Goal: Transaction & Acquisition: Purchase product/service

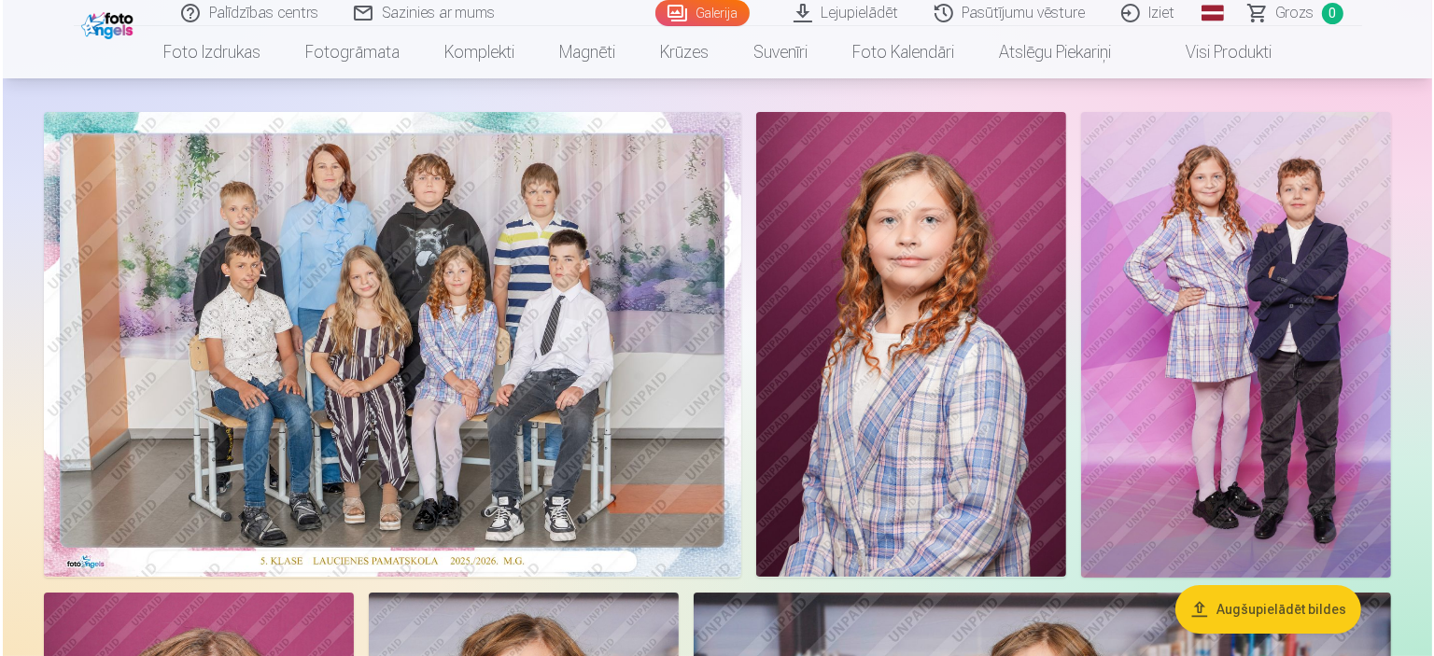
scroll to position [187, 0]
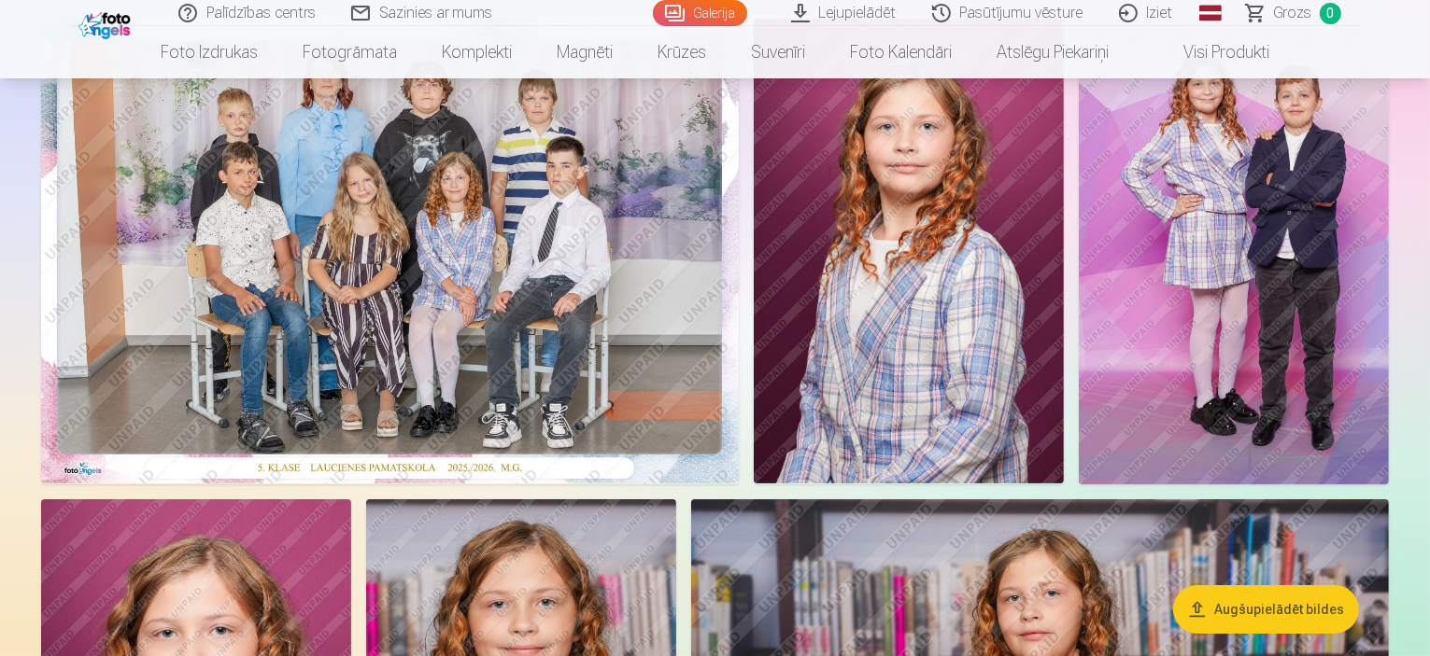
click at [739, 365] on img at bounding box center [389, 251] width 697 height 465
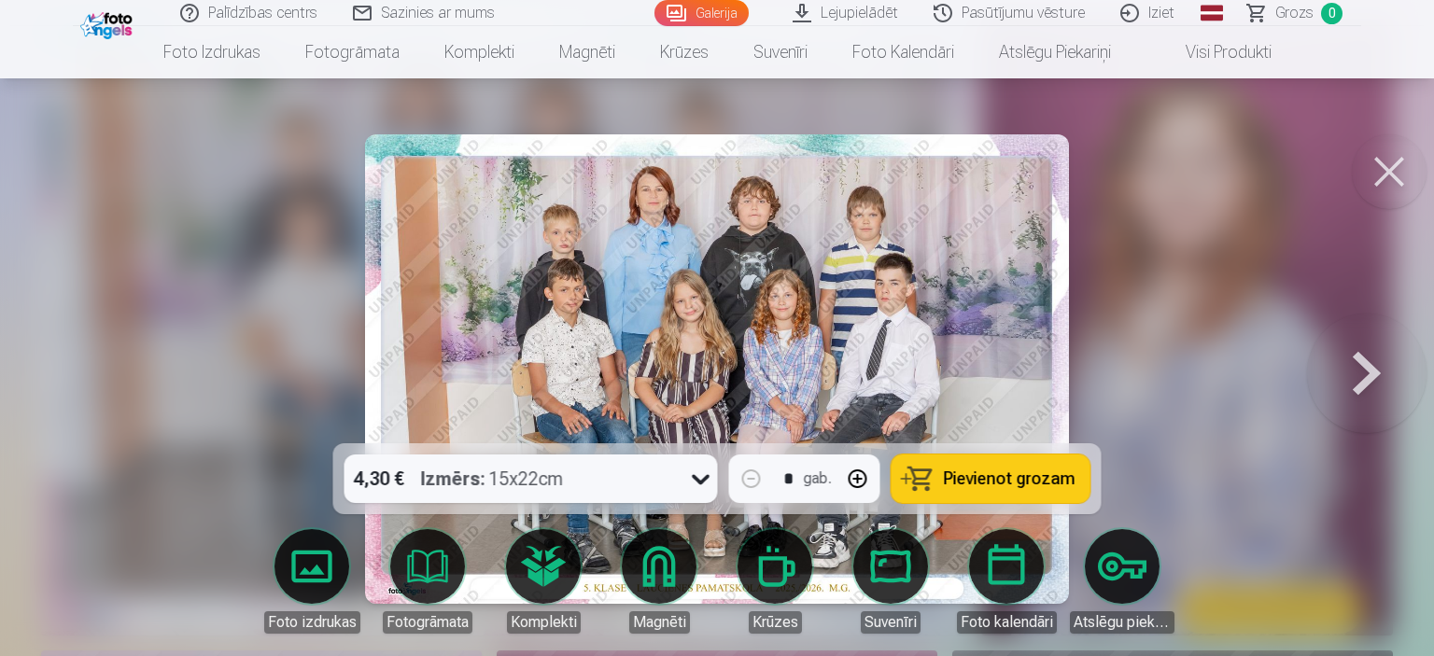
click at [1005, 481] on span "Pievienot grozam" at bounding box center [1010, 479] width 132 height 17
click at [1368, 369] on button at bounding box center [1367, 369] width 120 height 111
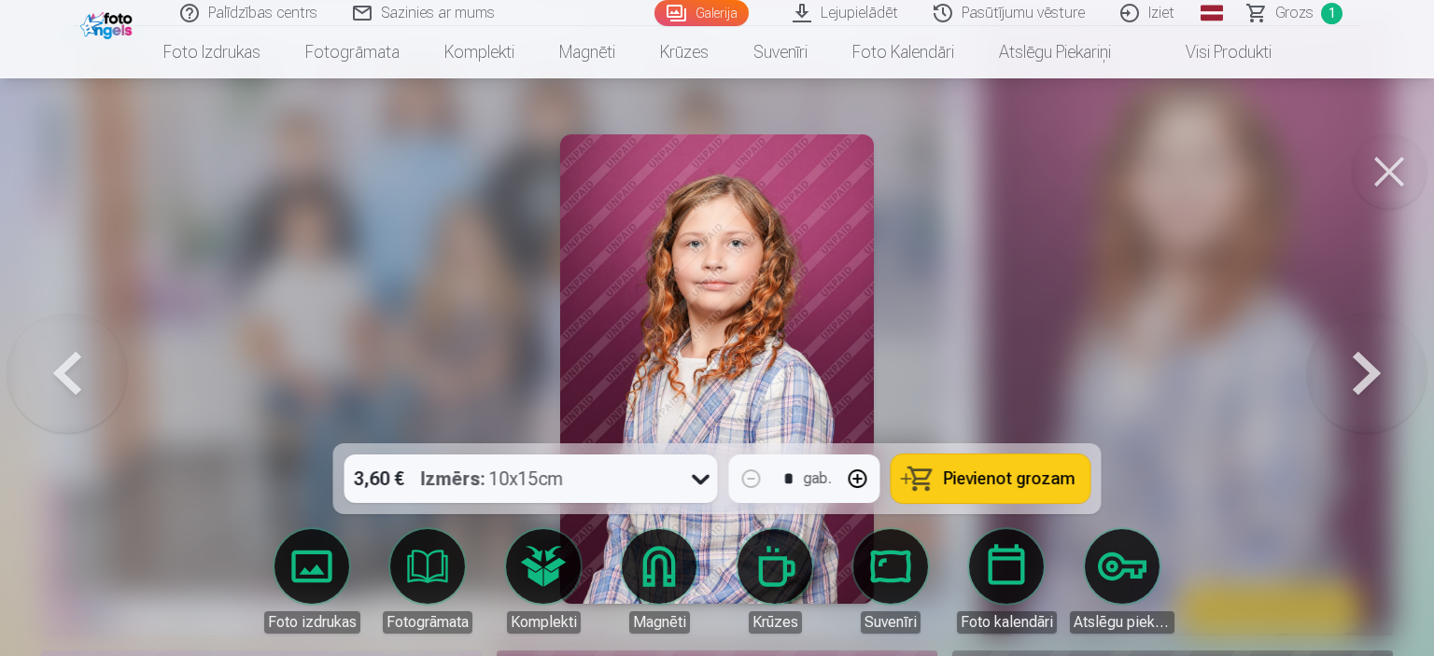
click at [1368, 369] on button at bounding box center [1367, 369] width 120 height 111
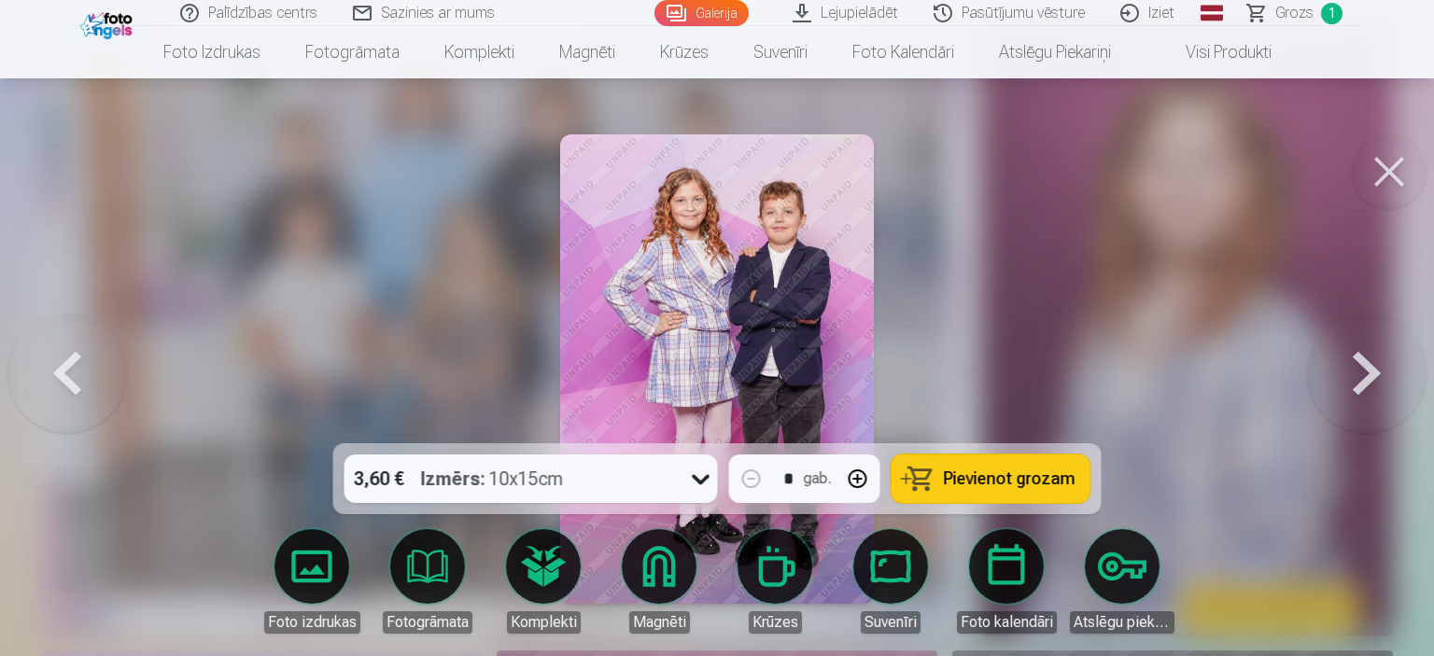
click at [1368, 369] on button at bounding box center [1367, 369] width 120 height 111
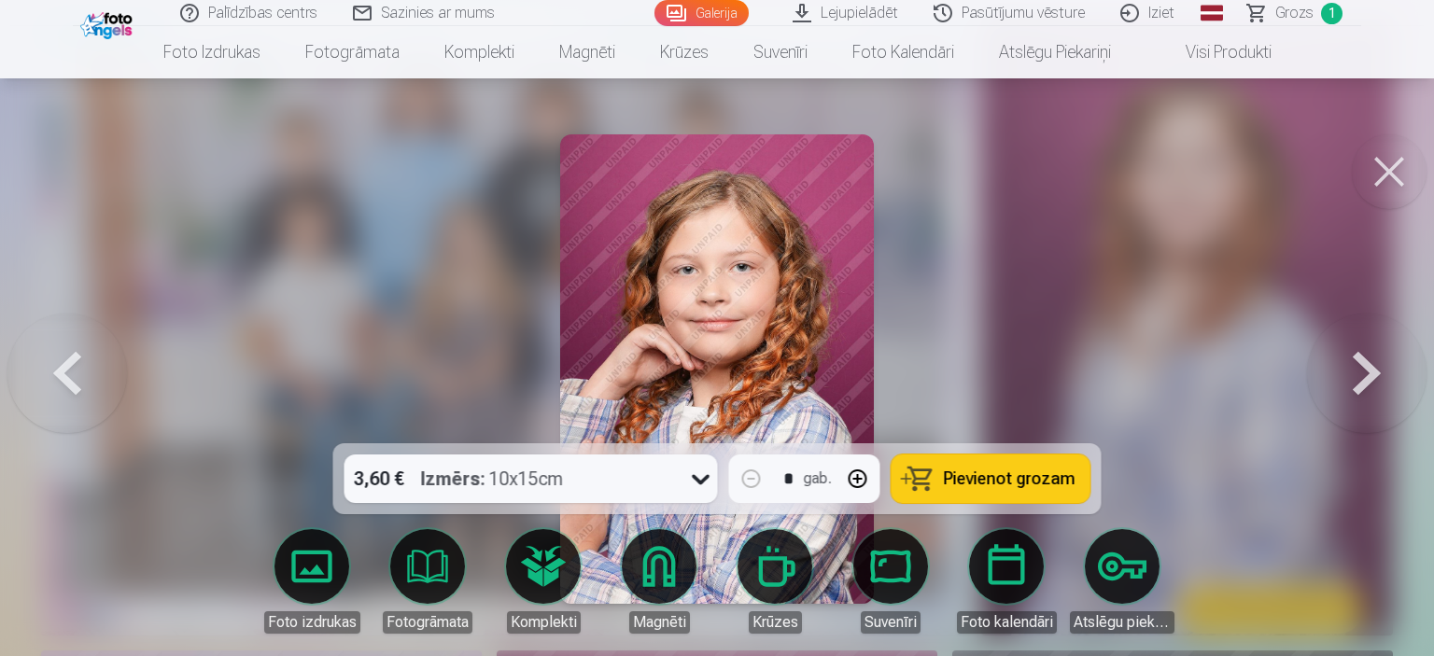
click at [1368, 369] on button at bounding box center [1367, 369] width 120 height 111
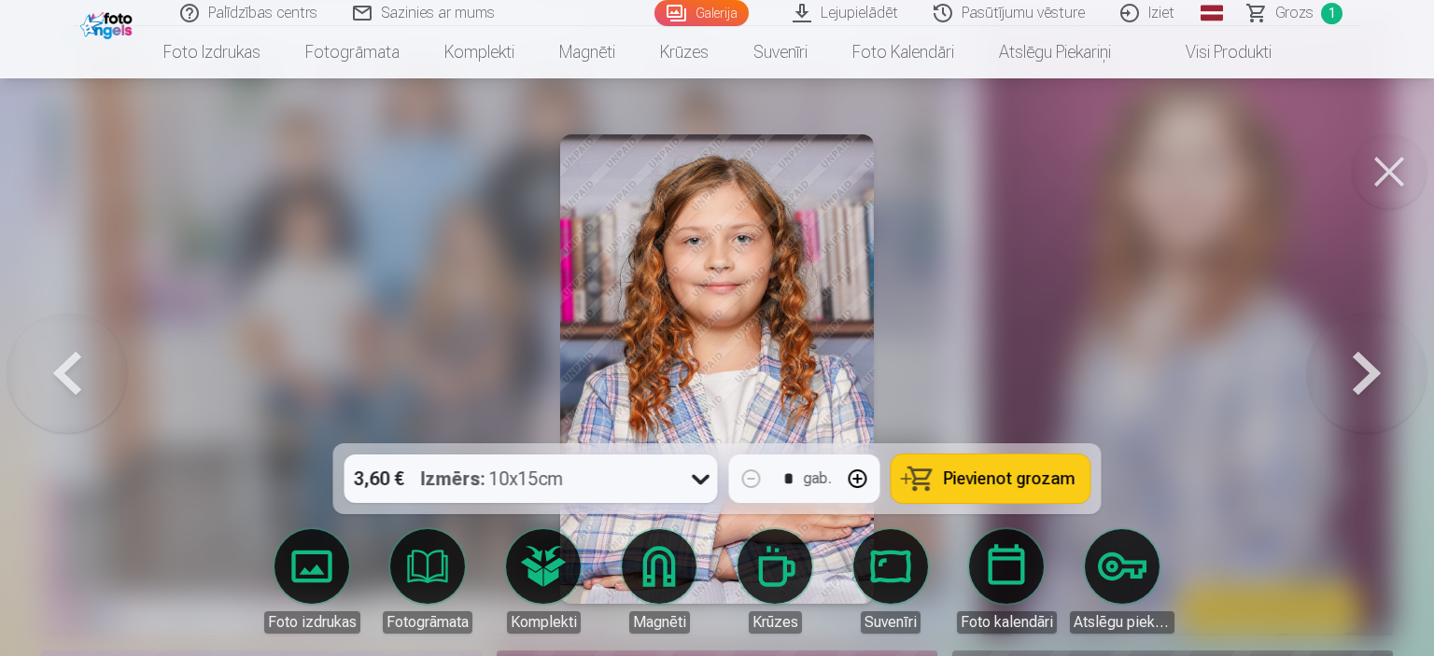
click at [1368, 369] on button at bounding box center [1367, 369] width 120 height 111
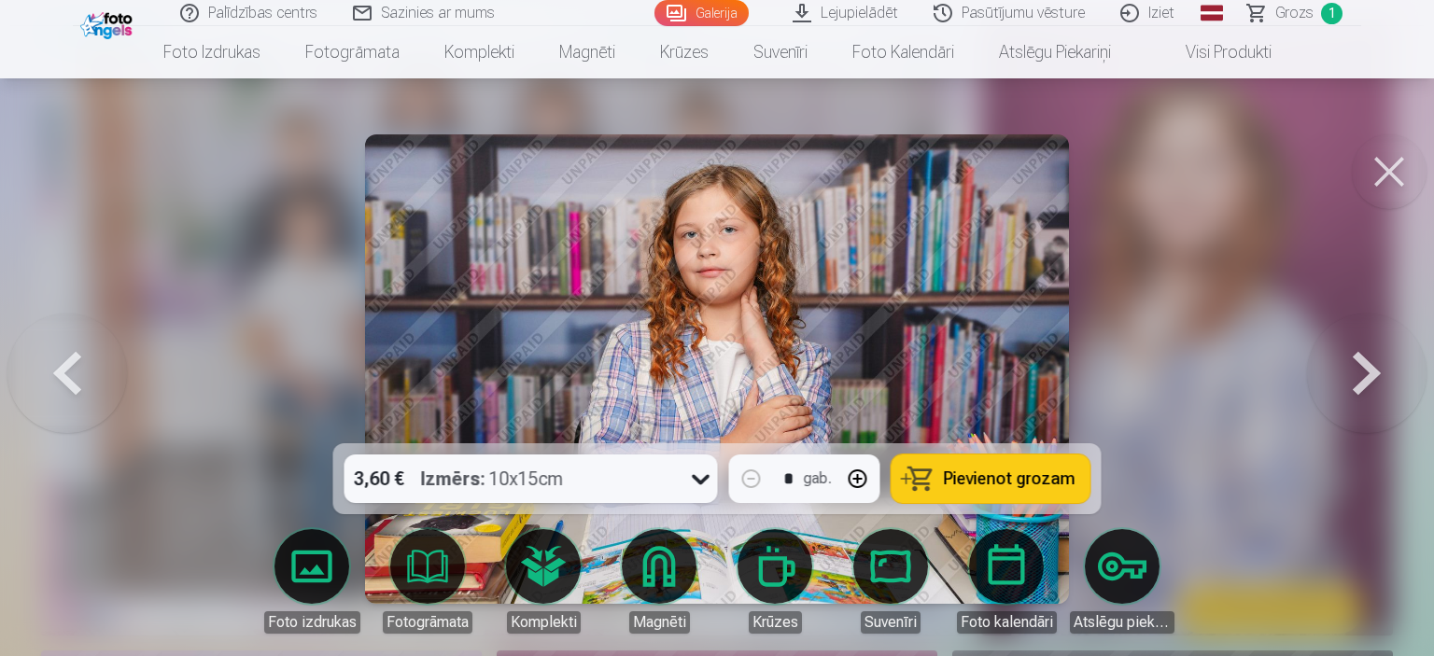
click at [1368, 369] on button at bounding box center [1367, 369] width 120 height 111
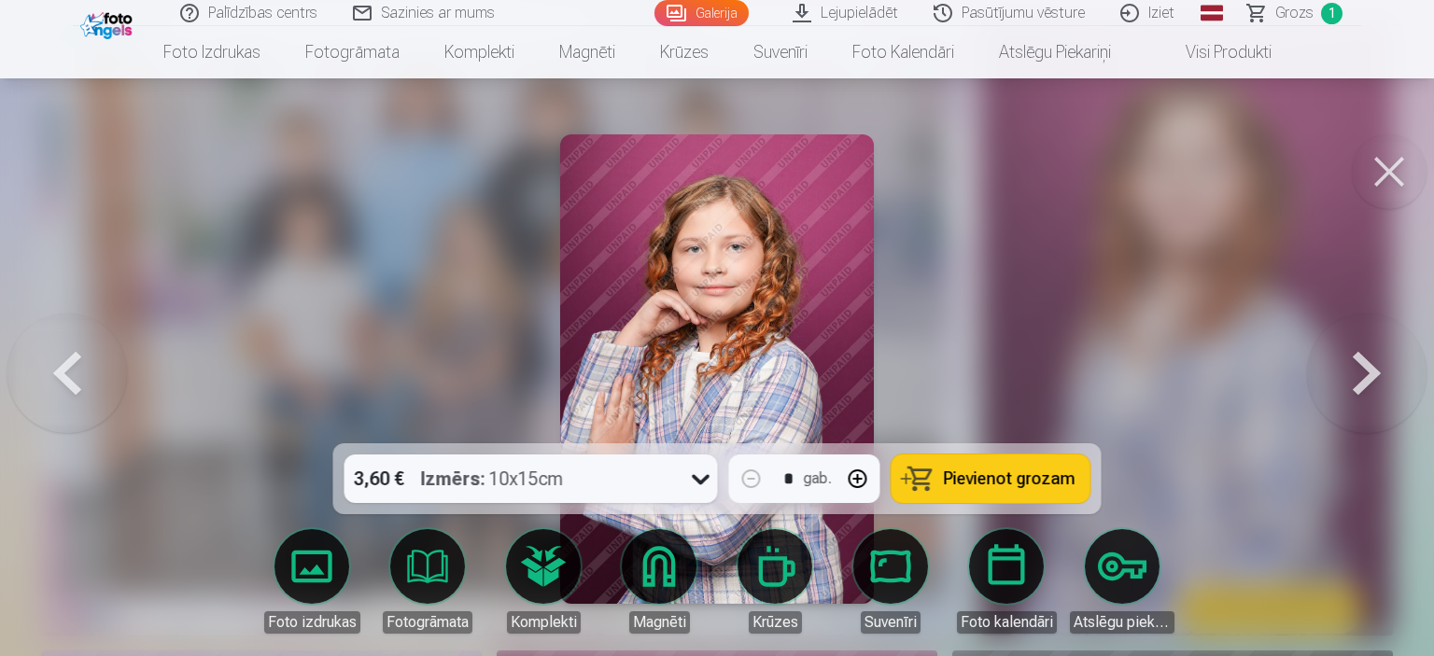
click at [1368, 369] on button at bounding box center [1367, 369] width 120 height 111
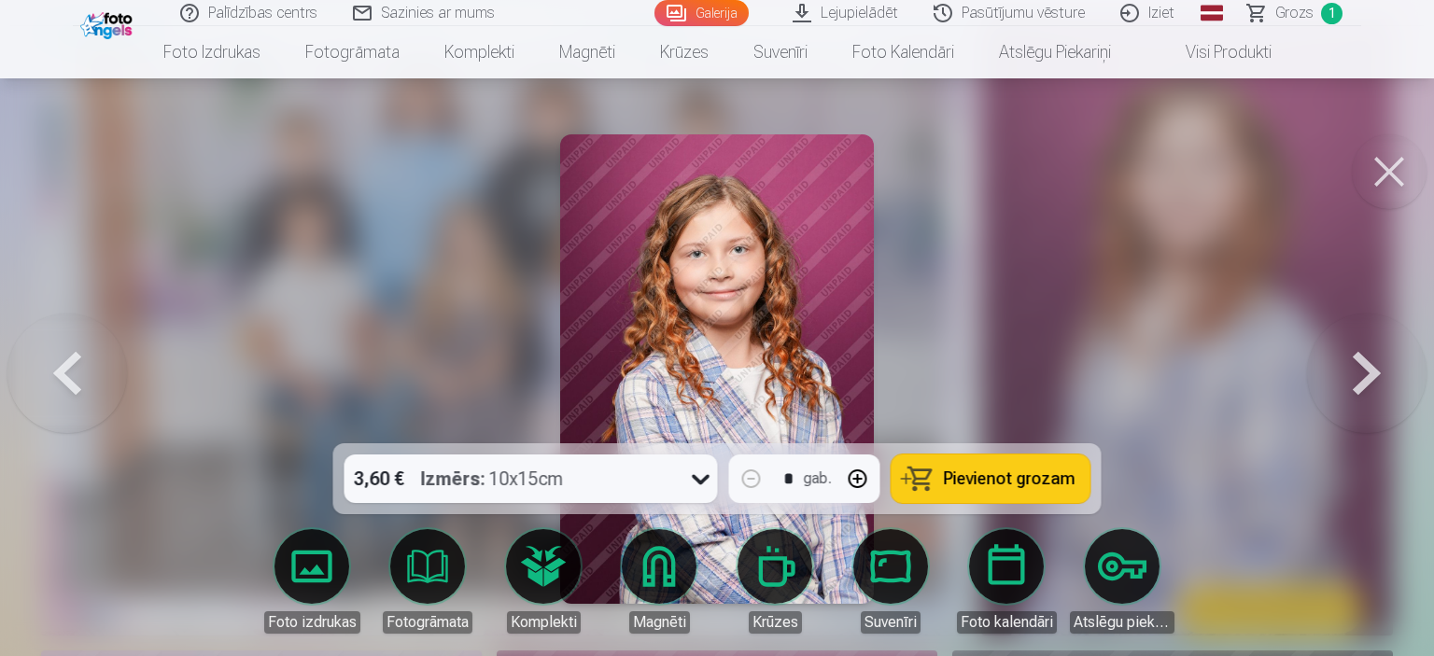
click at [1368, 369] on button at bounding box center [1367, 369] width 120 height 111
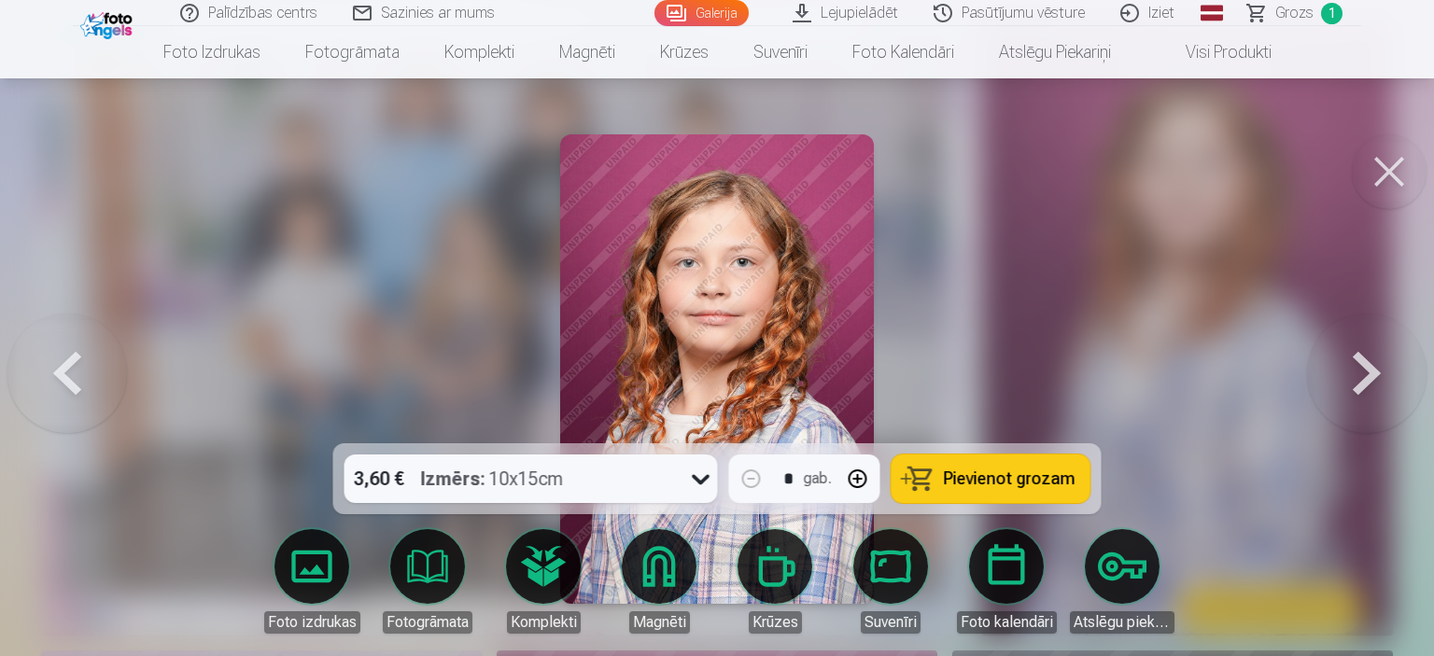
click at [1368, 369] on button at bounding box center [1367, 369] width 120 height 111
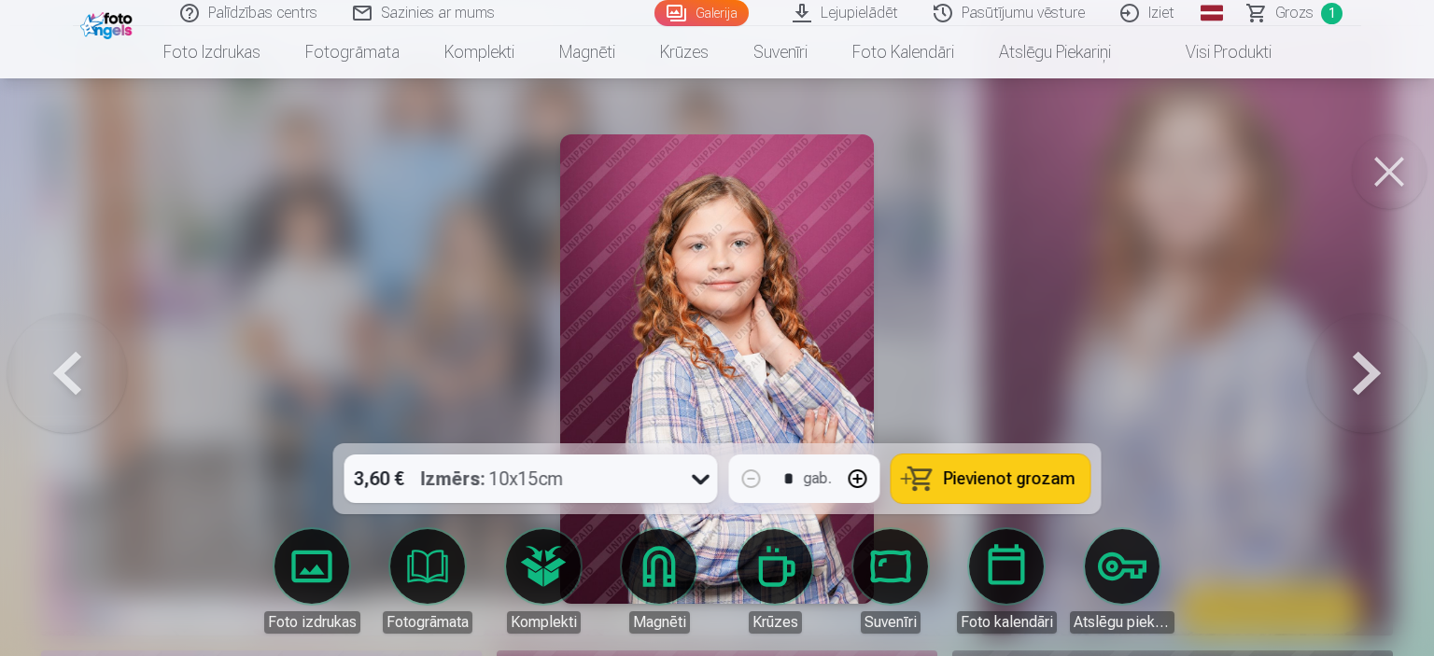
click at [1368, 369] on button at bounding box center [1367, 369] width 120 height 111
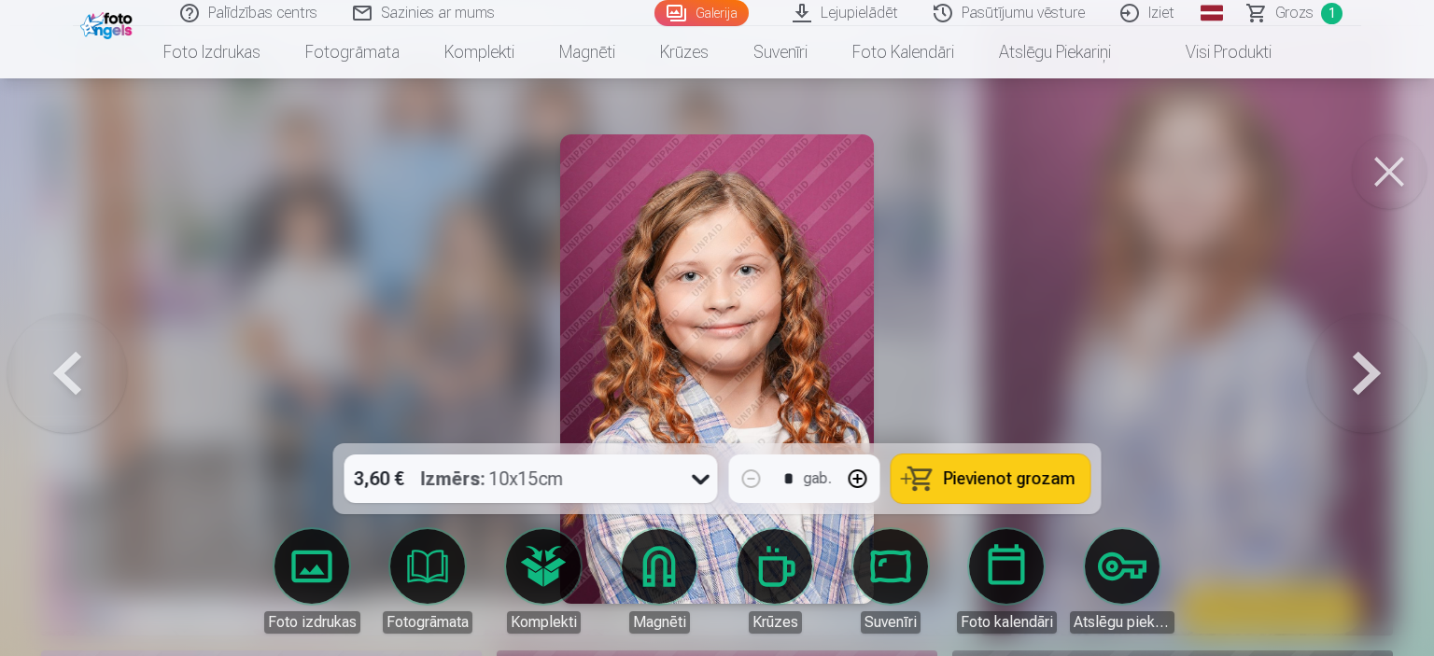
click at [1368, 369] on button at bounding box center [1367, 369] width 120 height 111
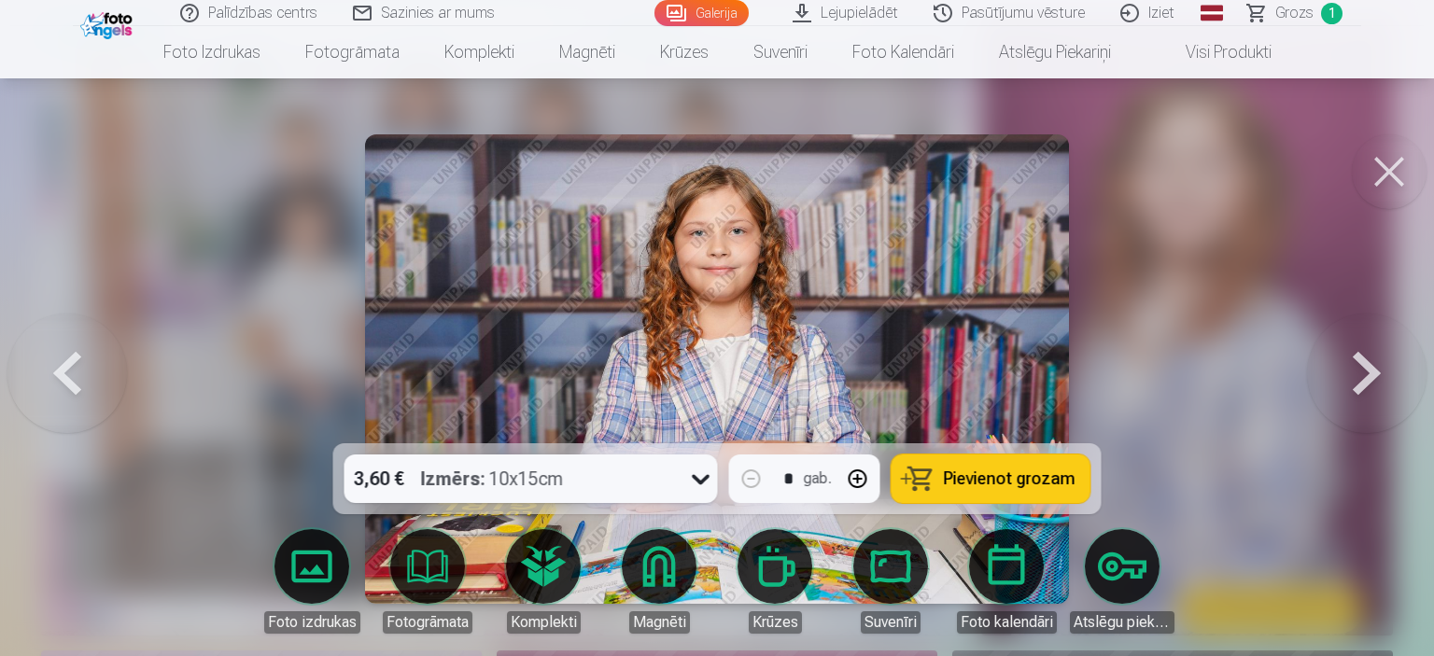
click at [1368, 369] on button at bounding box center [1367, 369] width 120 height 111
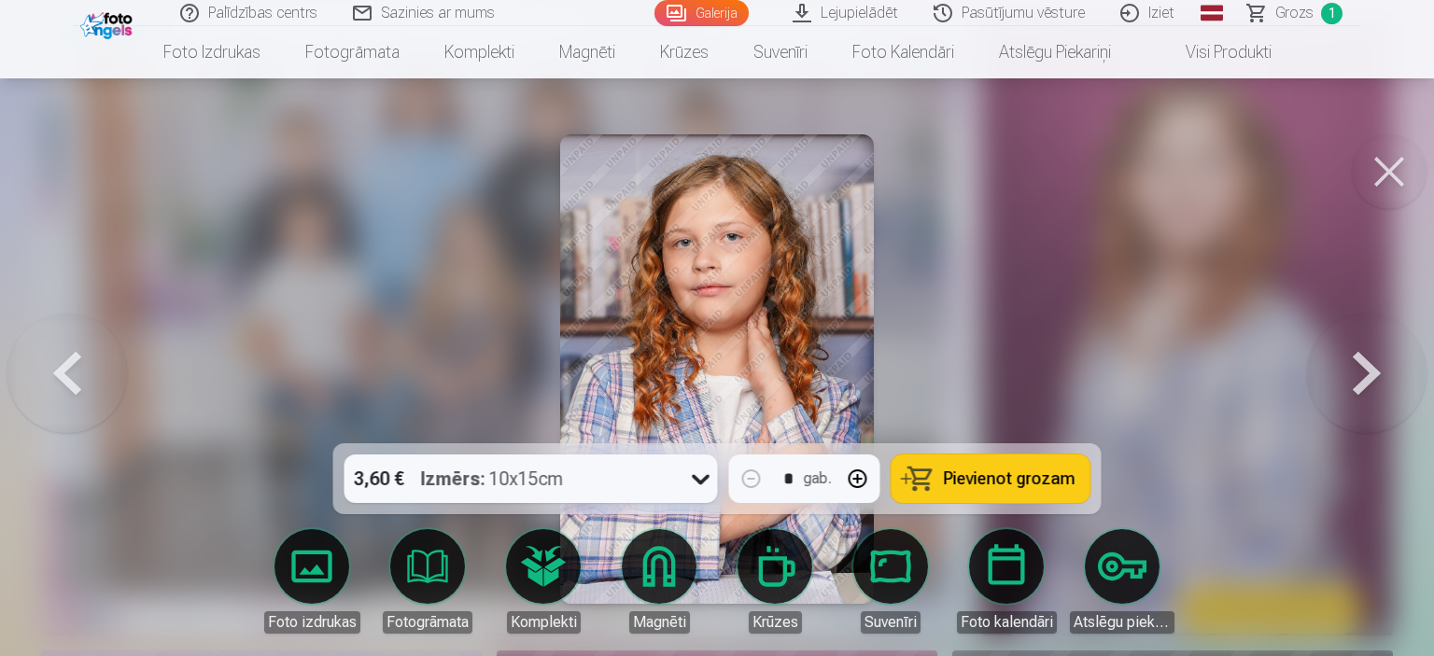
click at [1368, 369] on button at bounding box center [1367, 369] width 120 height 111
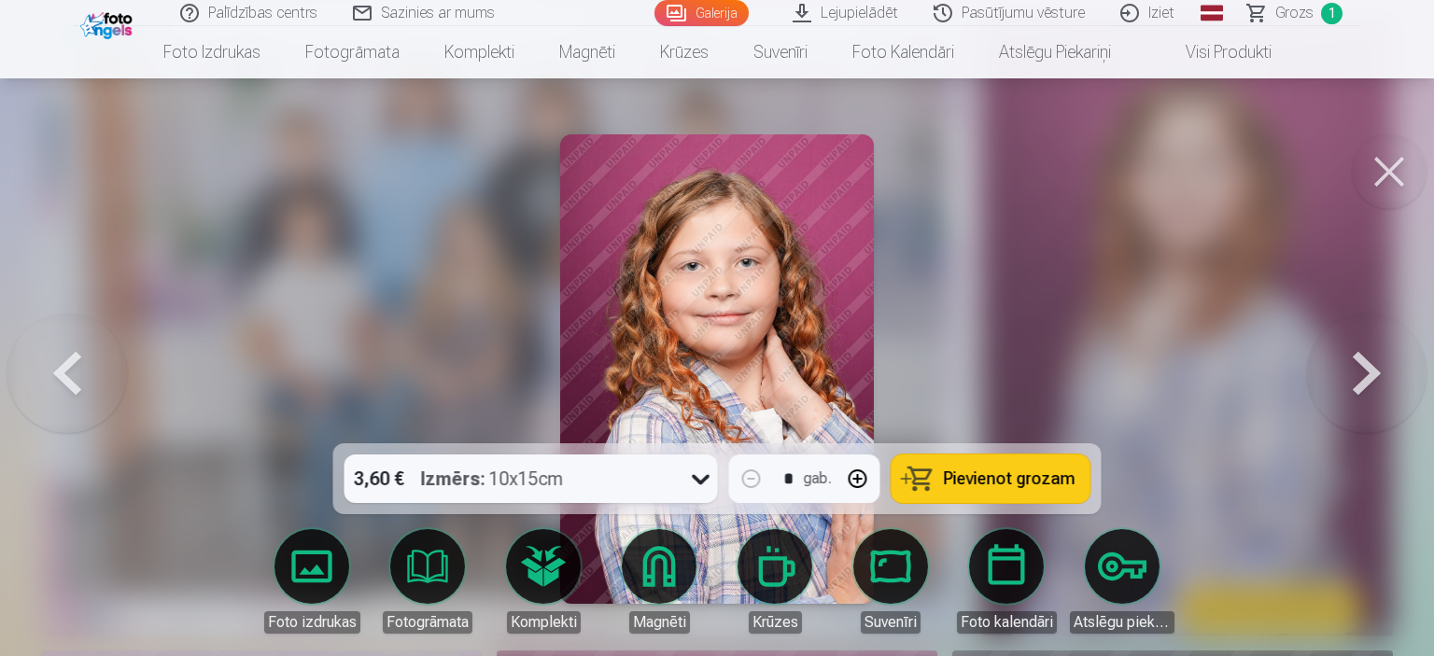
click at [1368, 369] on button at bounding box center [1367, 369] width 120 height 111
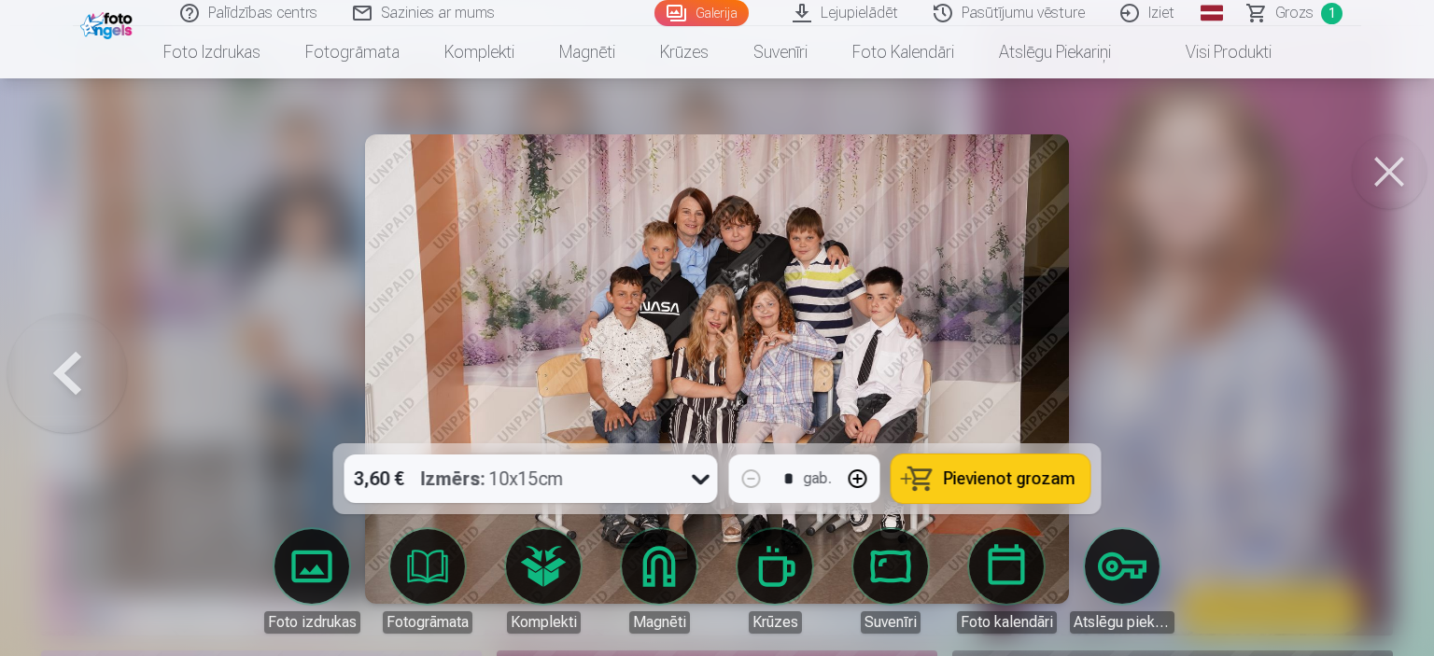
click at [86, 368] on button at bounding box center [67, 369] width 120 height 111
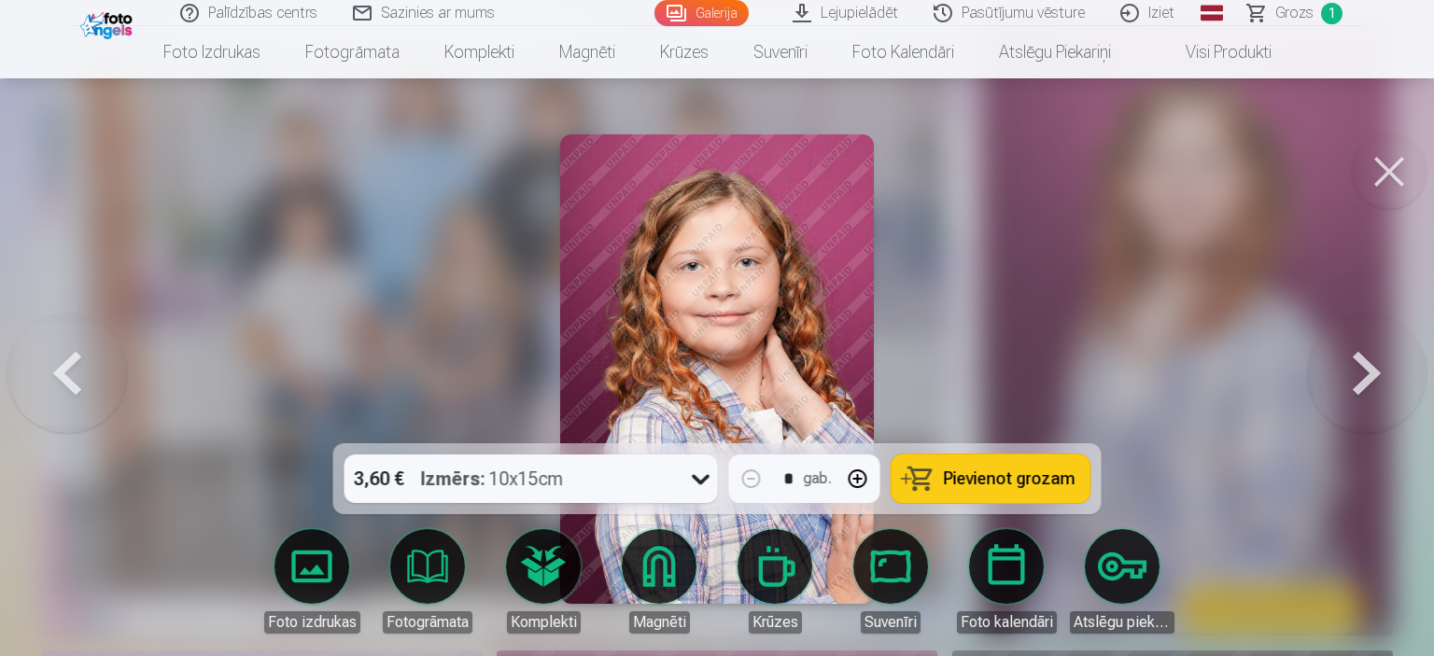
click at [86, 368] on button at bounding box center [67, 369] width 120 height 111
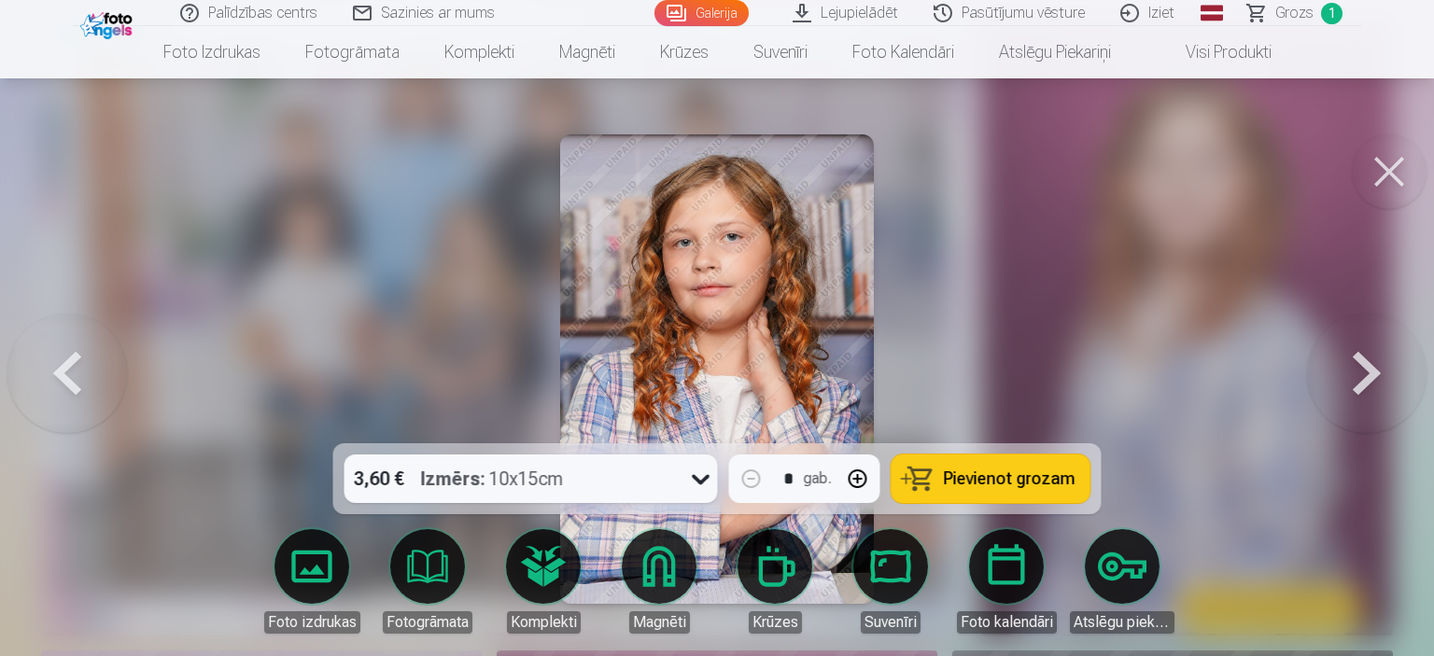
click at [86, 368] on button at bounding box center [67, 369] width 120 height 111
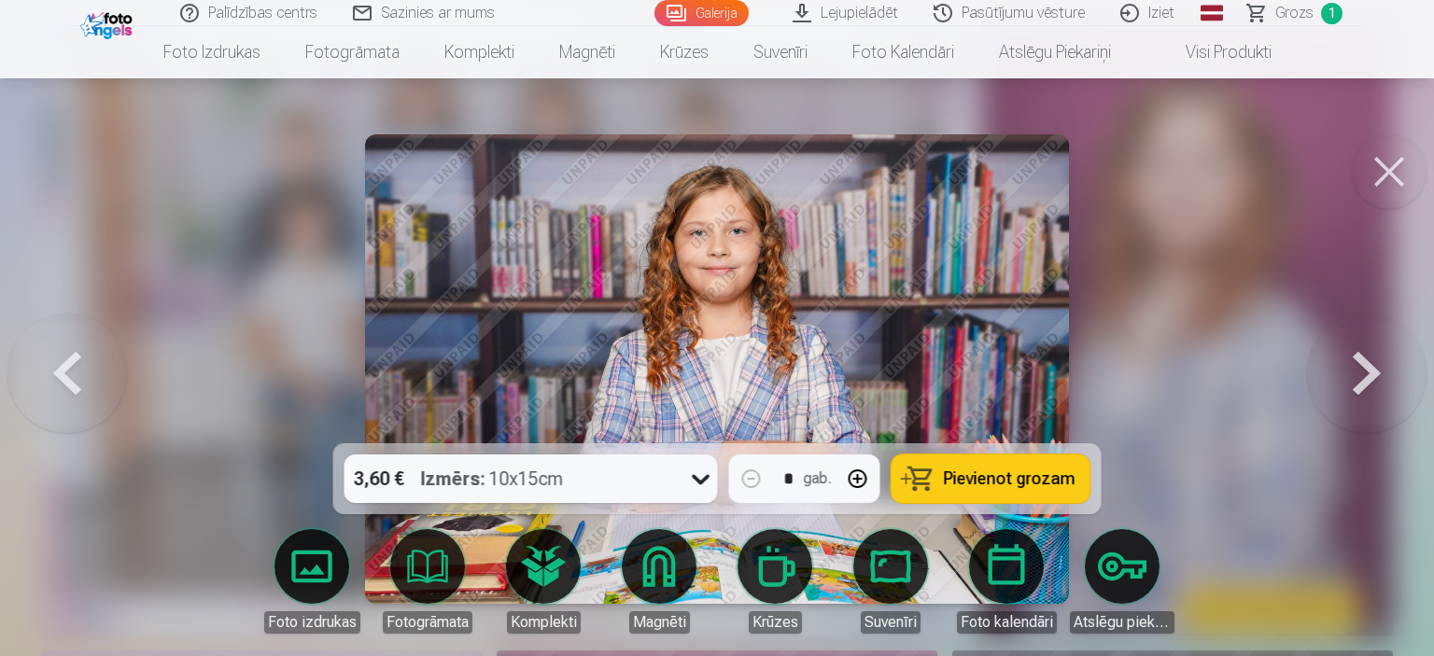
click at [86, 368] on button at bounding box center [67, 369] width 120 height 111
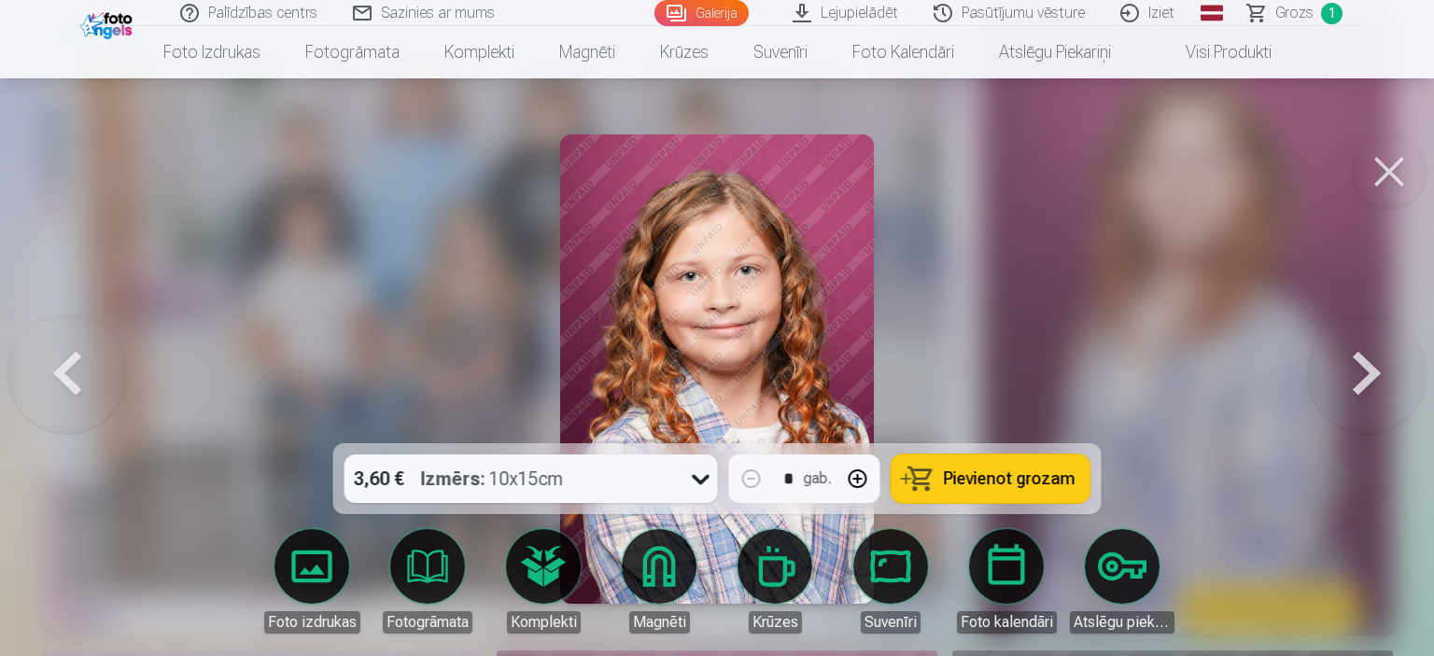
click at [86, 368] on button at bounding box center [67, 369] width 120 height 111
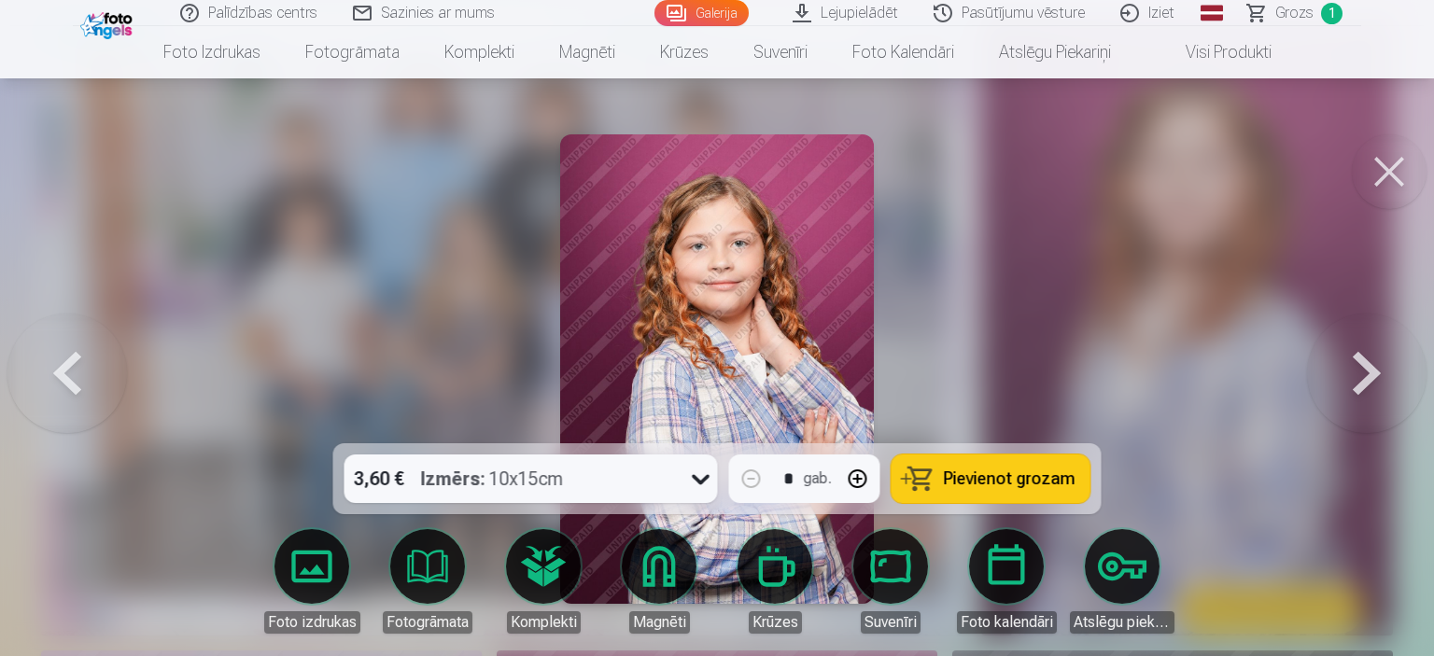
click at [86, 368] on button at bounding box center [67, 369] width 120 height 111
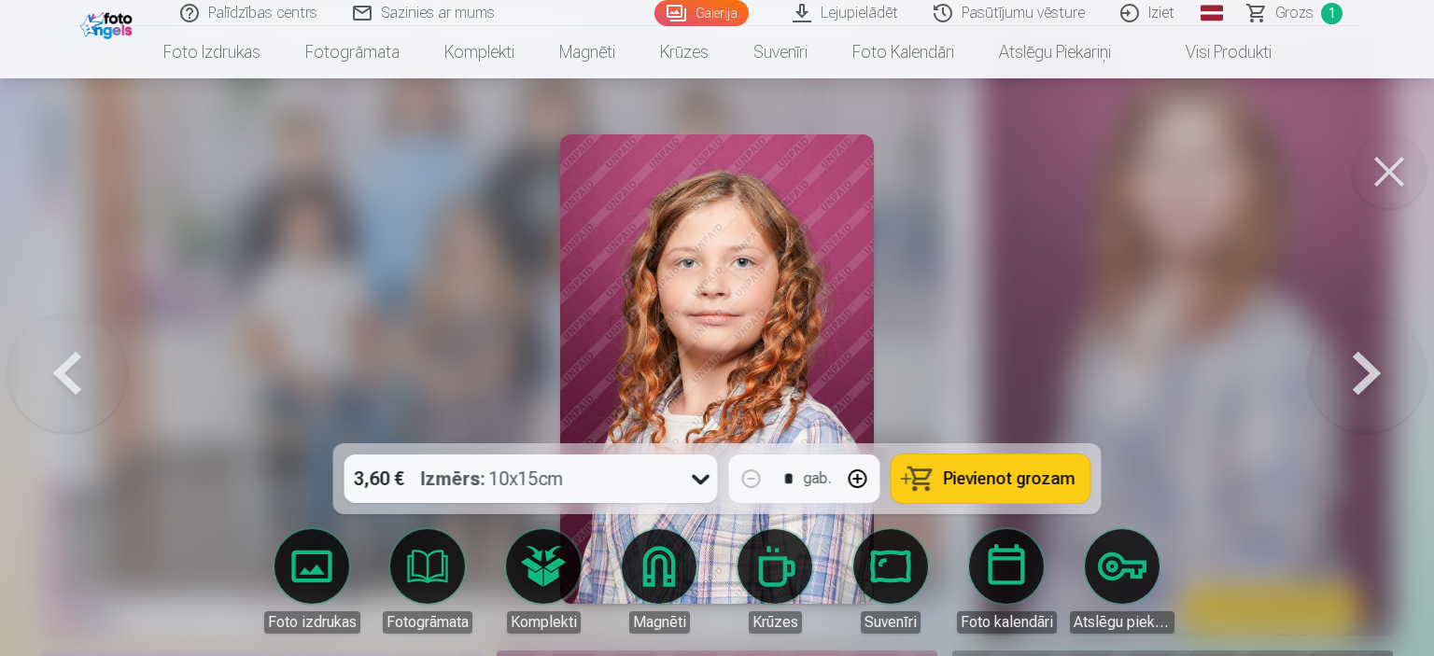
click at [86, 368] on button at bounding box center [67, 369] width 120 height 111
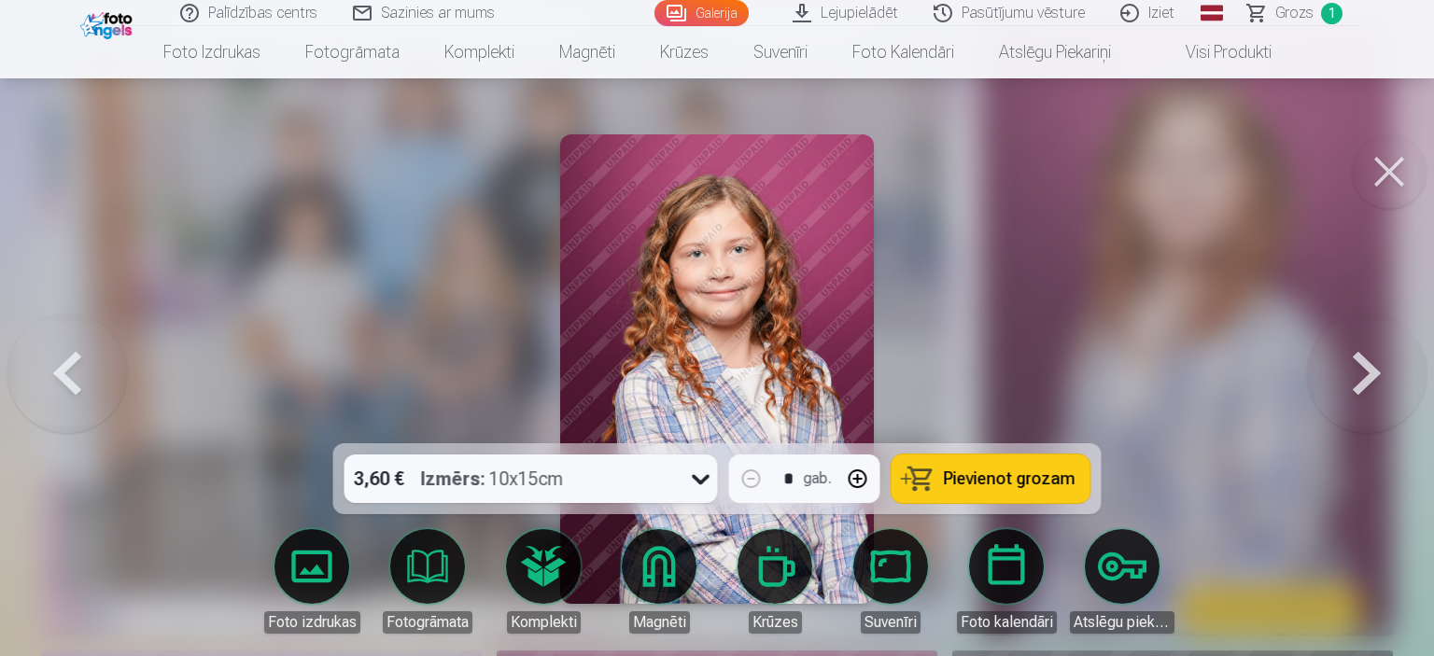
click at [86, 368] on button at bounding box center [67, 369] width 120 height 111
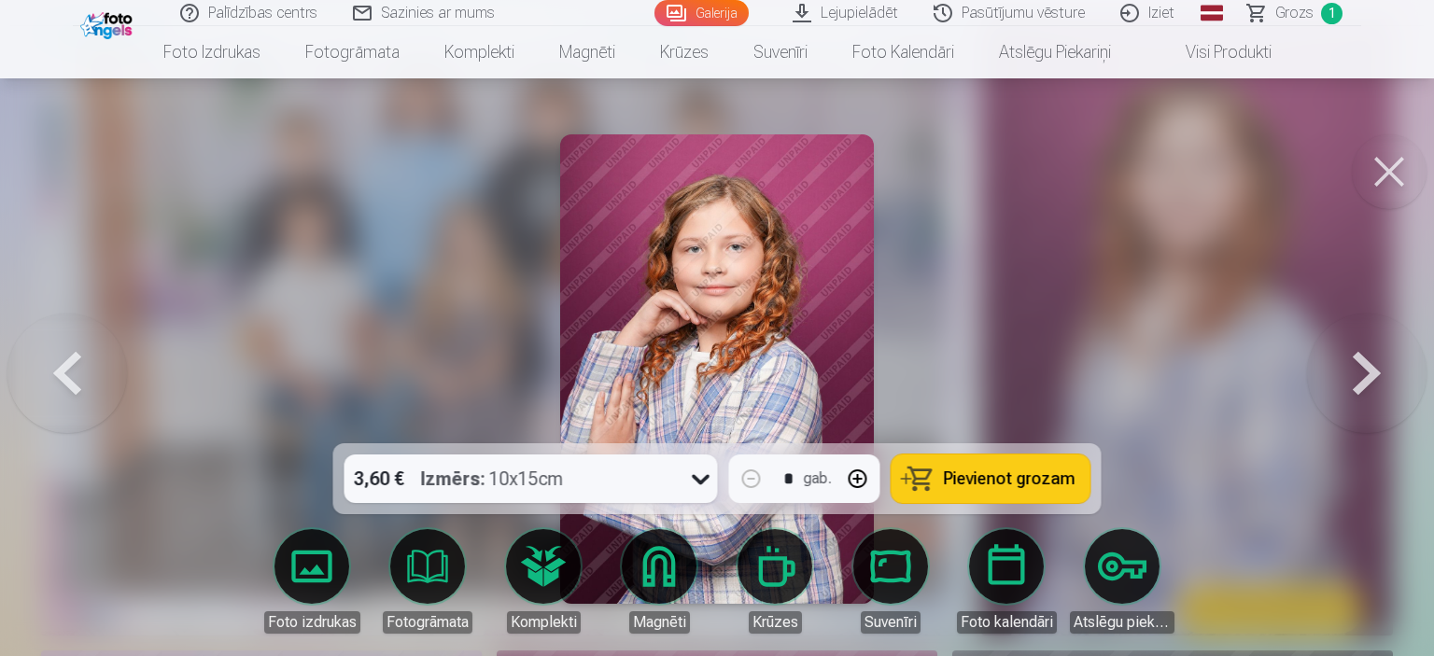
click at [86, 368] on button at bounding box center [67, 369] width 120 height 111
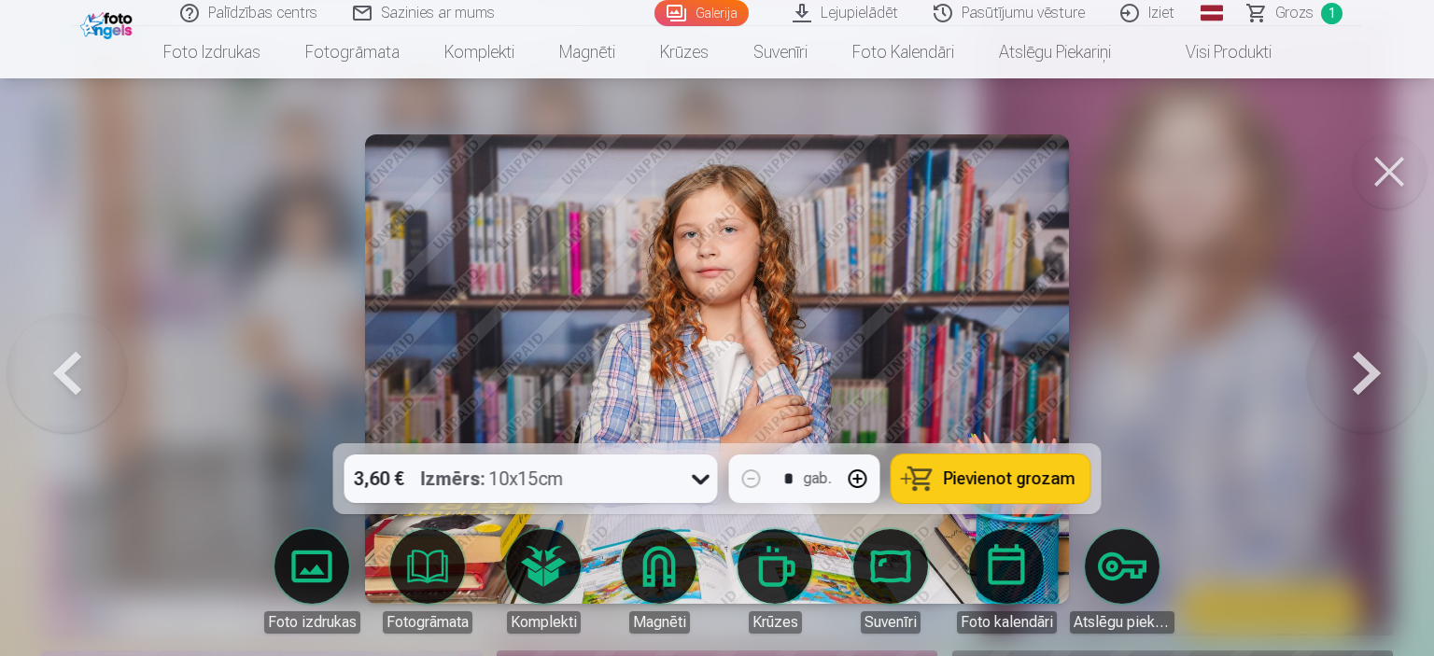
click at [86, 368] on button at bounding box center [67, 369] width 120 height 111
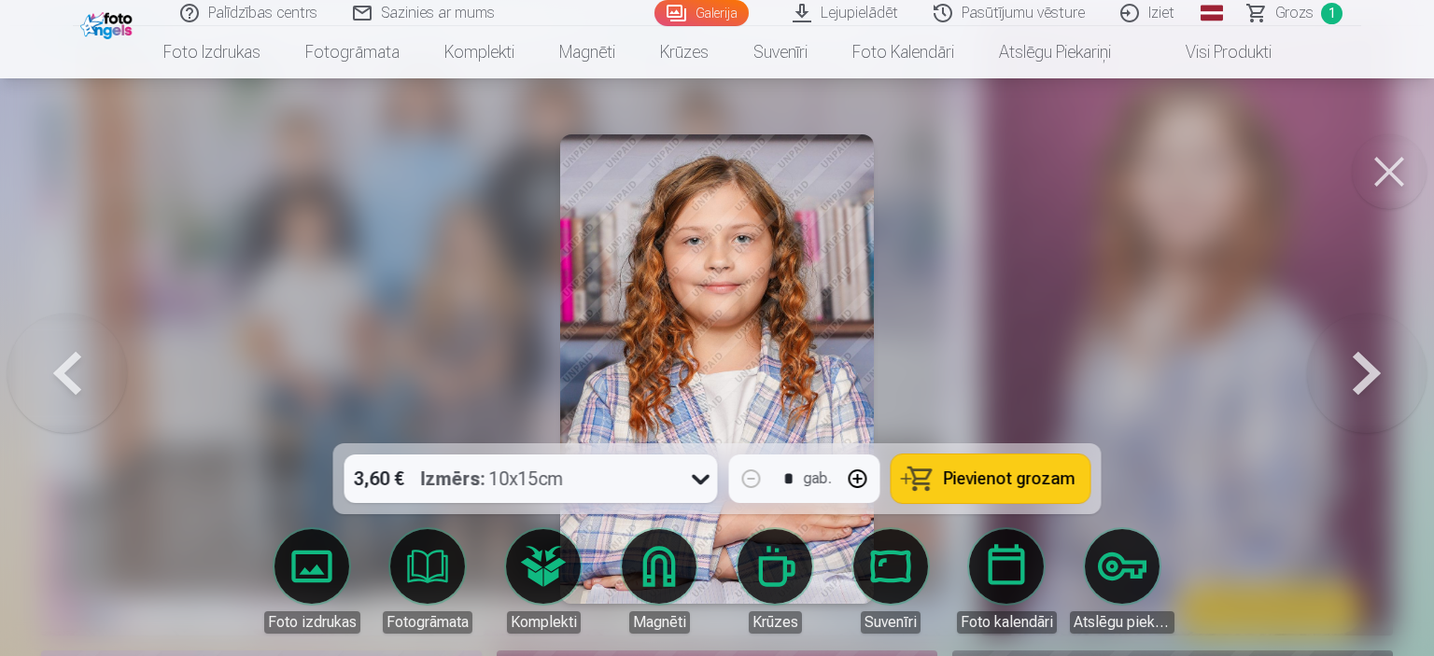
click at [86, 368] on button at bounding box center [67, 369] width 120 height 111
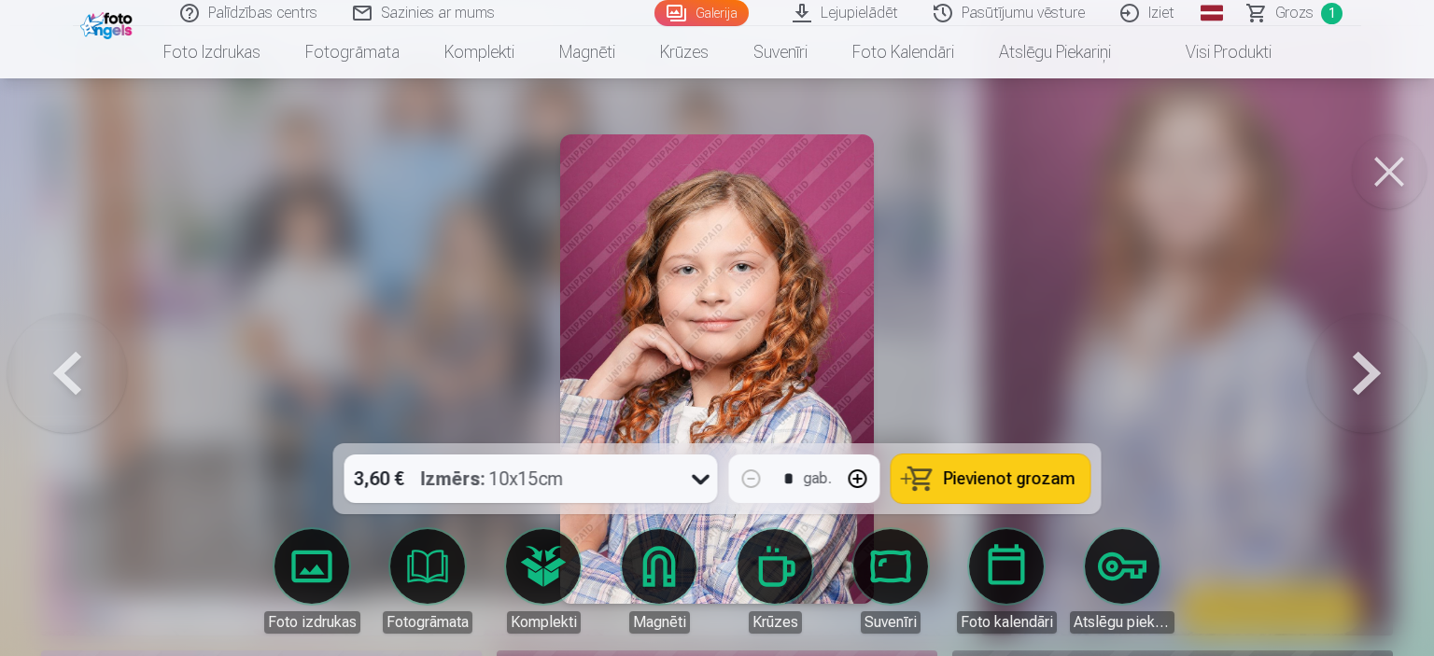
click at [86, 368] on button at bounding box center [67, 369] width 120 height 111
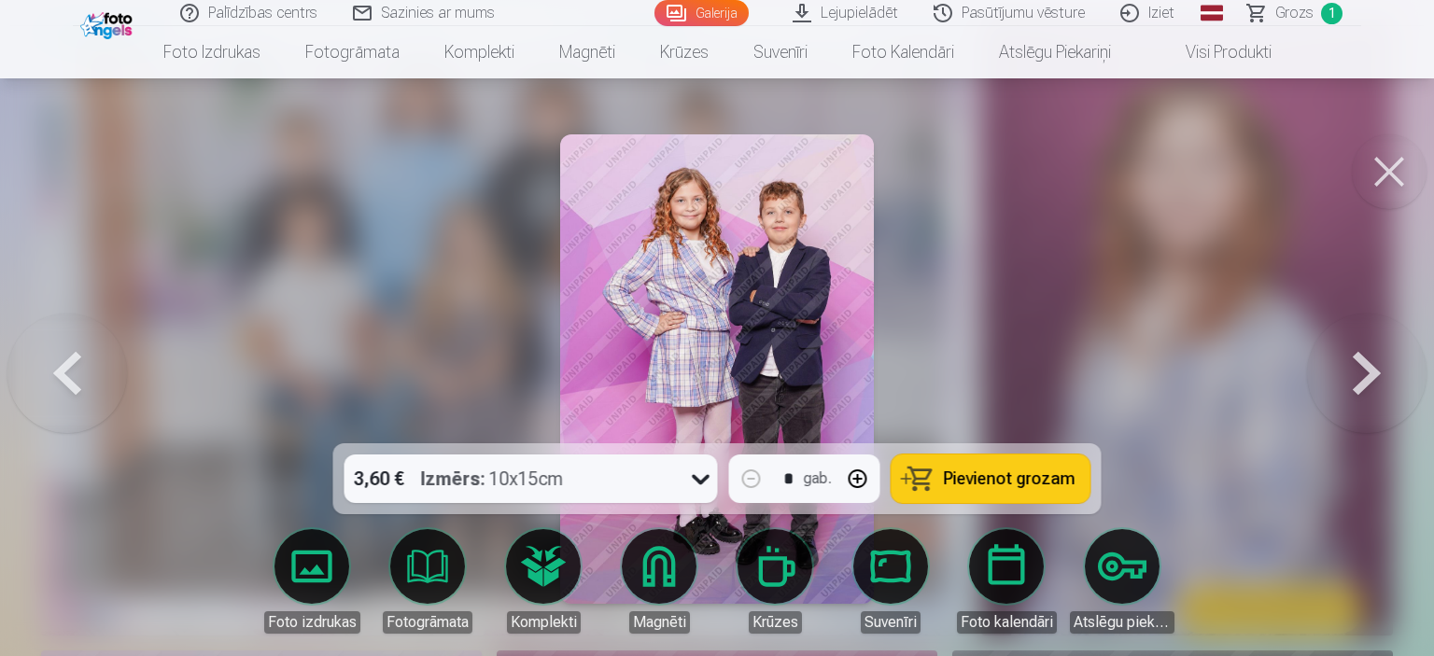
click at [1352, 385] on button at bounding box center [1367, 369] width 120 height 111
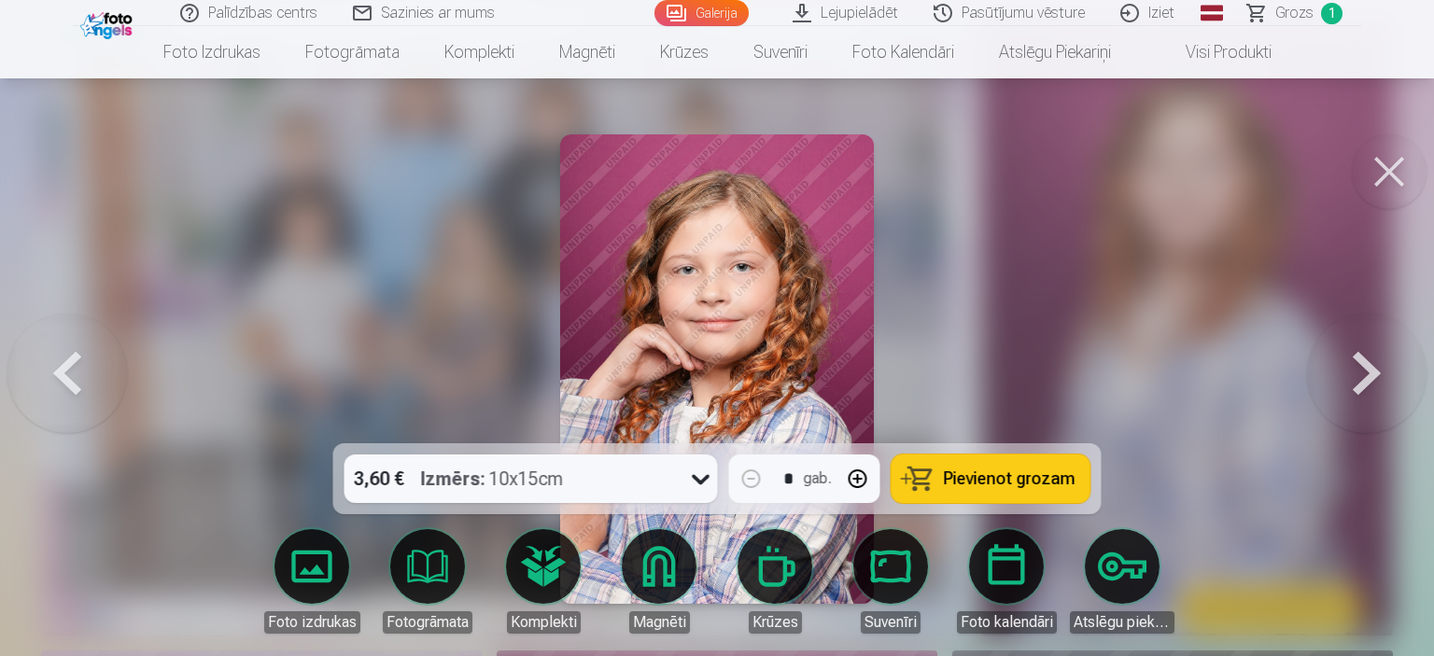
click at [57, 387] on button at bounding box center [67, 369] width 120 height 111
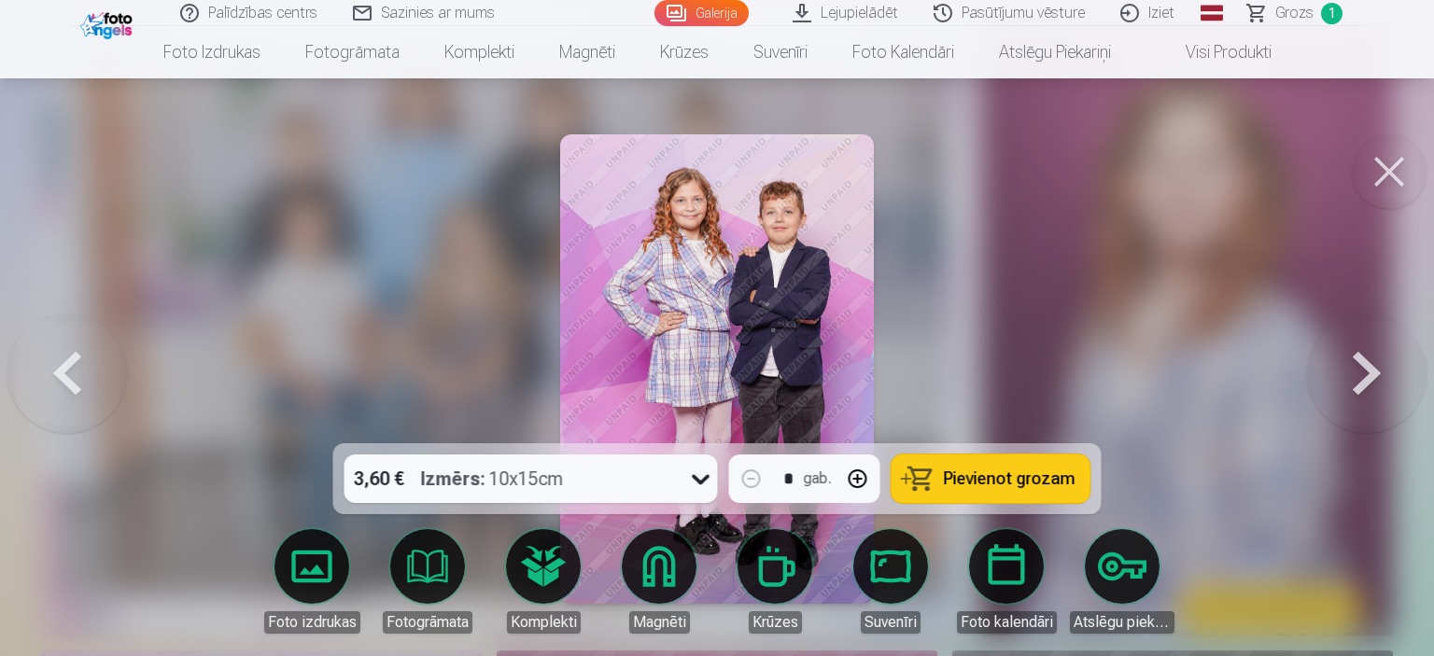
click at [57, 387] on button at bounding box center [67, 369] width 120 height 111
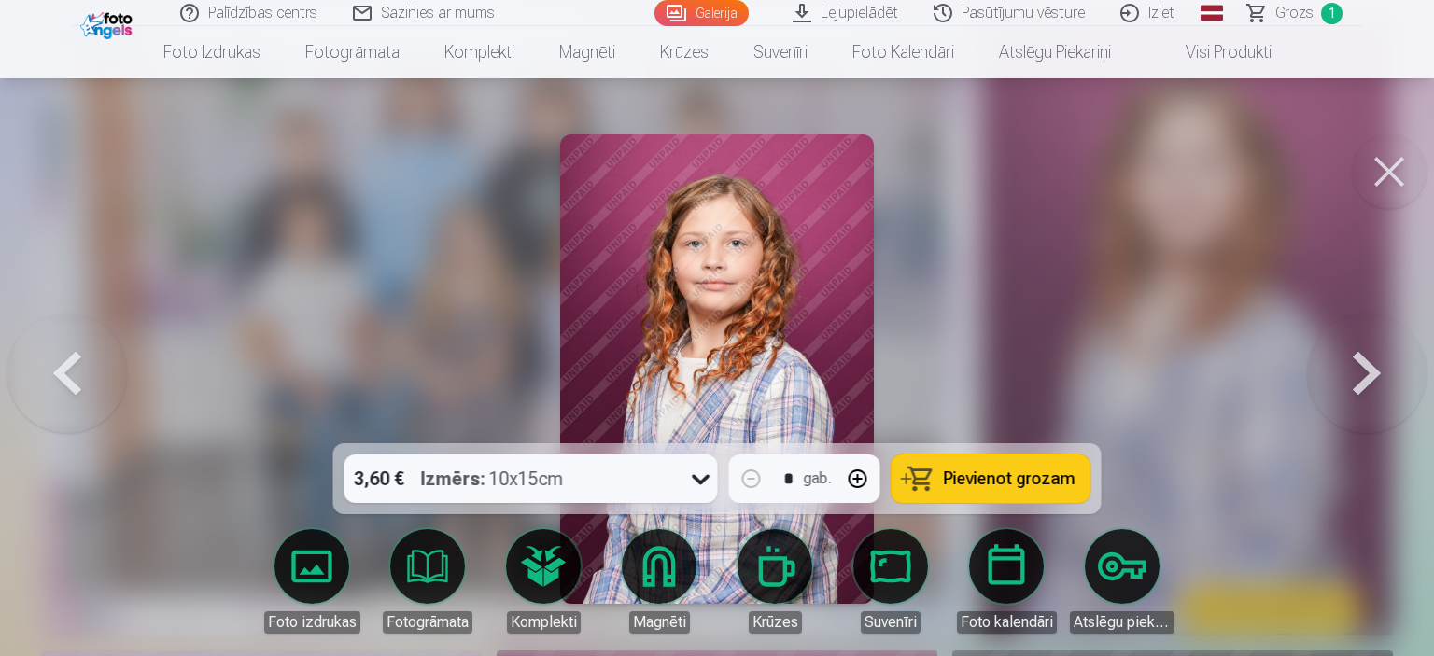
click at [57, 387] on button at bounding box center [67, 369] width 120 height 111
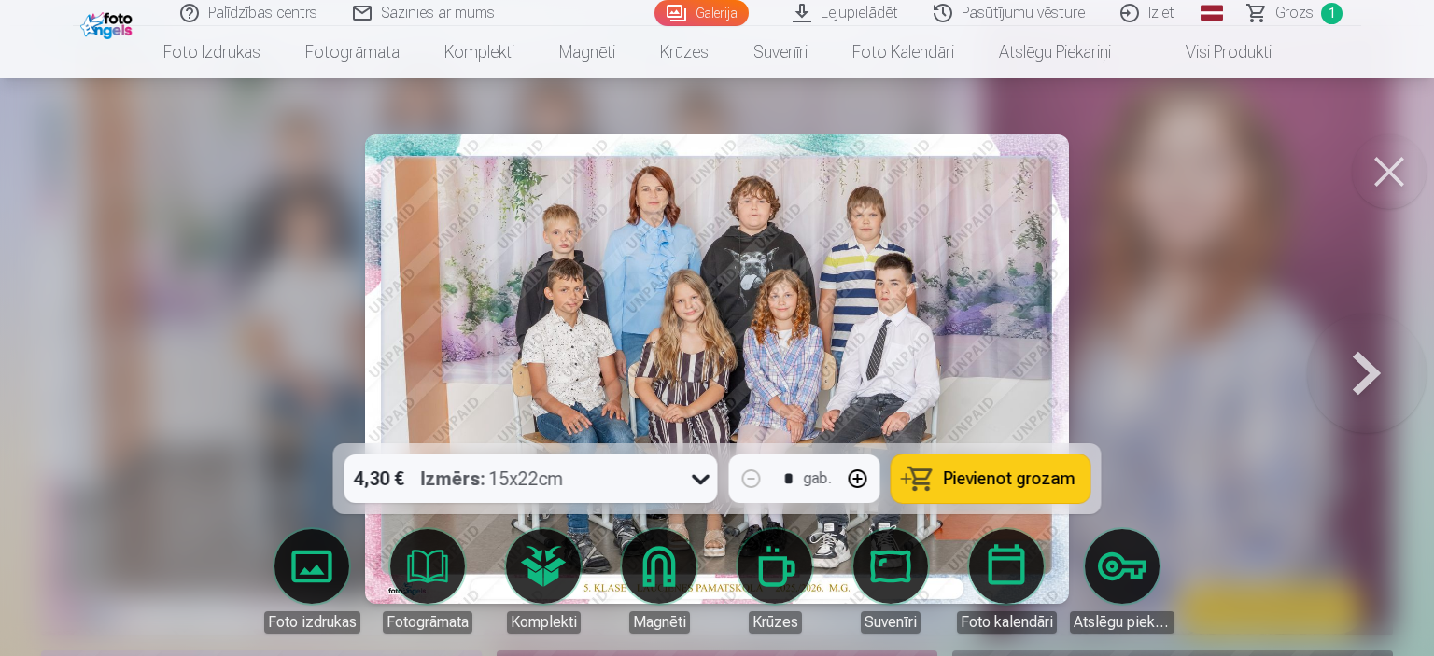
click at [1365, 387] on button at bounding box center [1367, 369] width 120 height 111
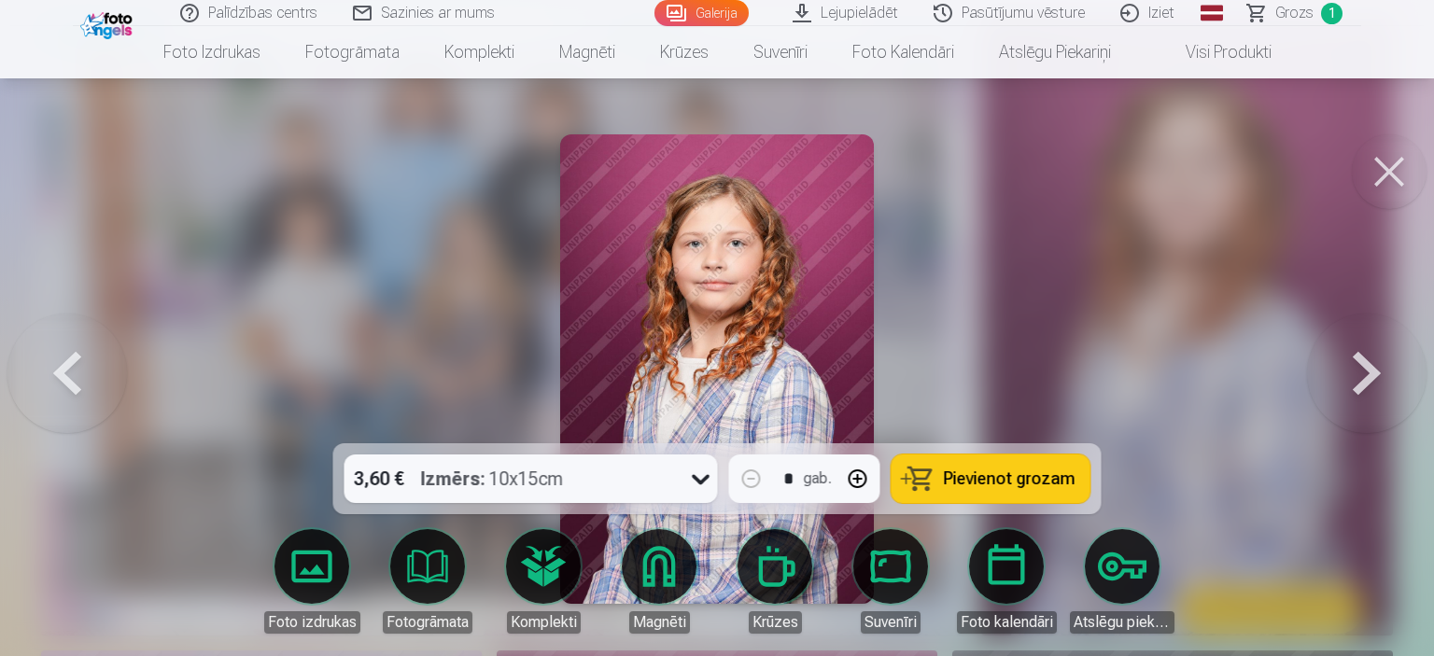
click at [1365, 387] on button at bounding box center [1367, 369] width 120 height 111
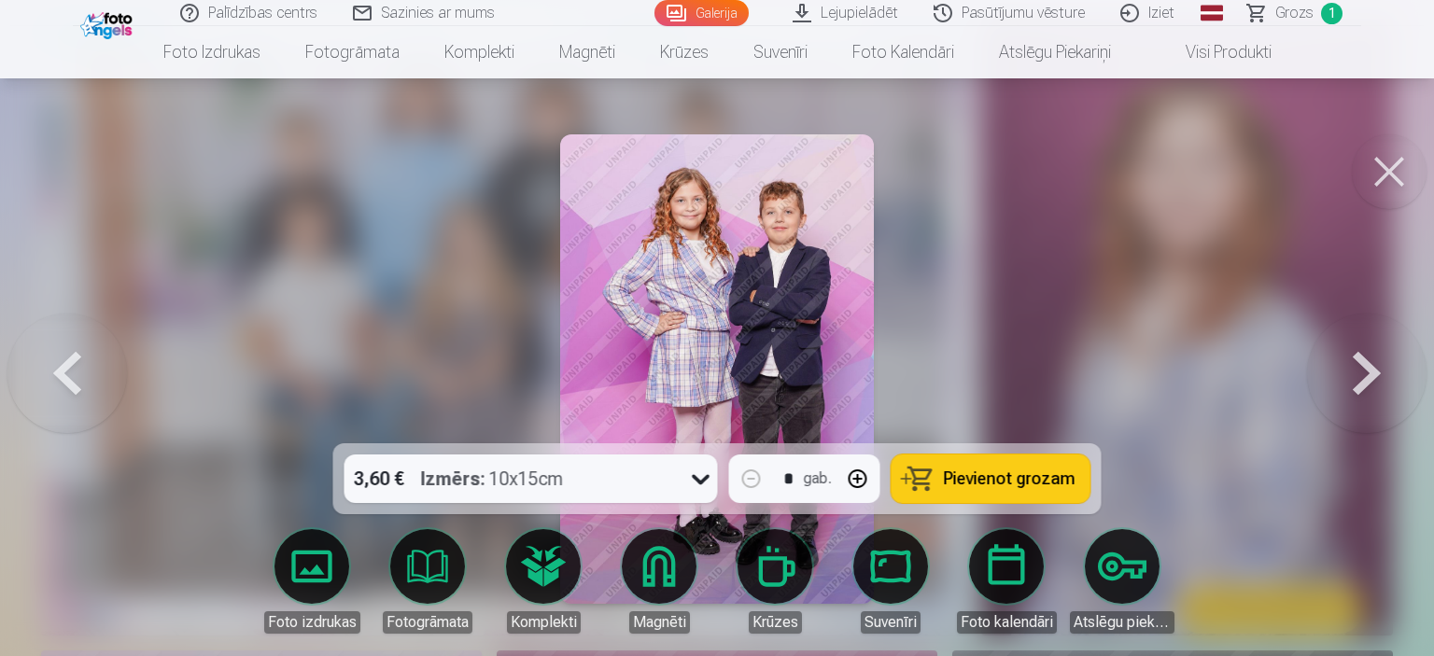
click at [1365, 387] on button at bounding box center [1367, 369] width 120 height 111
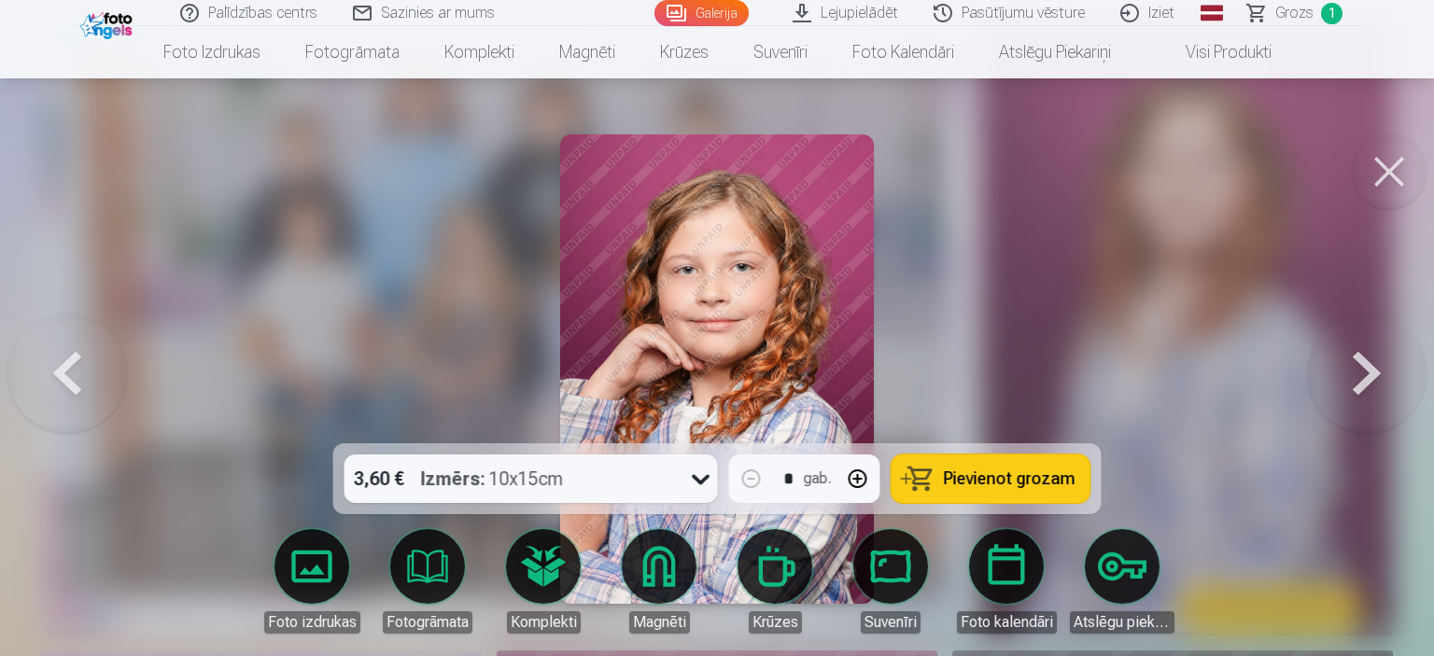
click at [1365, 387] on button at bounding box center [1367, 369] width 120 height 111
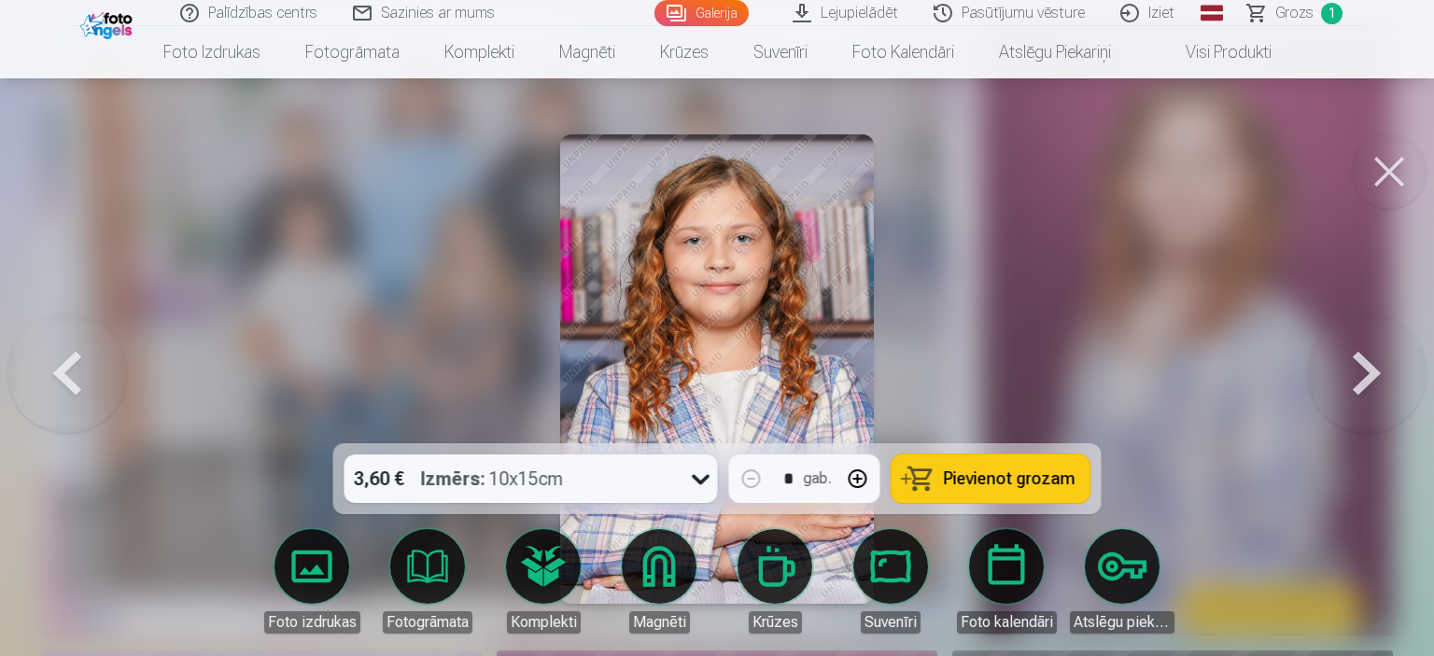
click at [1360, 387] on button at bounding box center [1367, 369] width 120 height 111
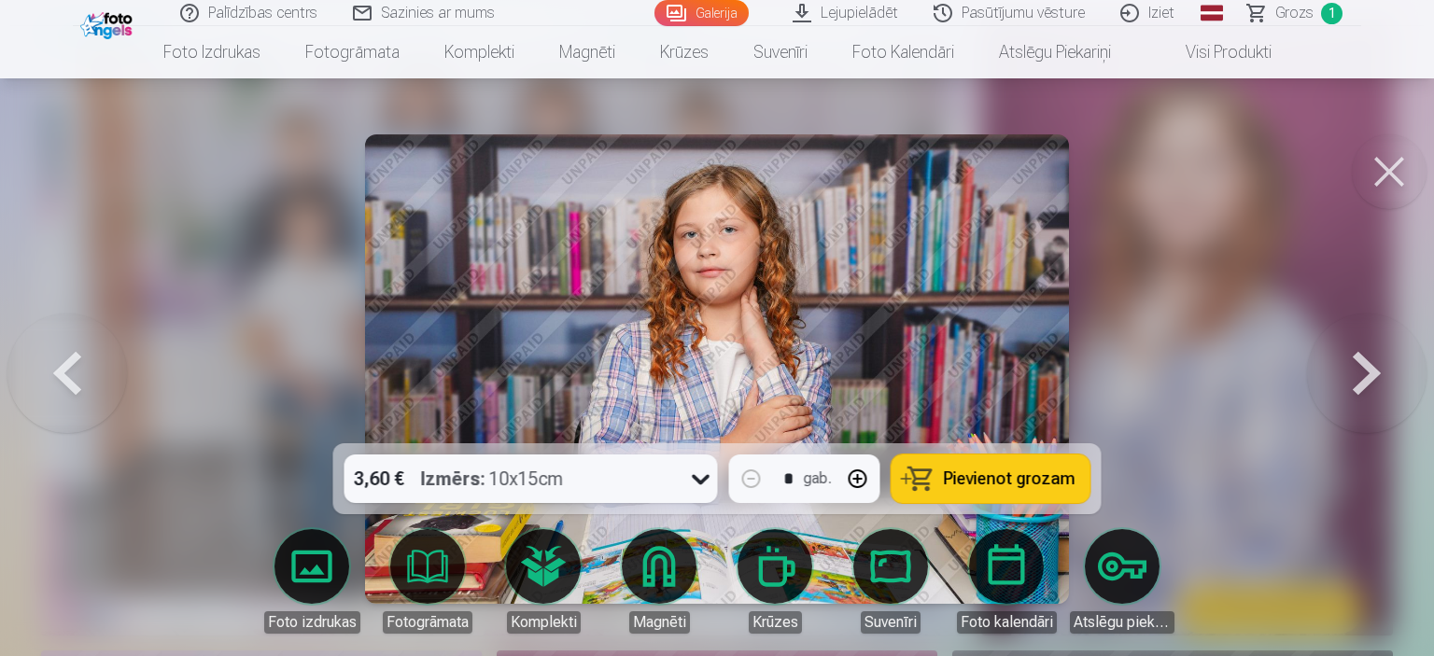
click at [1360, 387] on button at bounding box center [1367, 369] width 120 height 111
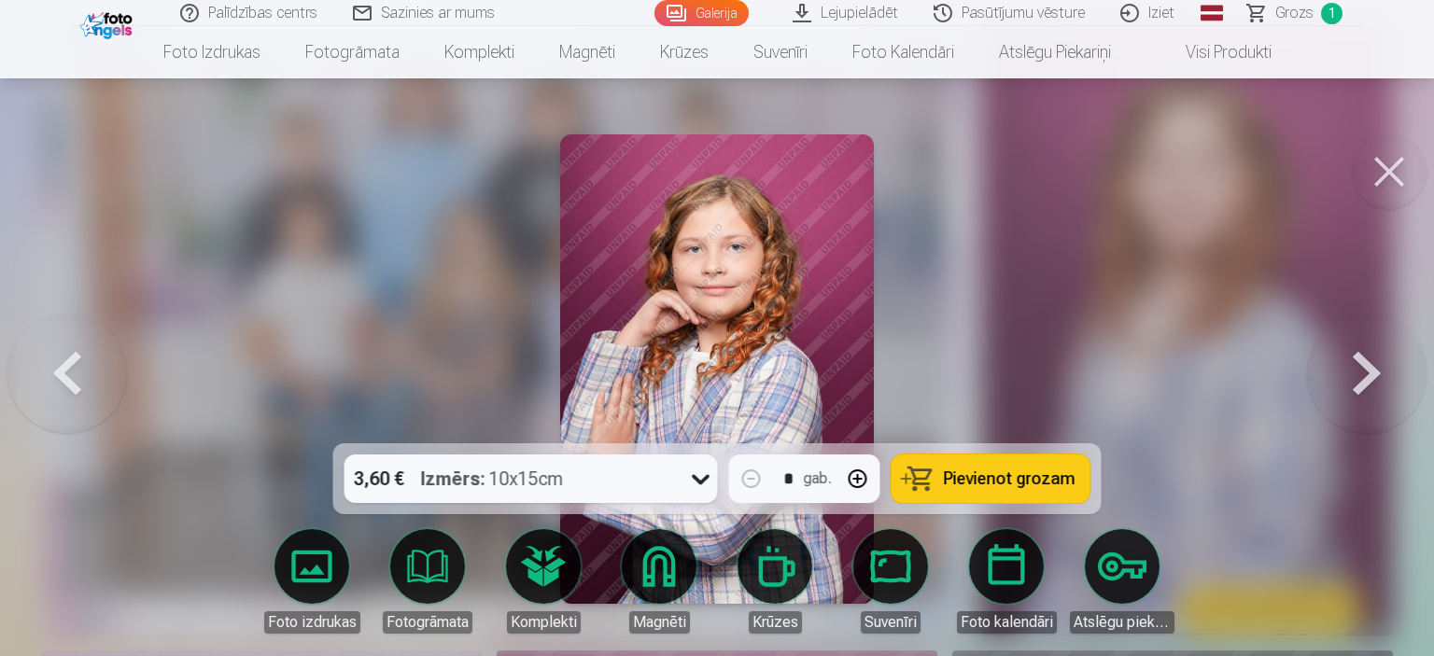
click at [1360, 387] on button at bounding box center [1367, 369] width 120 height 111
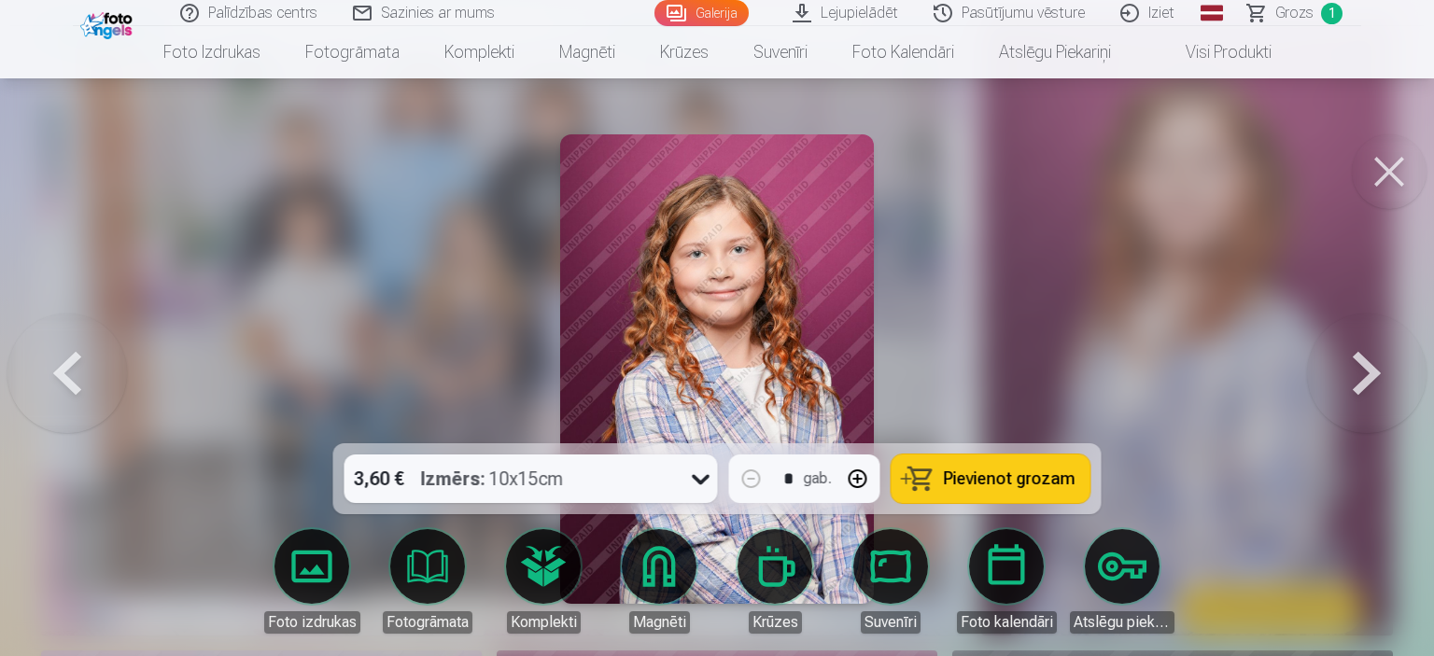
click at [1371, 378] on button at bounding box center [1367, 369] width 120 height 111
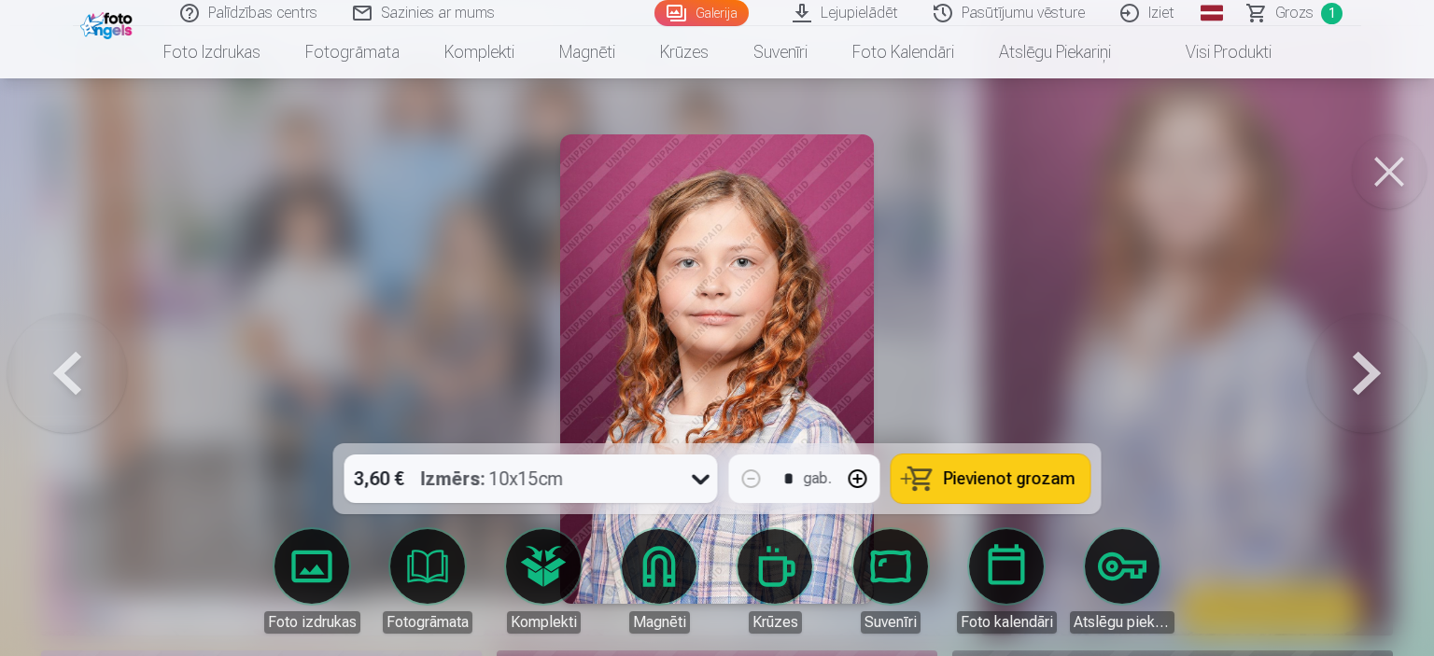
click at [736, 328] on img at bounding box center [716, 369] width 313 height 470
click at [1360, 373] on button at bounding box center [1367, 369] width 120 height 111
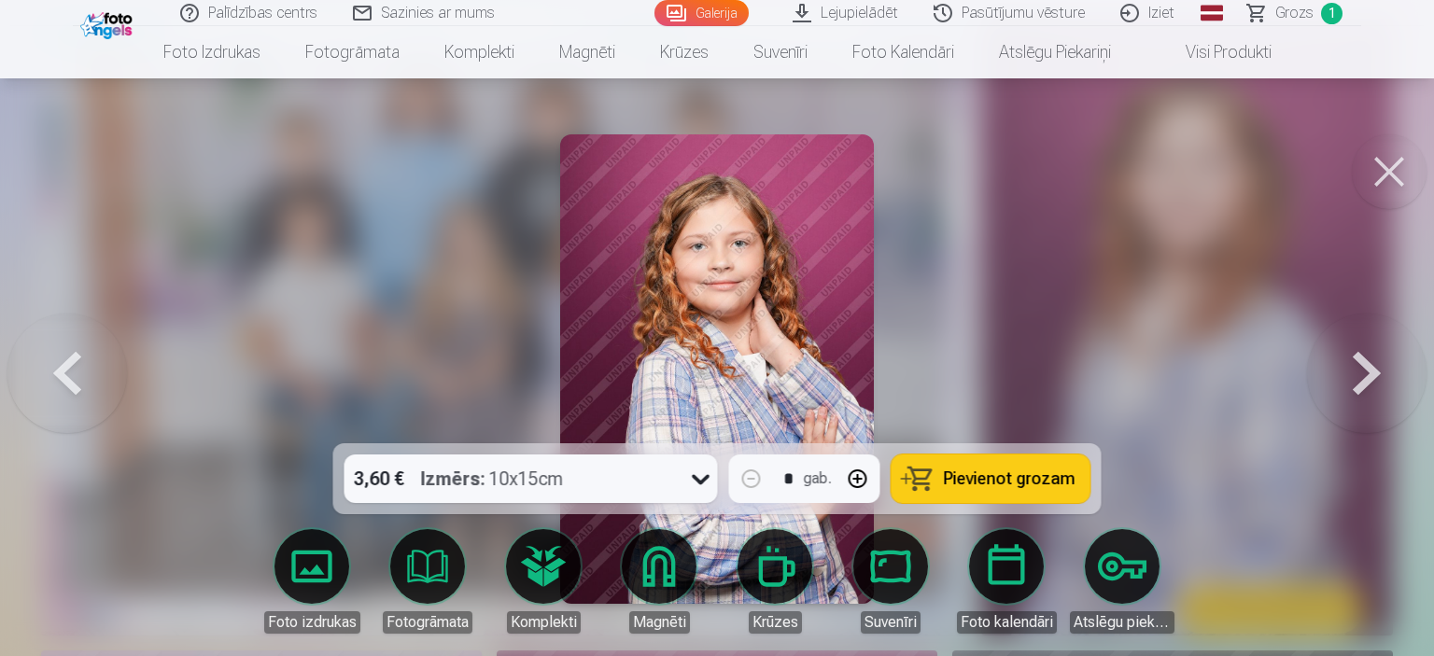
click at [1360, 373] on button at bounding box center [1367, 369] width 120 height 111
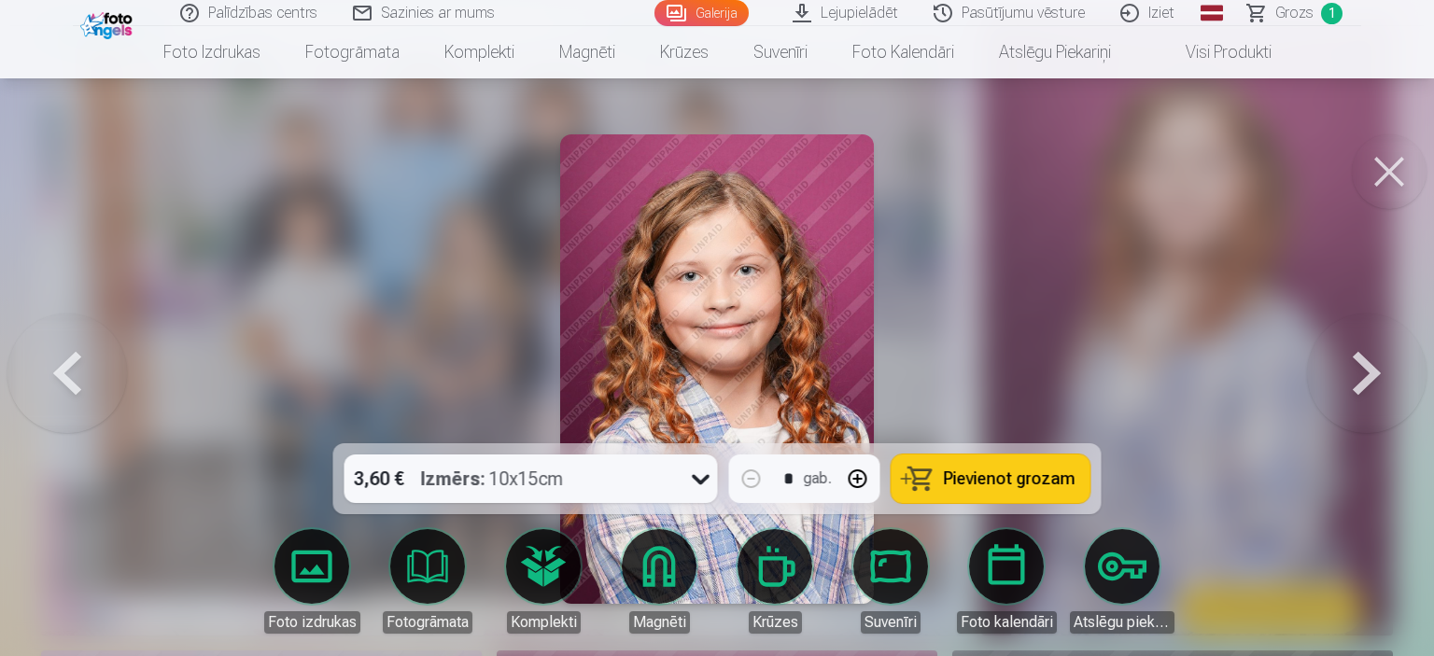
click at [1360, 373] on button at bounding box center [1367, 369] width 120 height 111
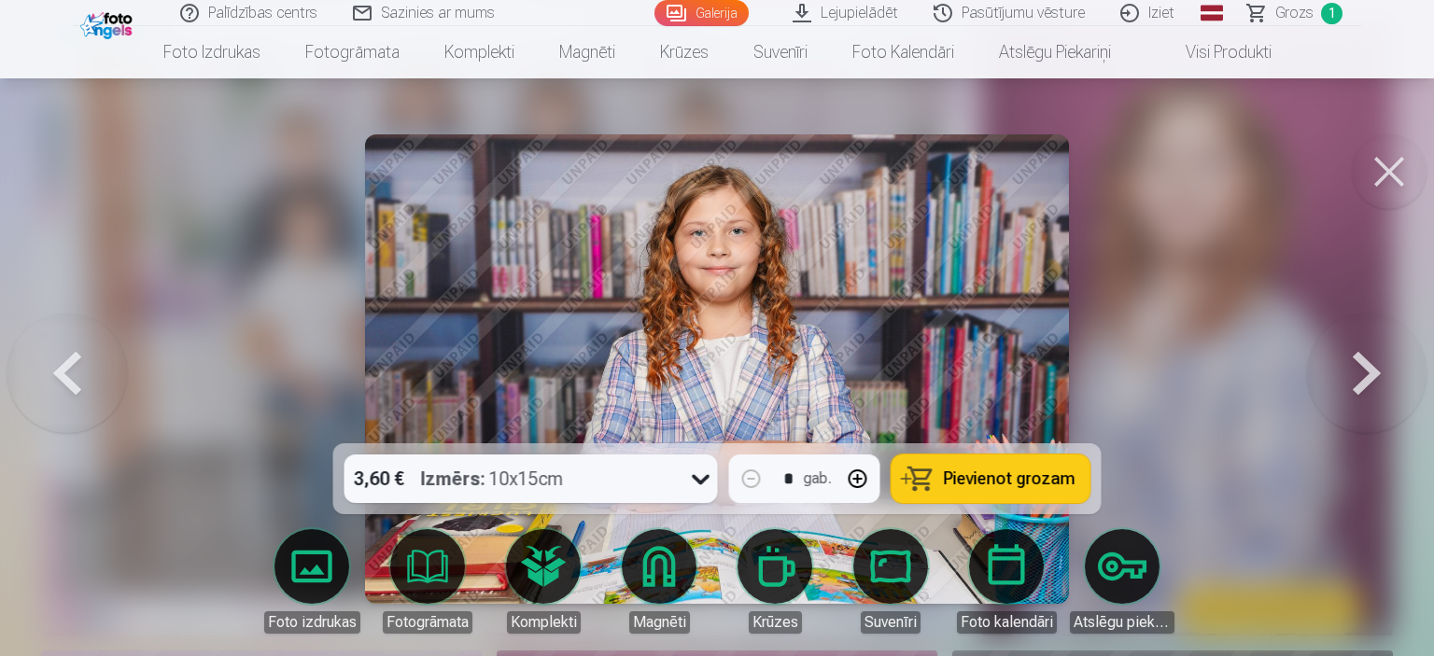
click at [1344, 380] on button at bounding box center [1367, 369] width 120 height 111
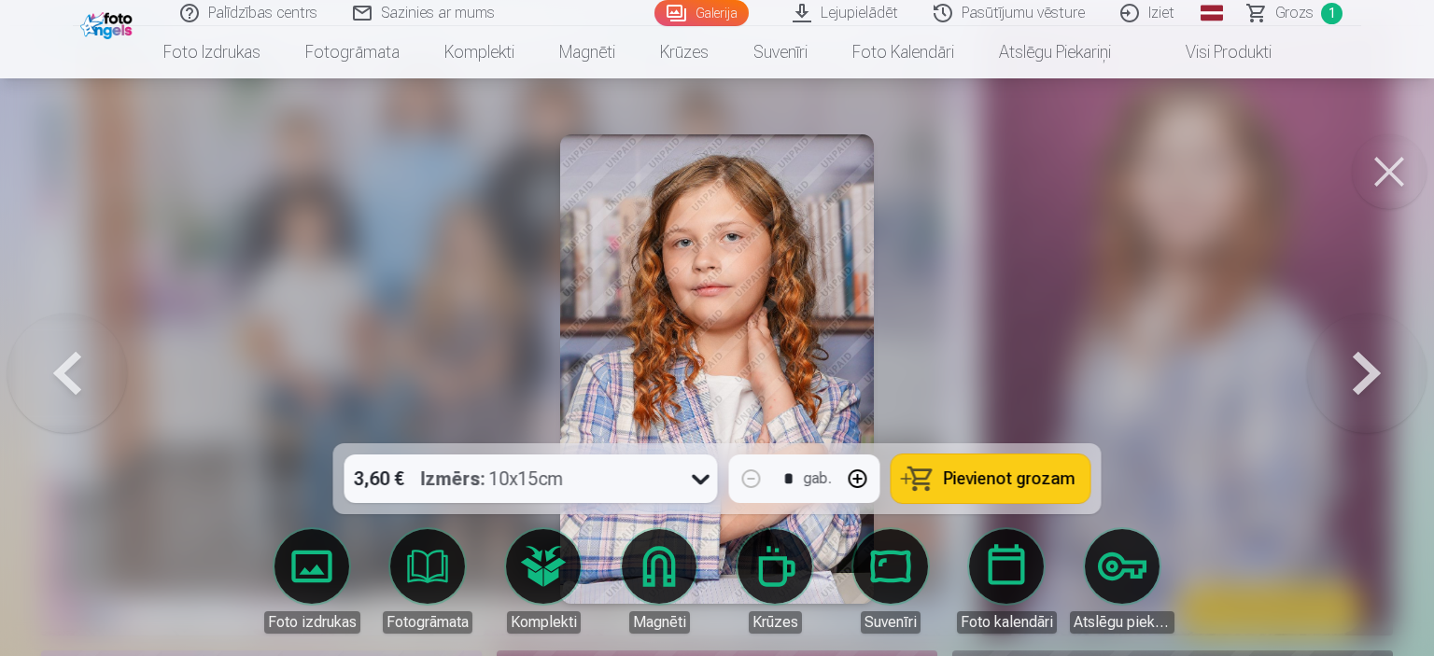
click at [1344, 380] on button at bounding box center [1367, 369] width 120 height 111
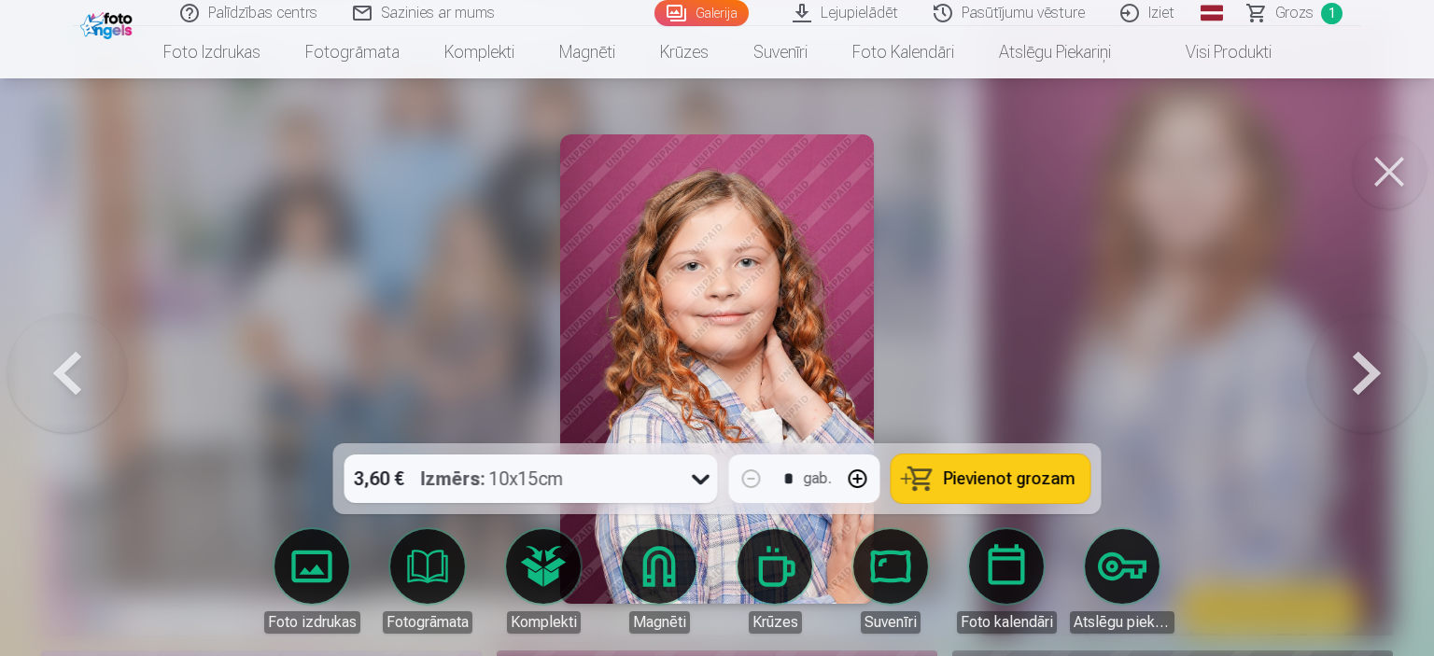
click at [1344, 380] on button at bounding box center [1367, 369] width 120 height 111
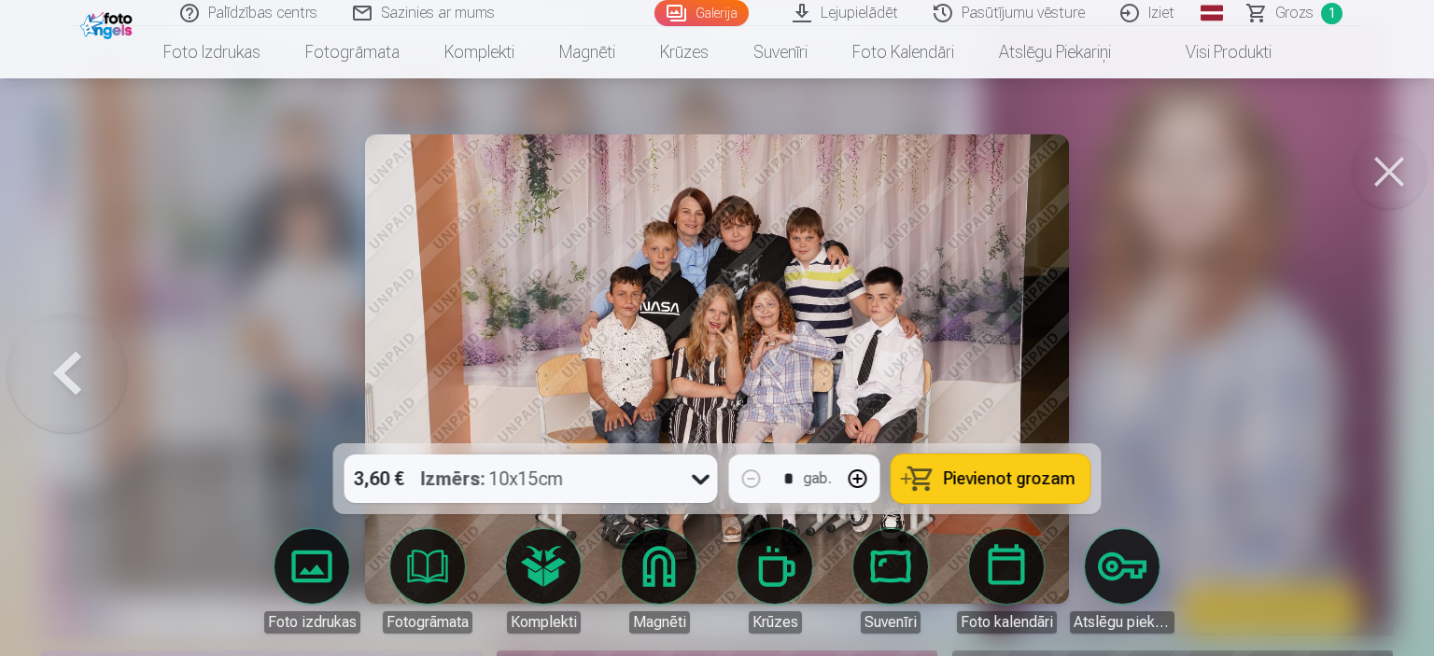
click at [76, 371] on button at bounding box center [67, 369] width 120 height 111
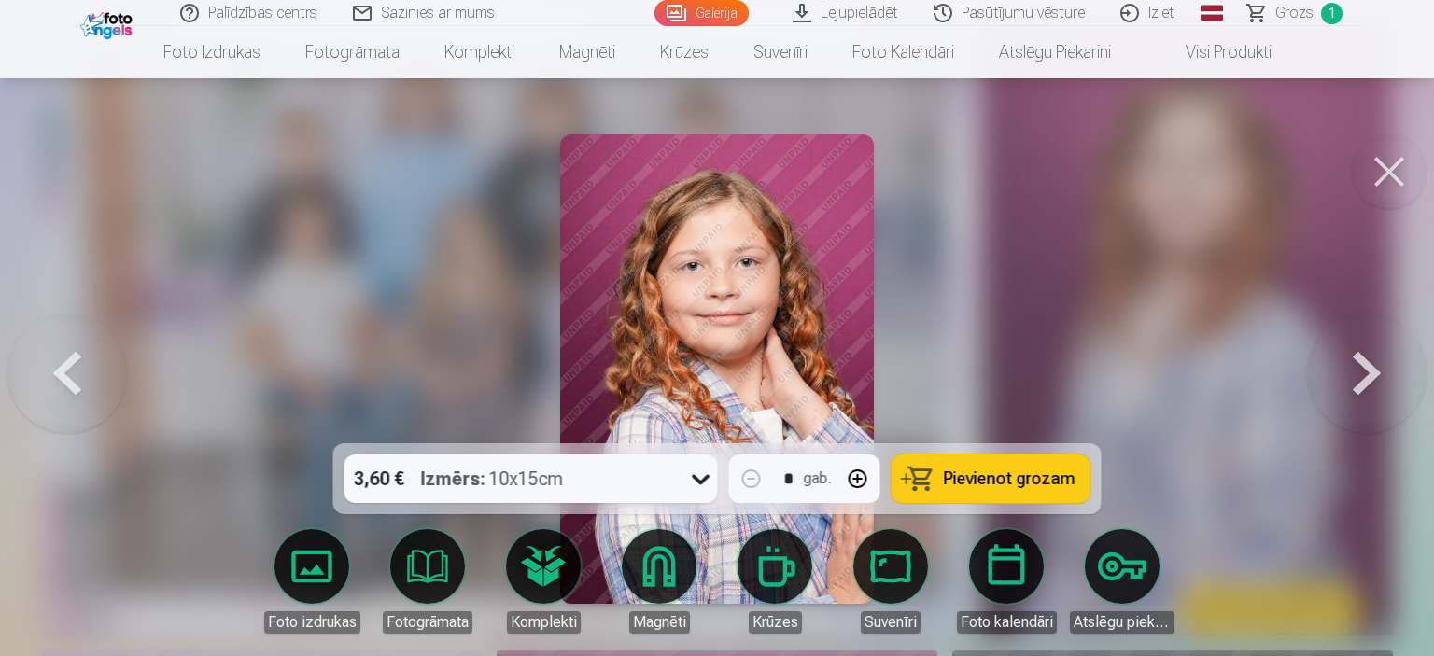
click at [76, 371] on button at bounding box center [67, 369] width 120 height 111
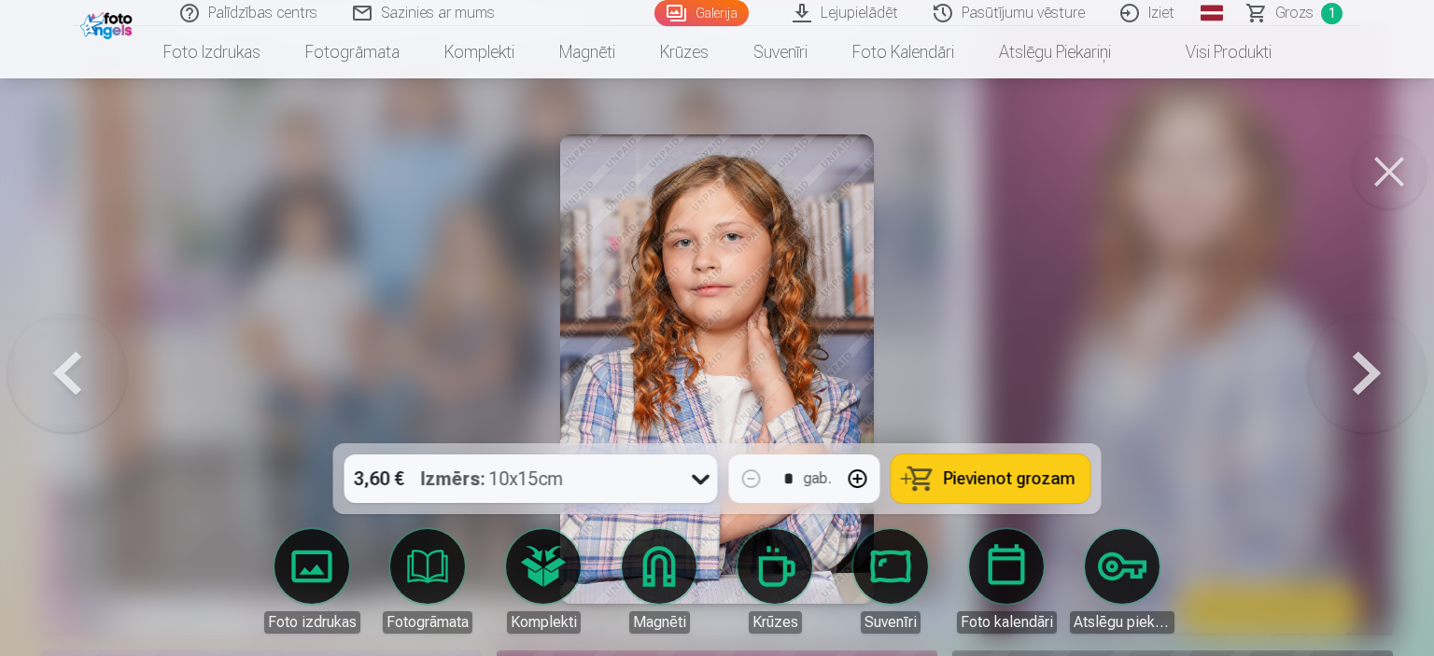
click at [76, 371] on button at bounding box center [67, 369] width 120 height 111
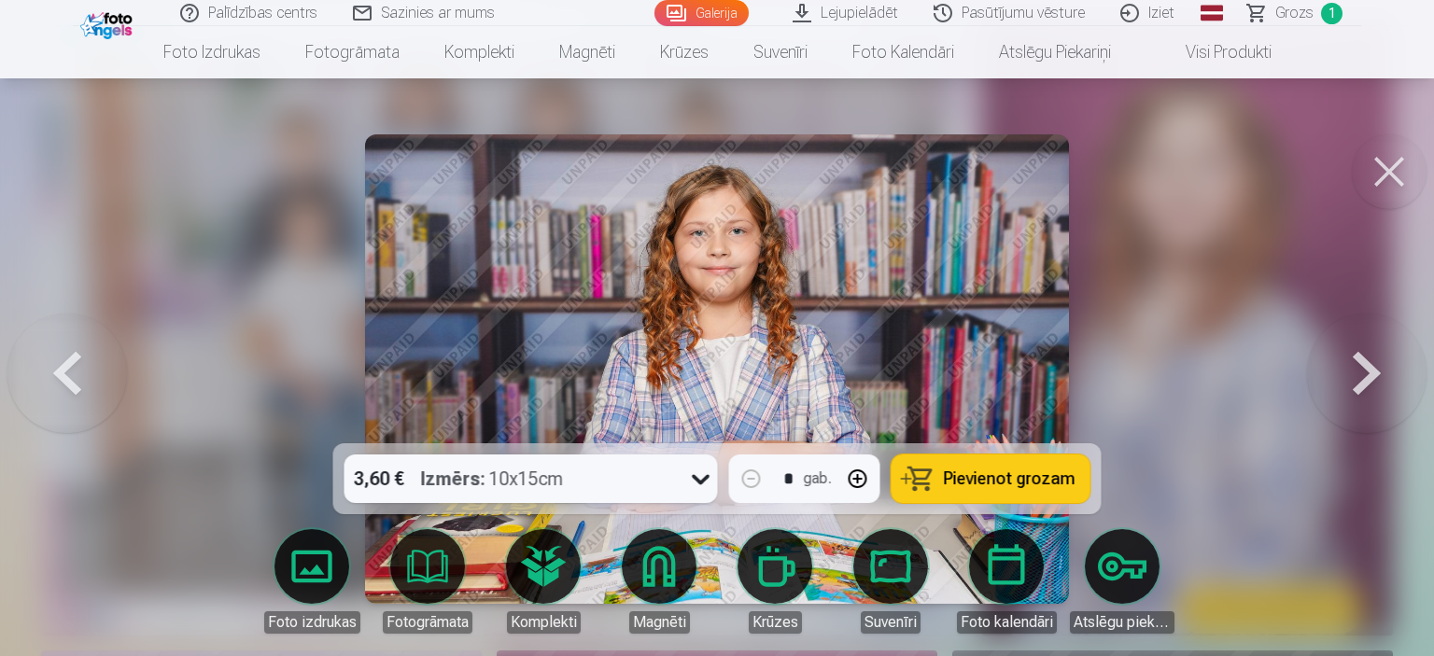
click at [76, 371] on button at bounding box center [67, 369] width 120 height 111
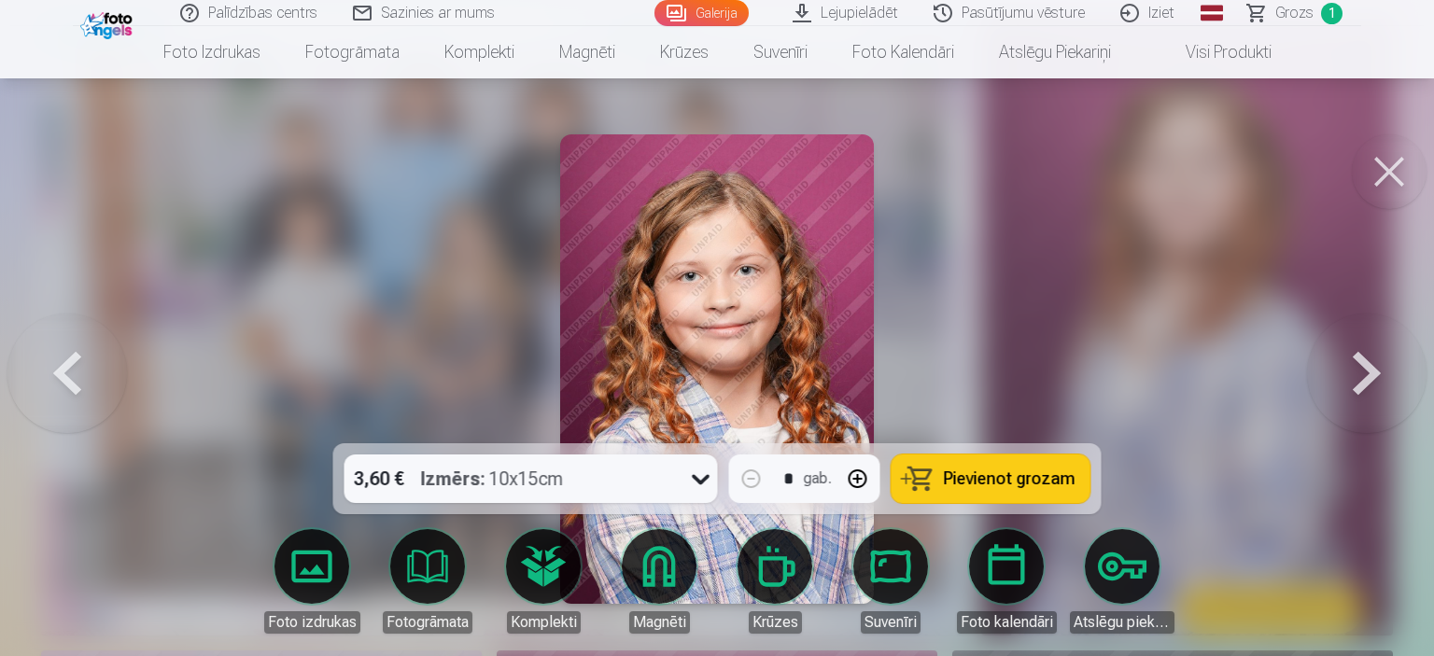
click at [76, 371] on button at bounding box center [67, 369] width 120 height 111
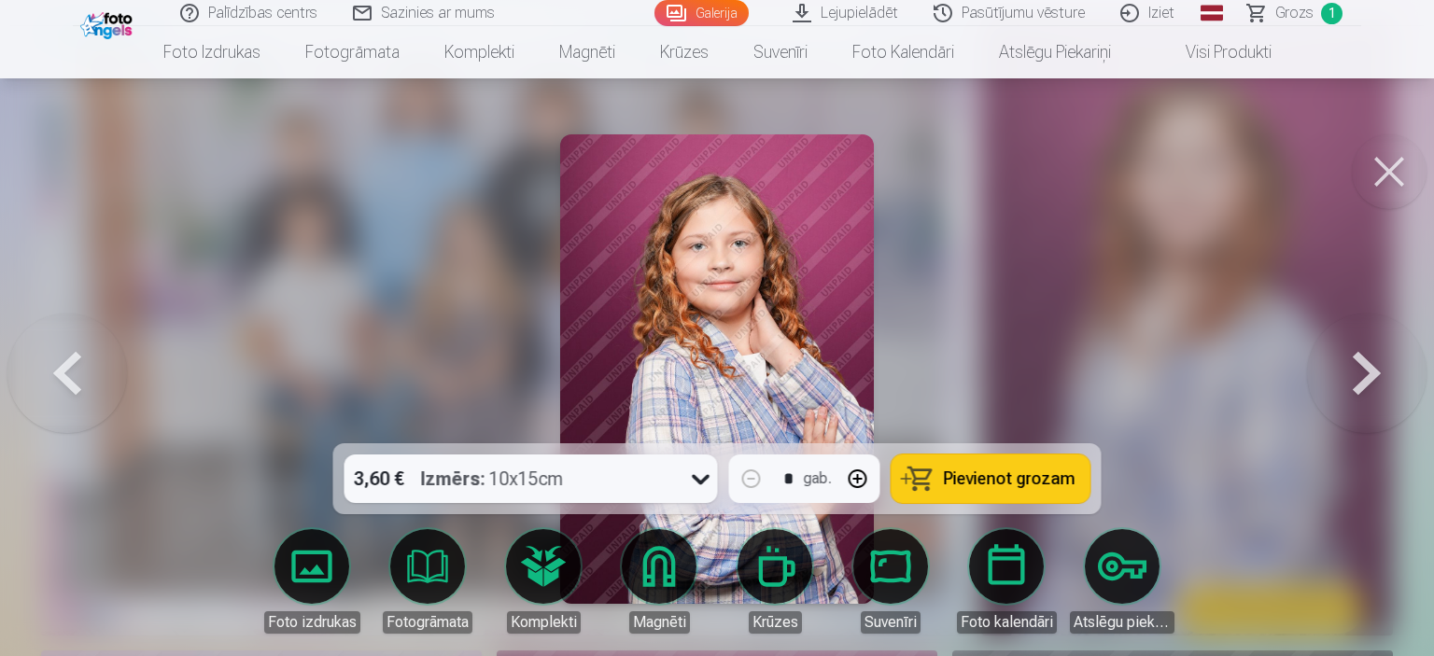
click at [76, 371] on button at bounding box center [67, 369] width 120 height 111
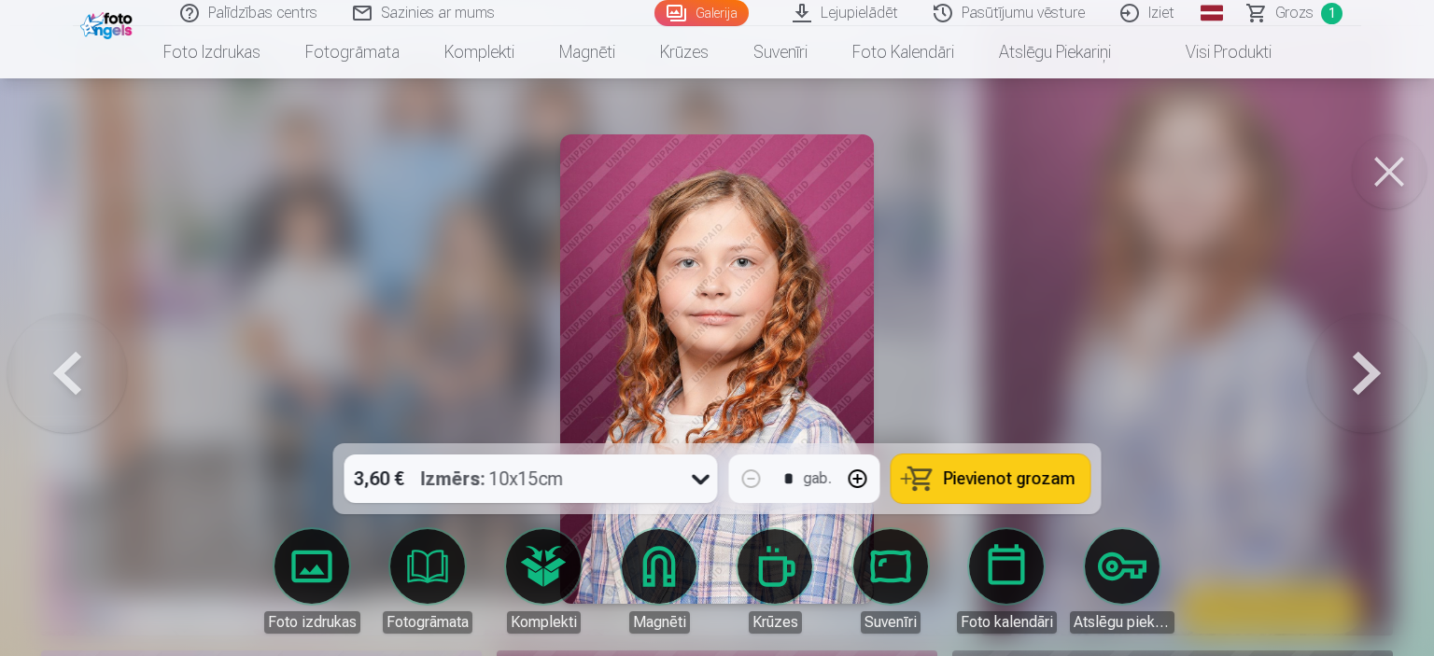
click at [76, 371] on button at bounding box center [67, 369] width 120 height 111
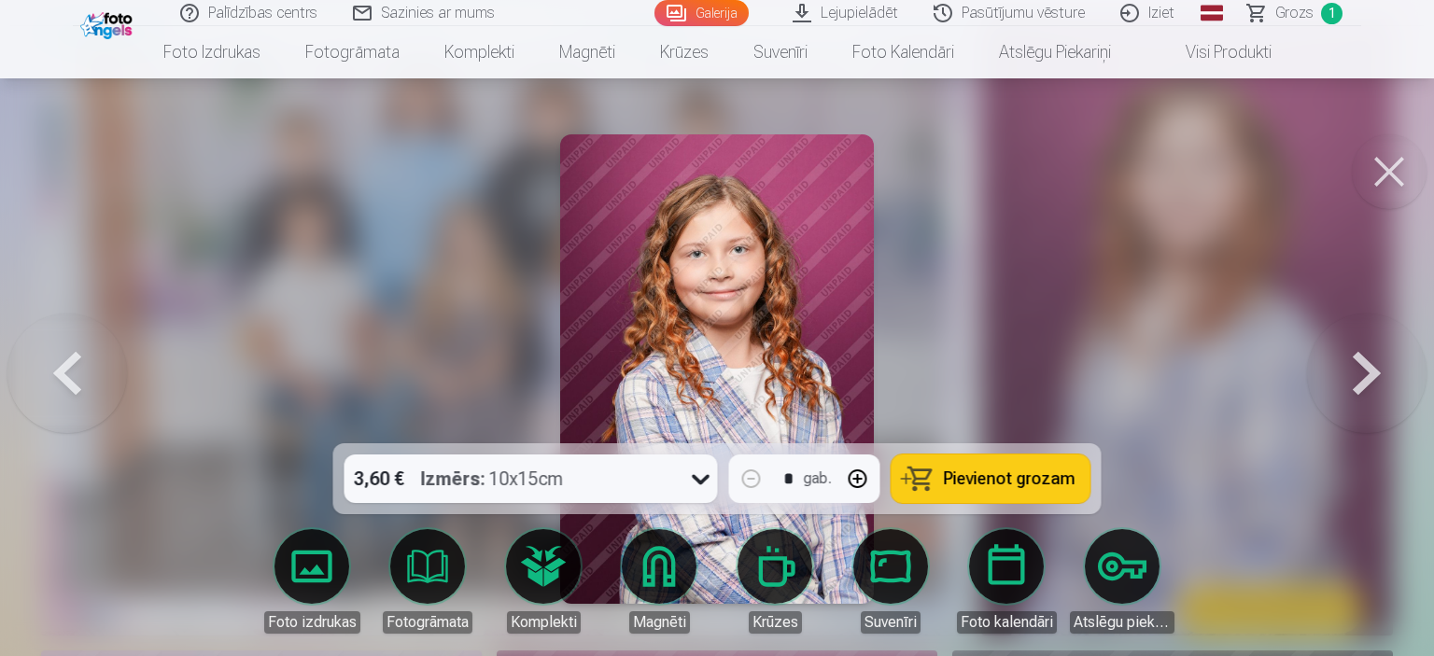
click at [76, 371] on button at bounding box center [67, 369] width 120 height 111
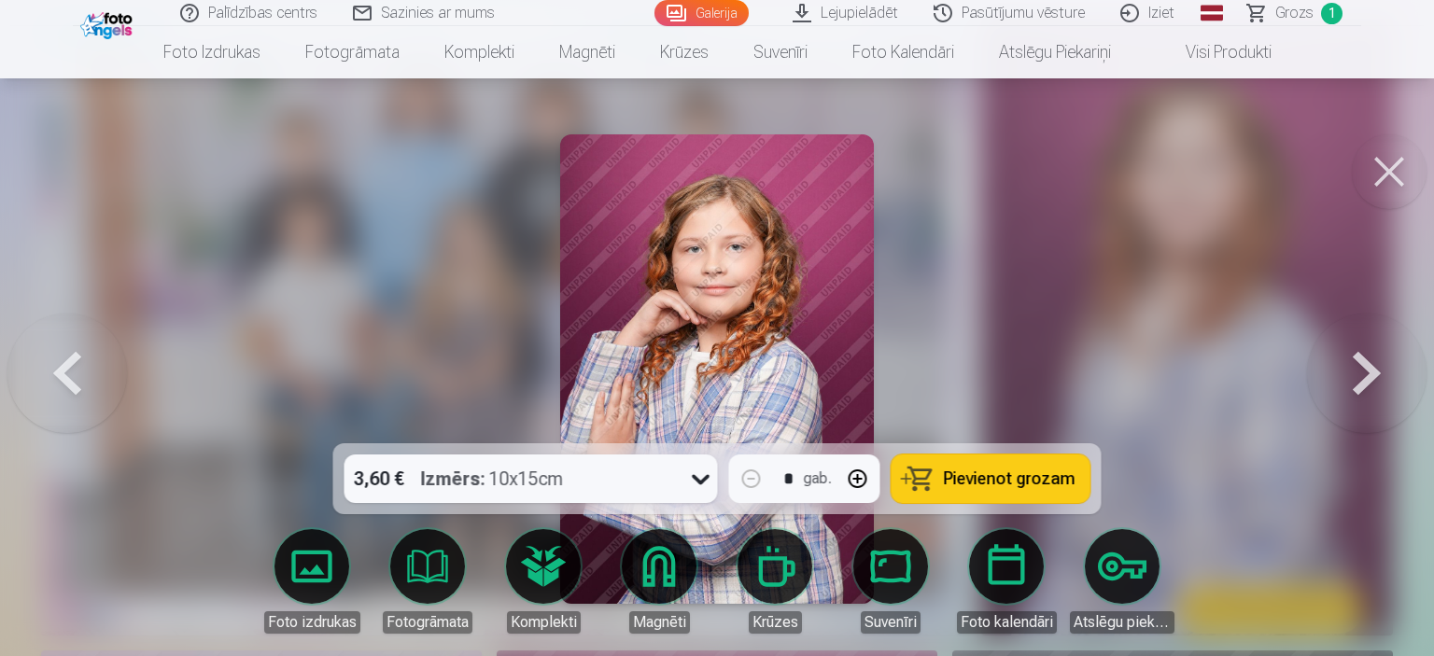
click at [76, 371] on button at bounding box center [67, 369] width 120 height 111
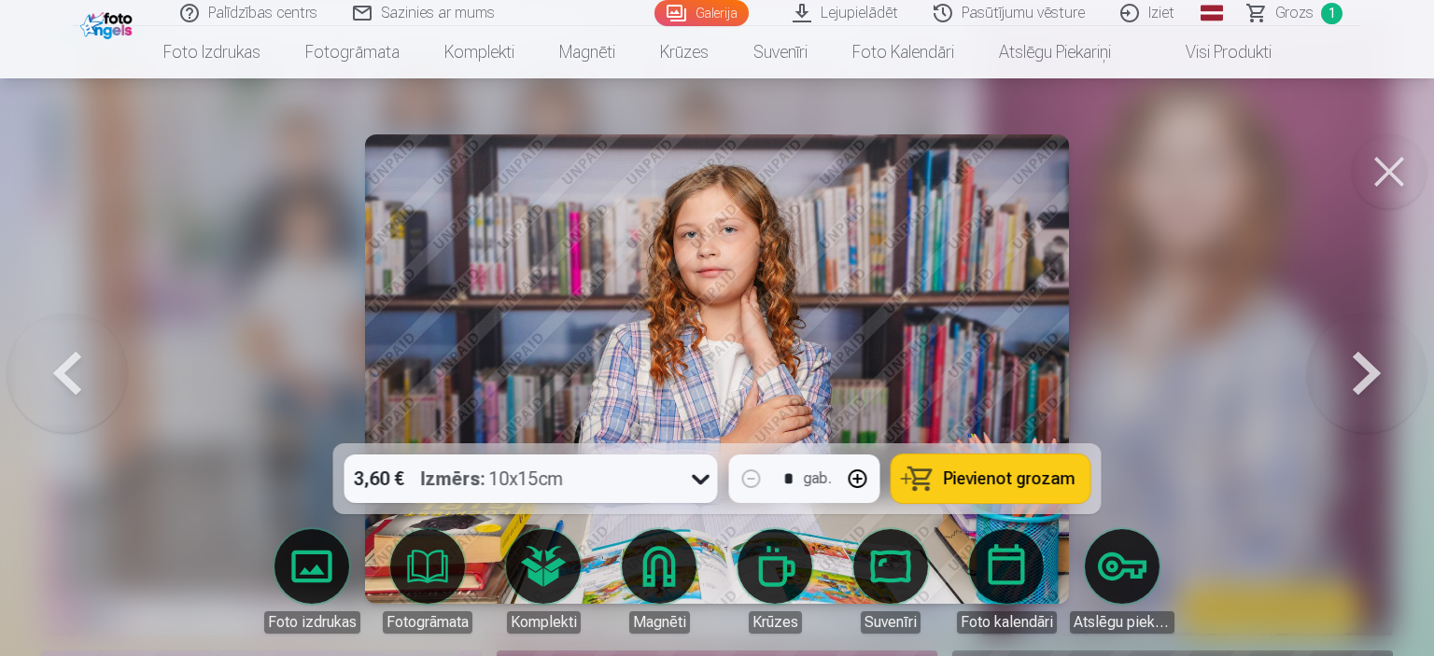
click at [76, 371] on button at bounding box center [67, 369] width 120 height 111
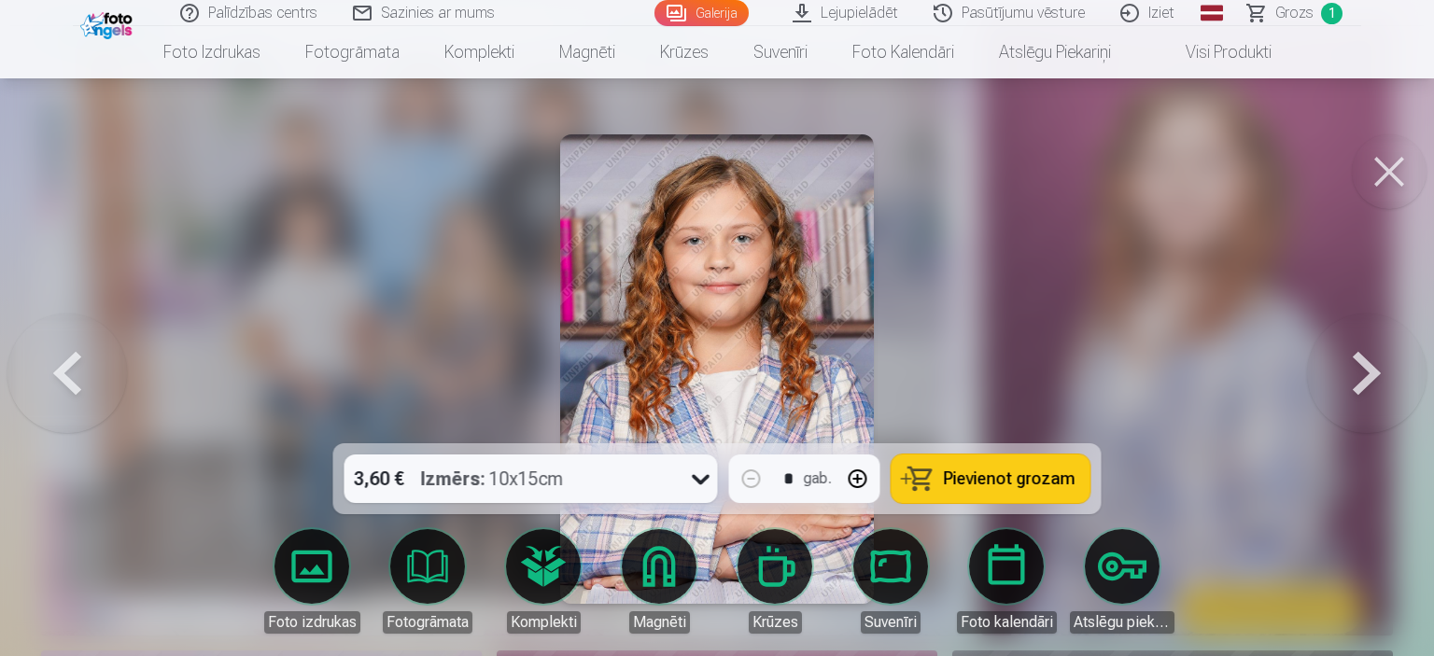
click at [76, 371] on button at bounding box center [67, 369] width 120 height 111
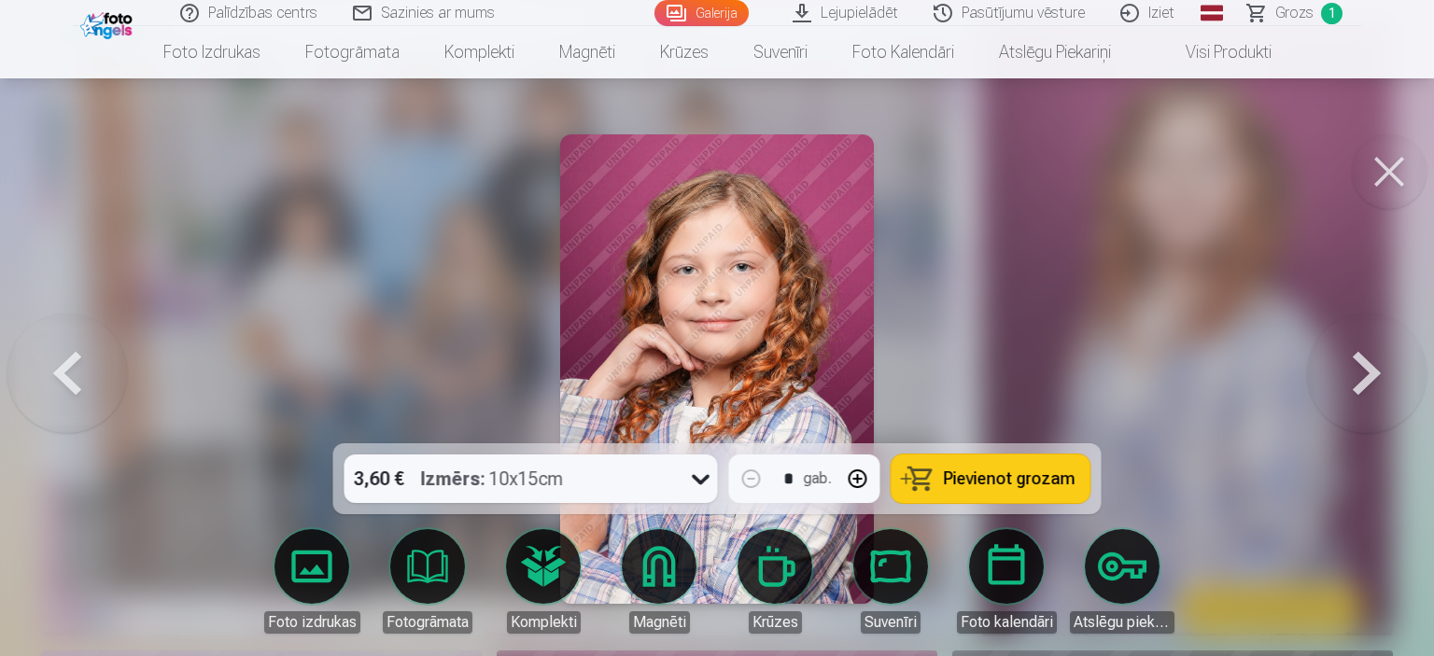
click at [76, 371] on button at bounding box center [67, 369] width 120 height 111
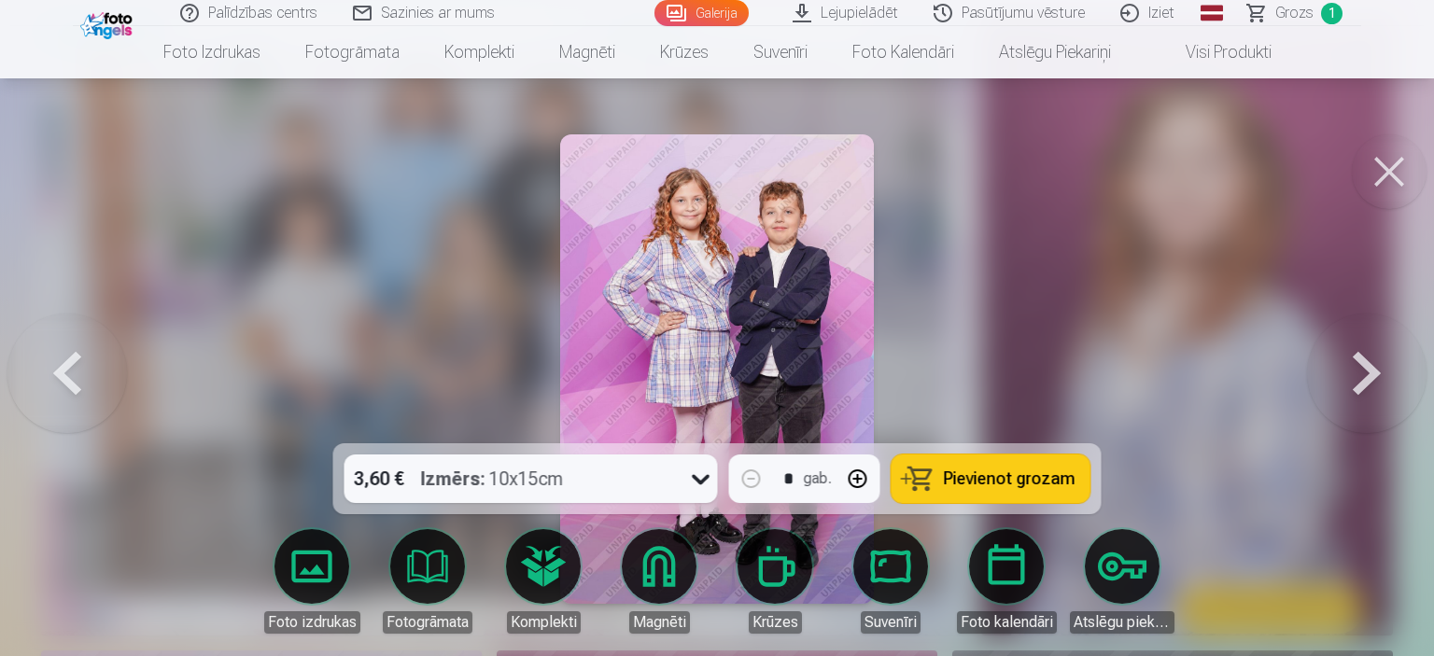
click at [76, 371] on button at bounding box center [67, 369] width 120 height 111
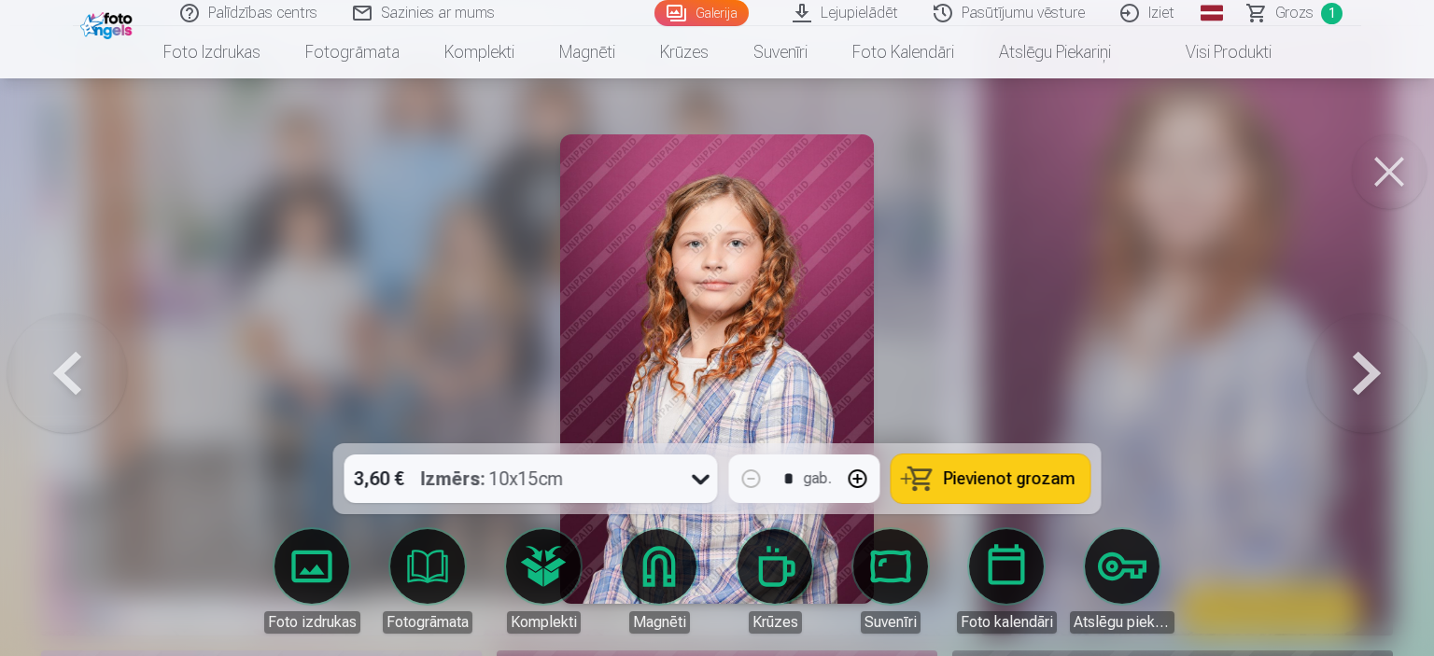
click at [1359, 375] on button at bounding box center [1367, 369] width 120 height 111
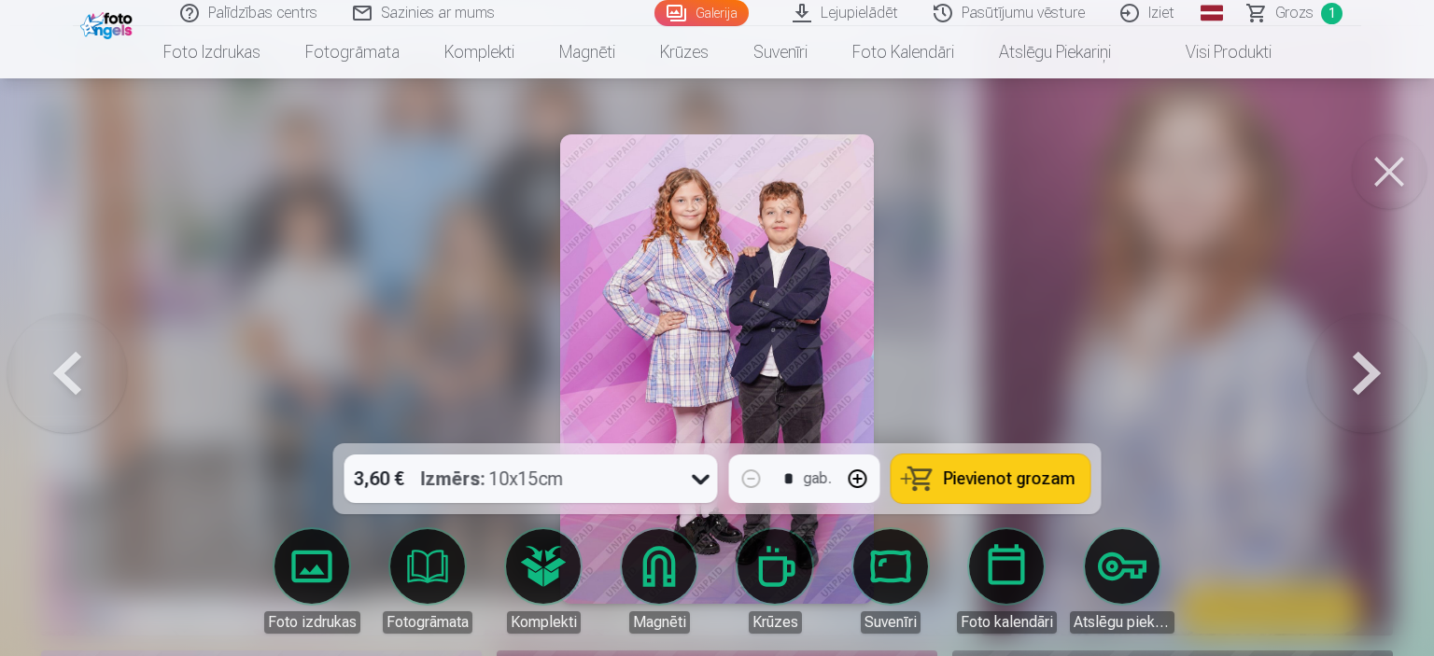
click at [1359, 375] on button at bounding box center [1367, 369] width 120 height 111
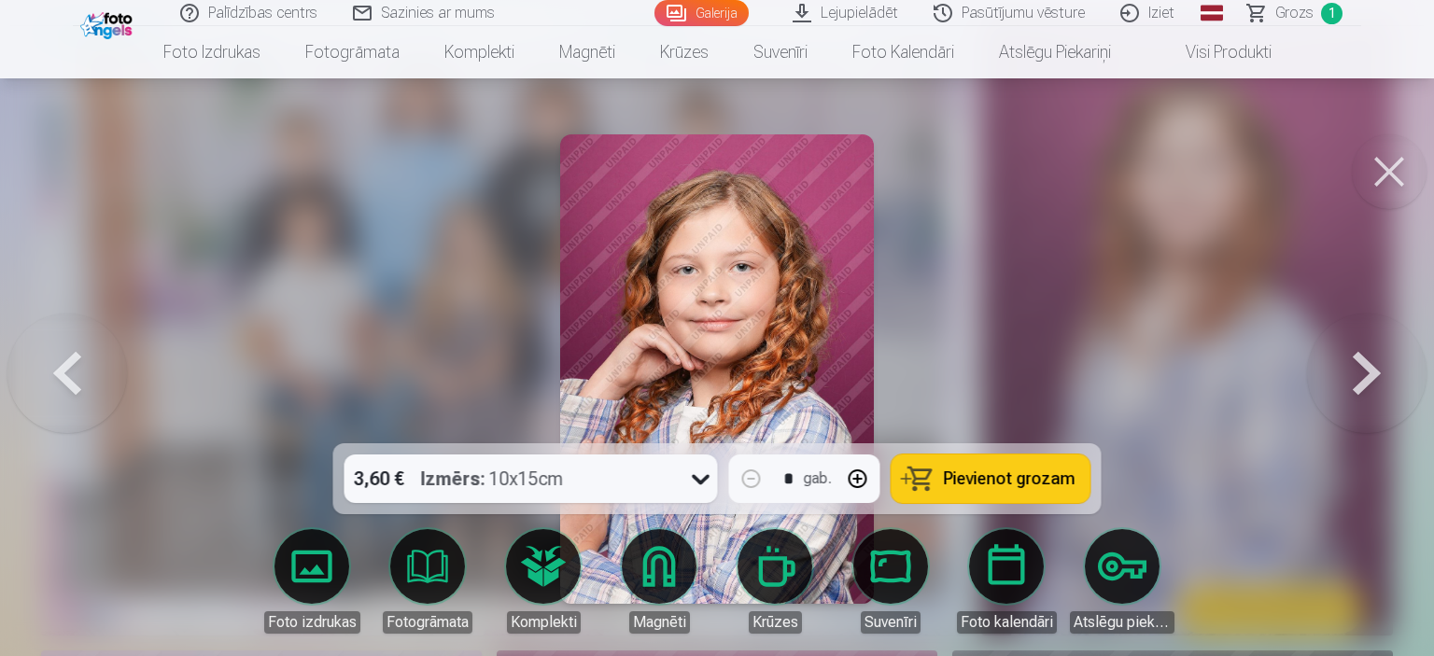
click at [1359, 375] on button at bounding box center [1367, 369] width 120 height 111
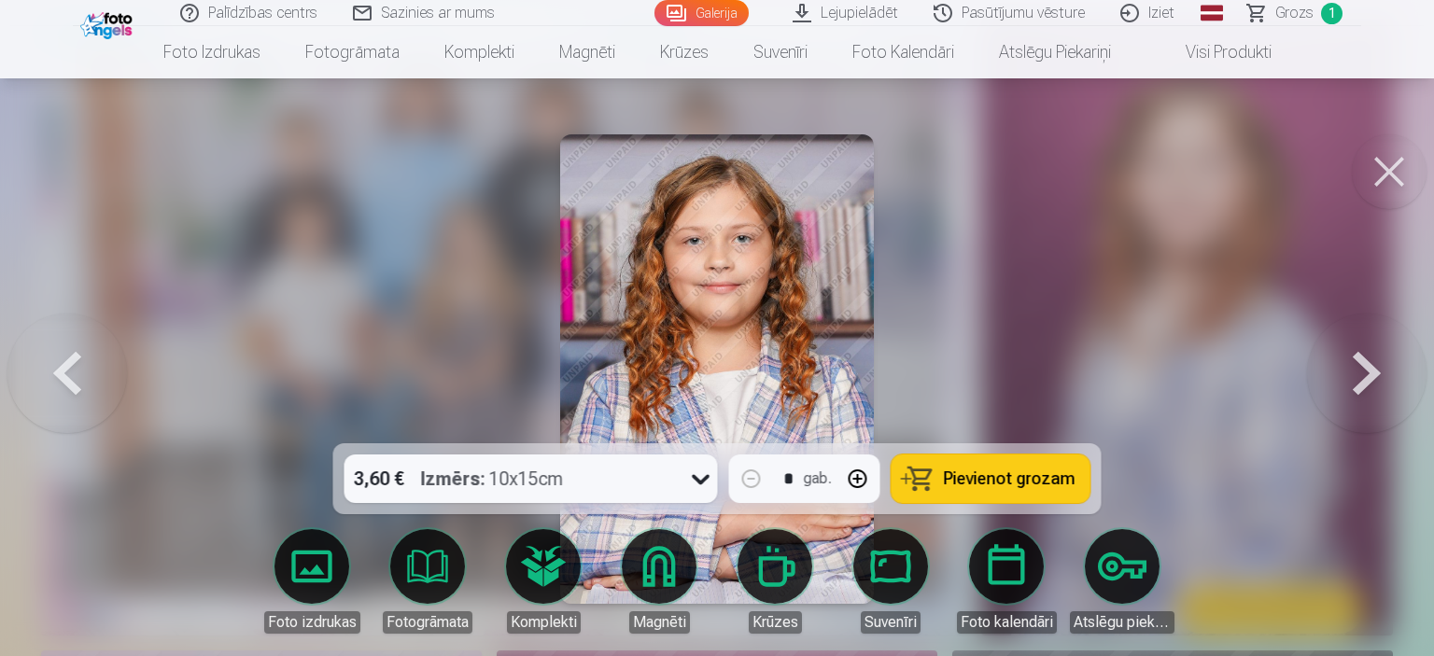
click at [1359, 375] on button at bounding box center [1367, 369] width 120 height 111
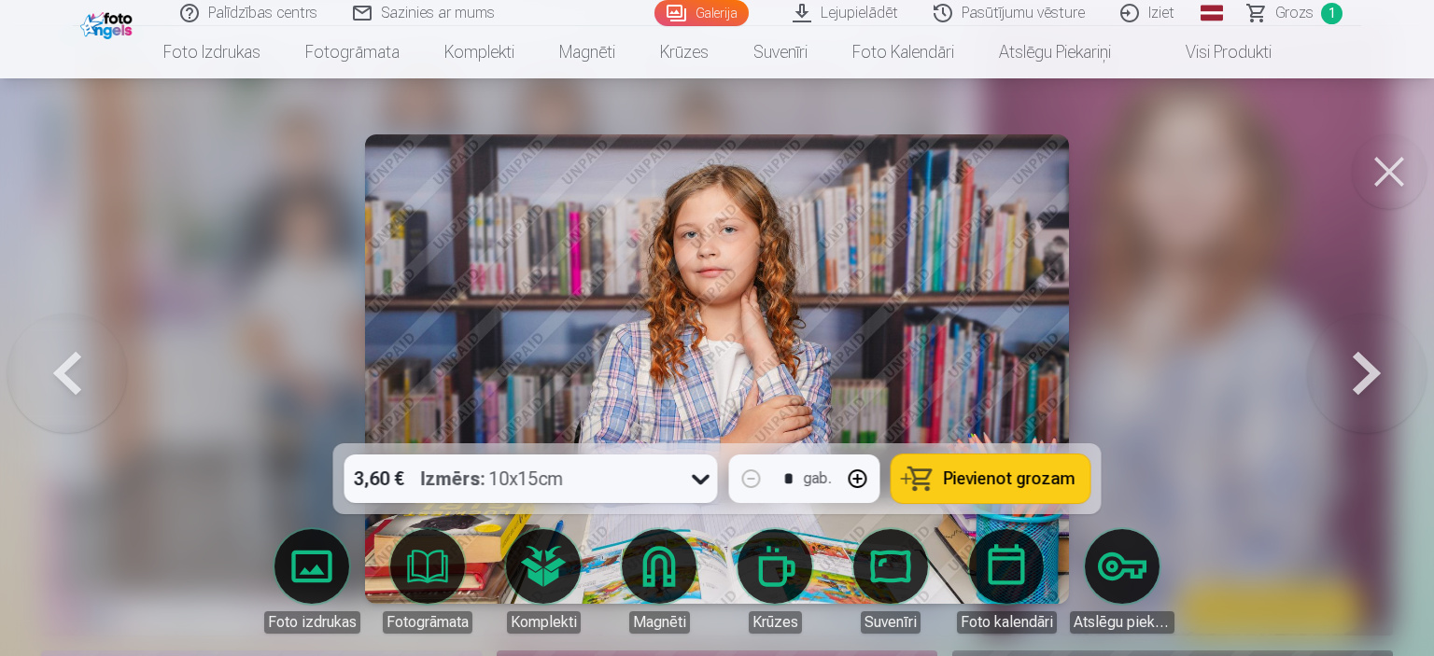
click at [1359, 375] on button at bounding box center [1367, 369] width 120 height 111
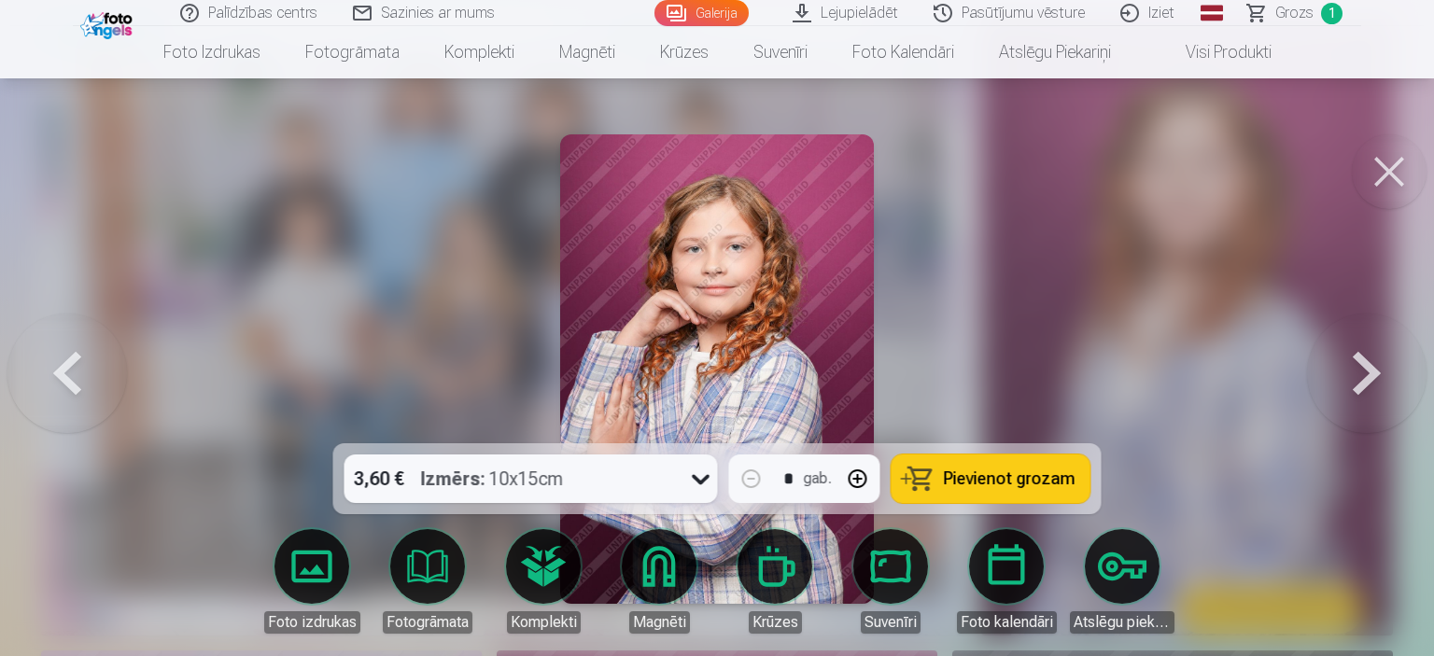
click at [1359, 375] on button at bounding box center [1367, 369] width 120 height 111
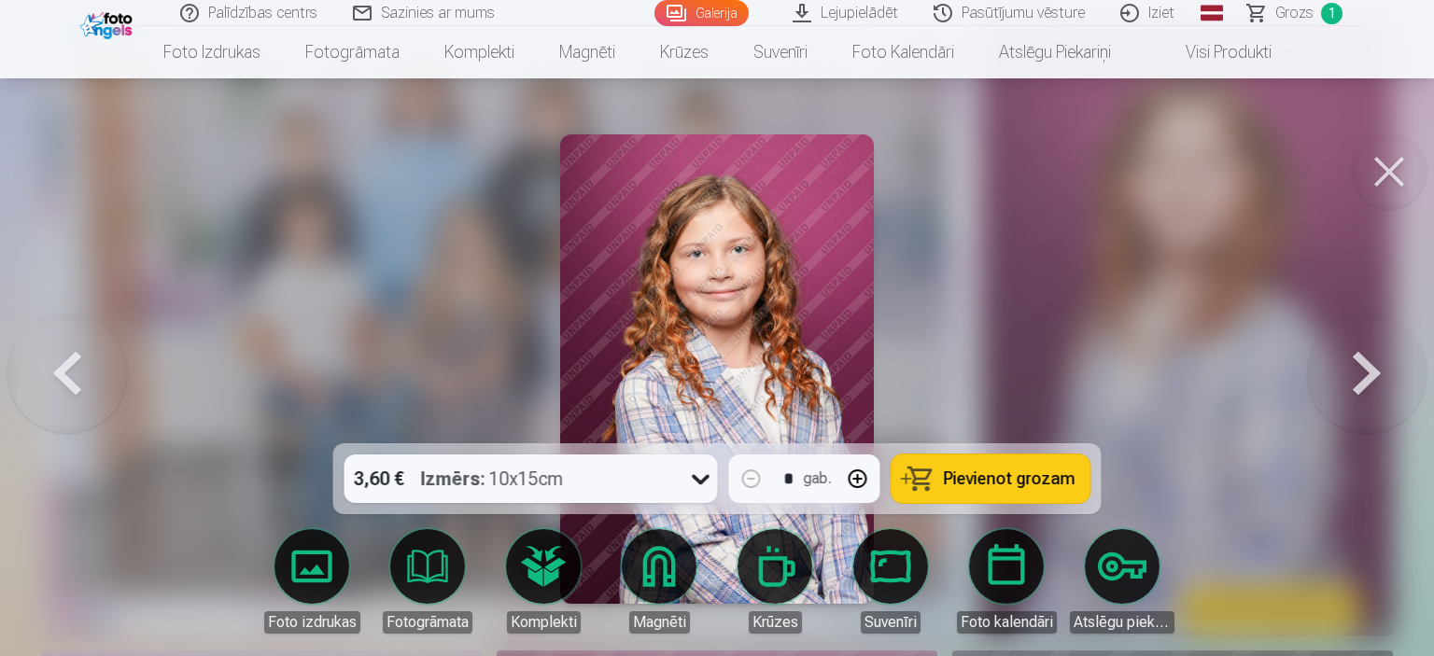
click at [1359, 375] on button at bounding box center [1367, 369] width 120 height 111
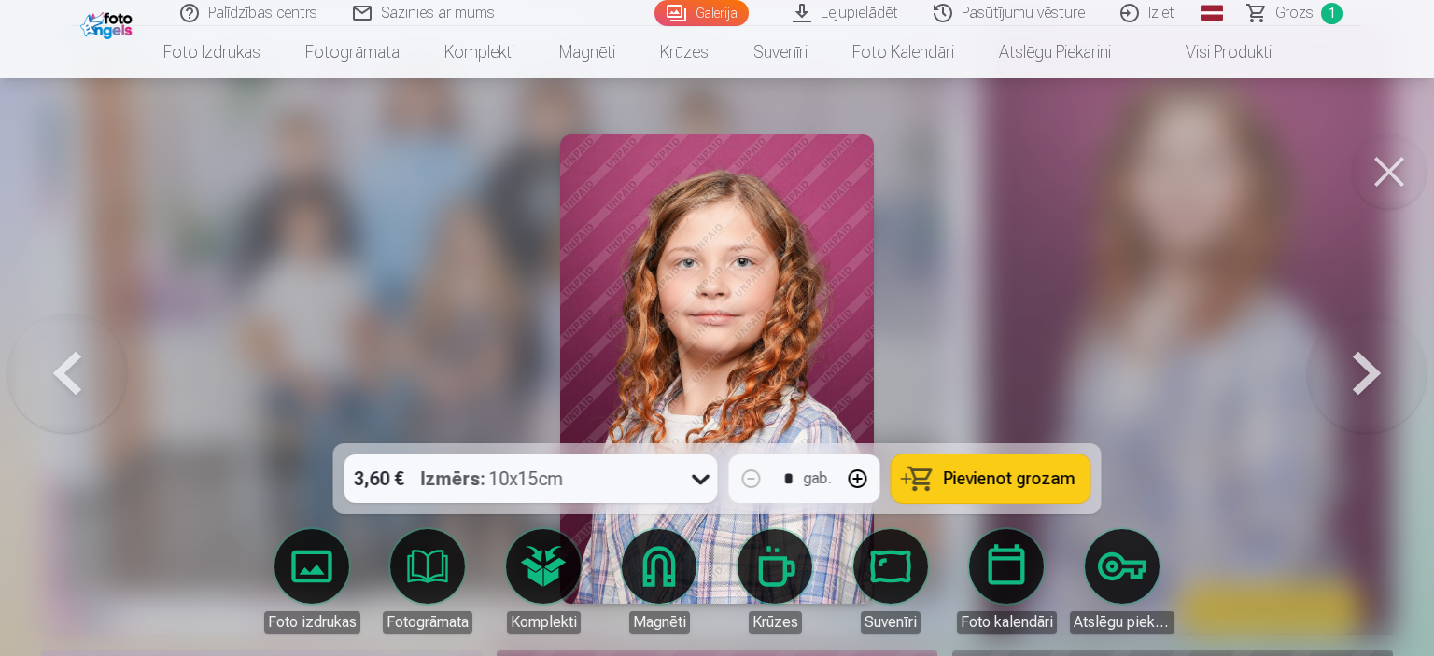
click at [71, 360] on button at bounding box center [67, 369] width 120 height 111
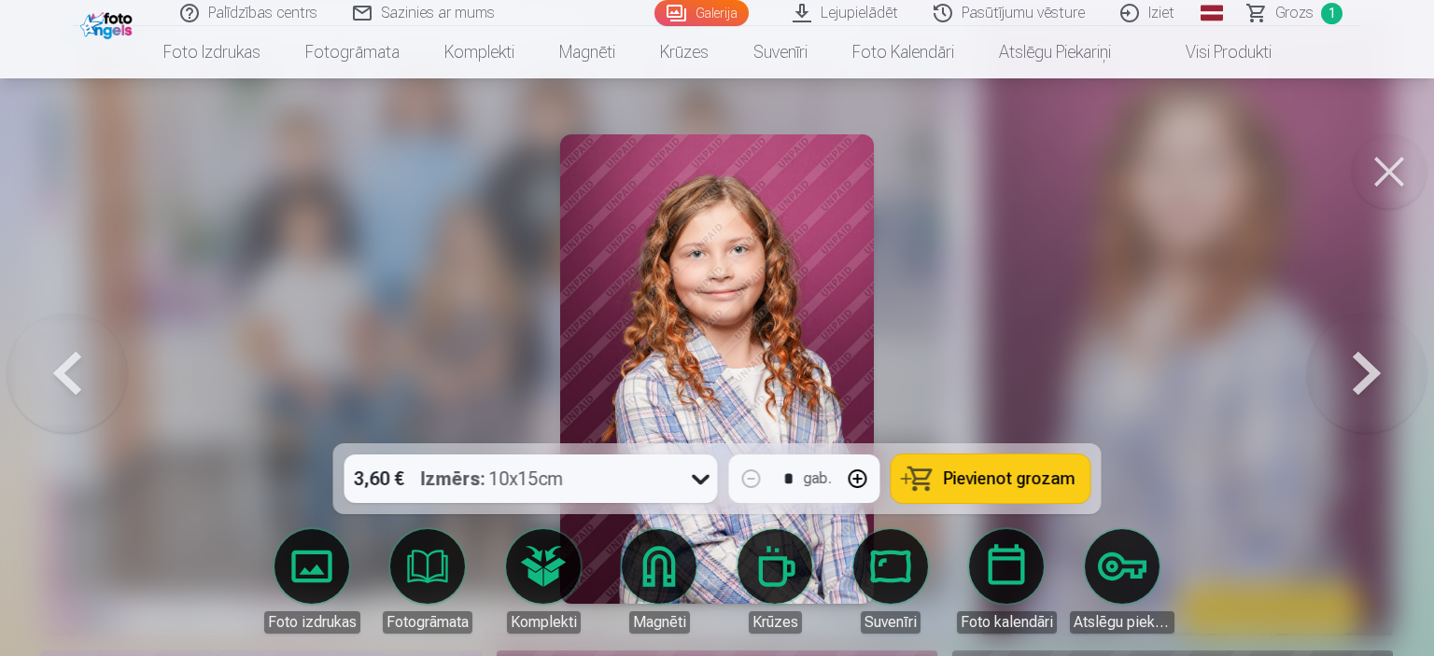
click at [1361, 370] on button at bounding box center [1367, 369] width 120 height 111
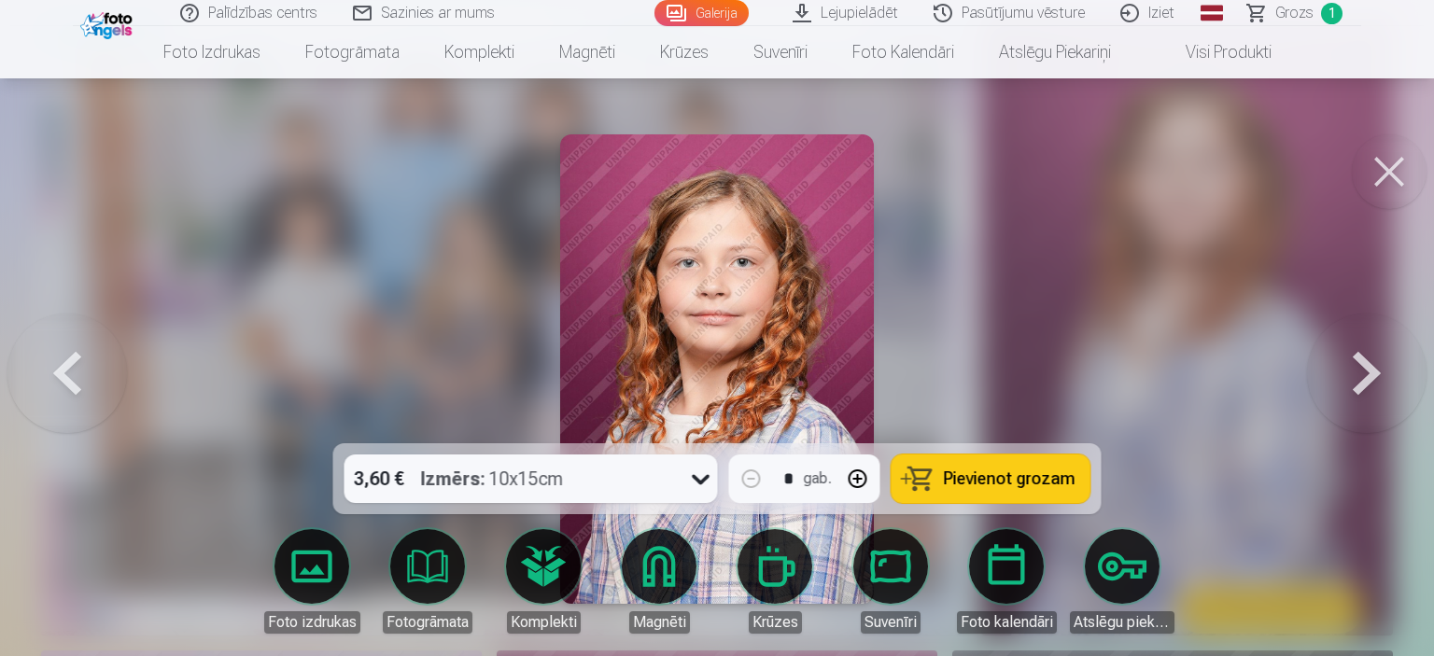
click at [60, 370] on button at bounding box center [67, 369] width 120 height 111
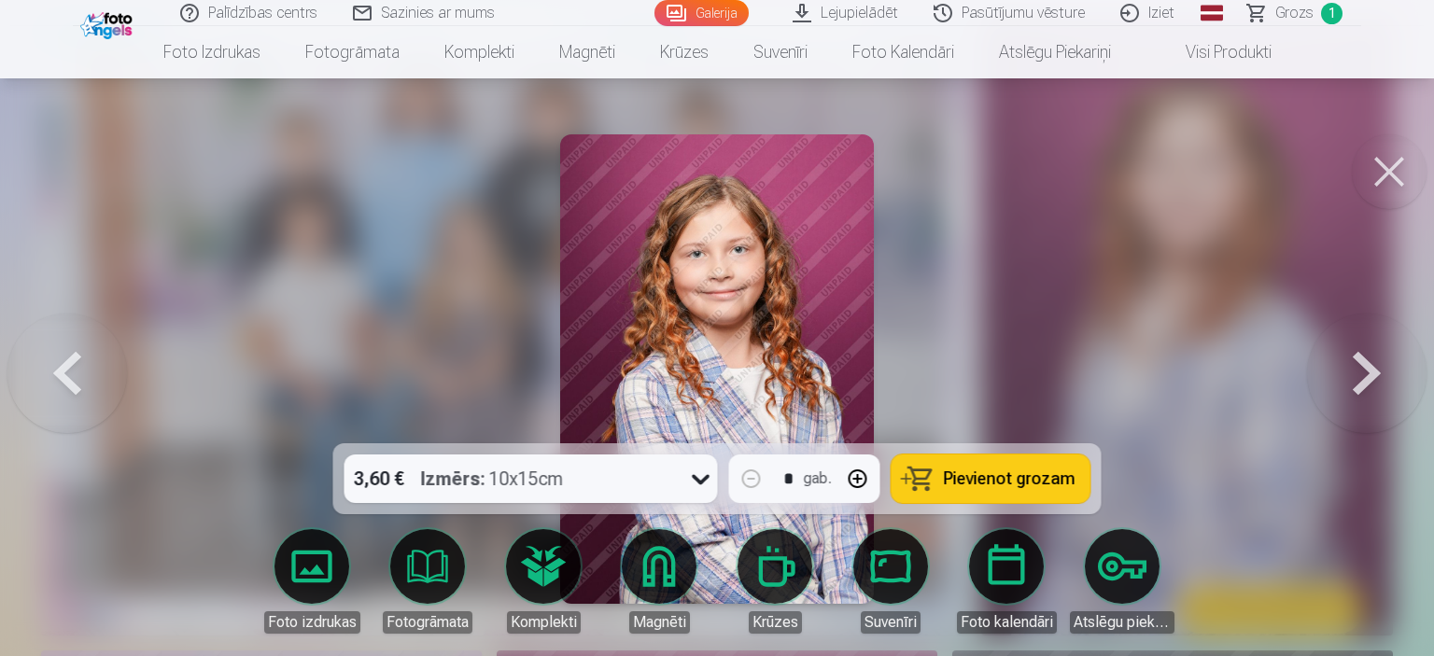
click at [1363, 375] on button at bounding box center [1367, 369] width 120 height 111
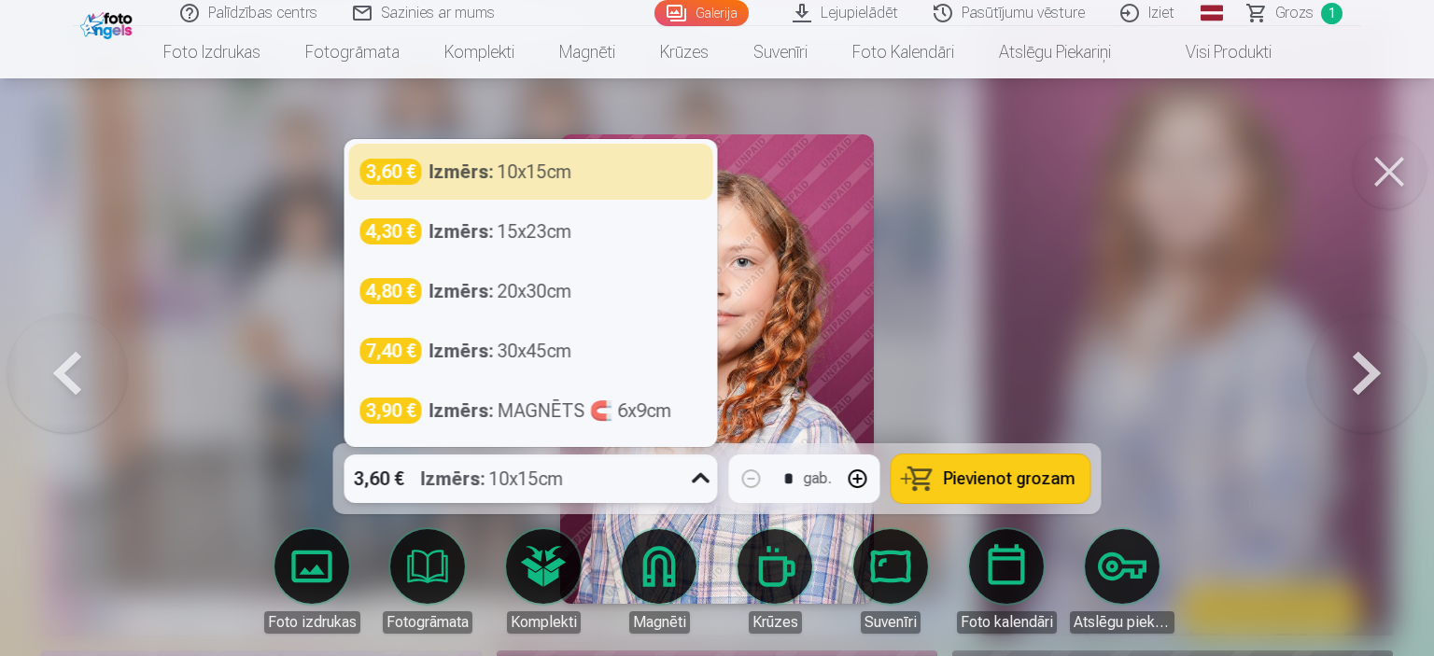
click at [705, 482] on icon at bounding box center [701, 478] width 18 height 10
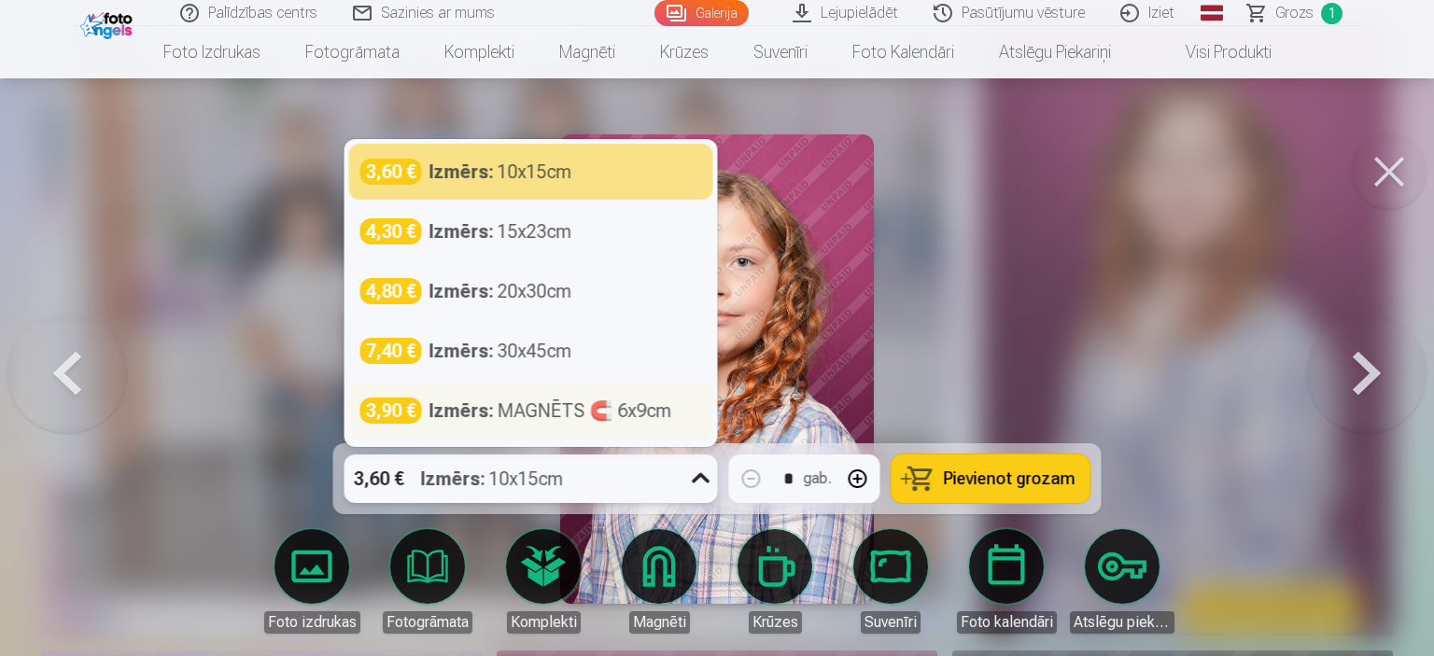
click at [560, 410] on div "Izmērs : MAGNĒTS 🧲 6x9cm" at bounding box center [551, 411] width 243 height 26
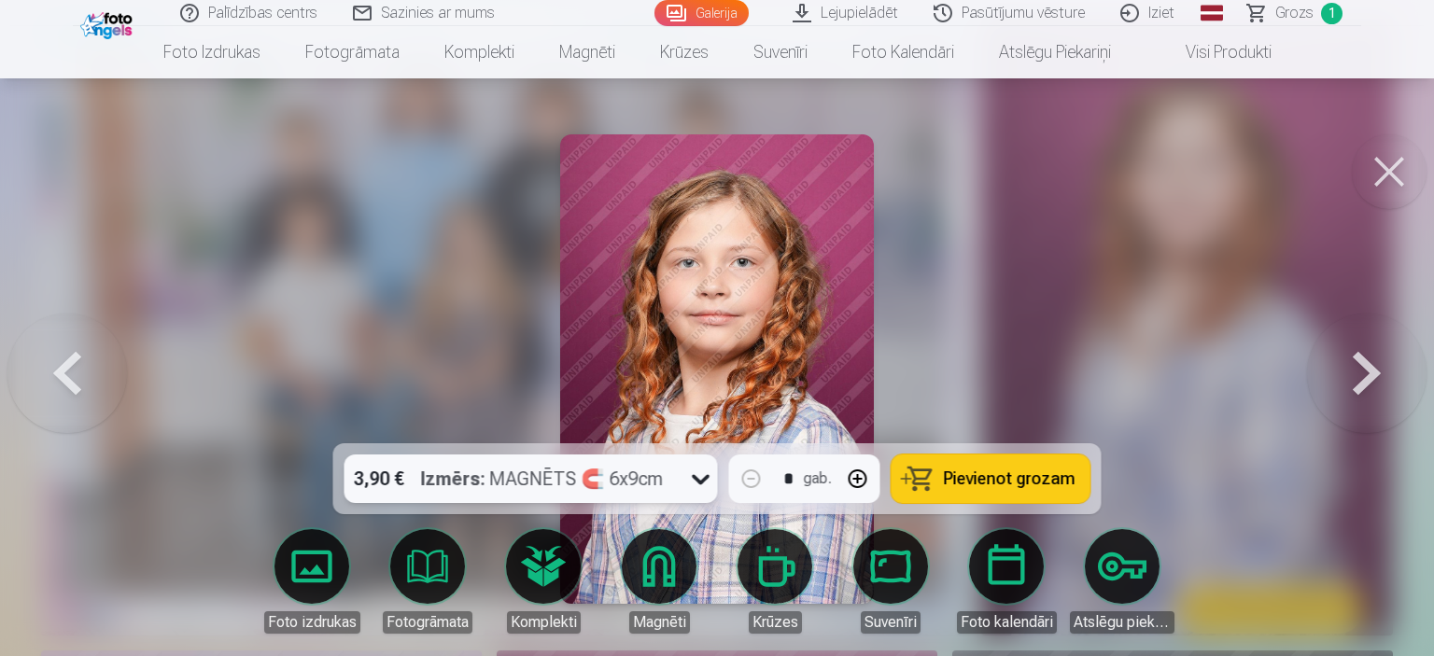
click at [863, 477] on button "button" at bounding box center [858, 479] width 45 height 45
click at [971, 472] on span "Pievienot grozam" at bounding box center [1010, 479] width 132 height 17
type input "*"
click at [1303, 16] on span "Grozs" at bounding box center [1294, 13] width 38 height 22
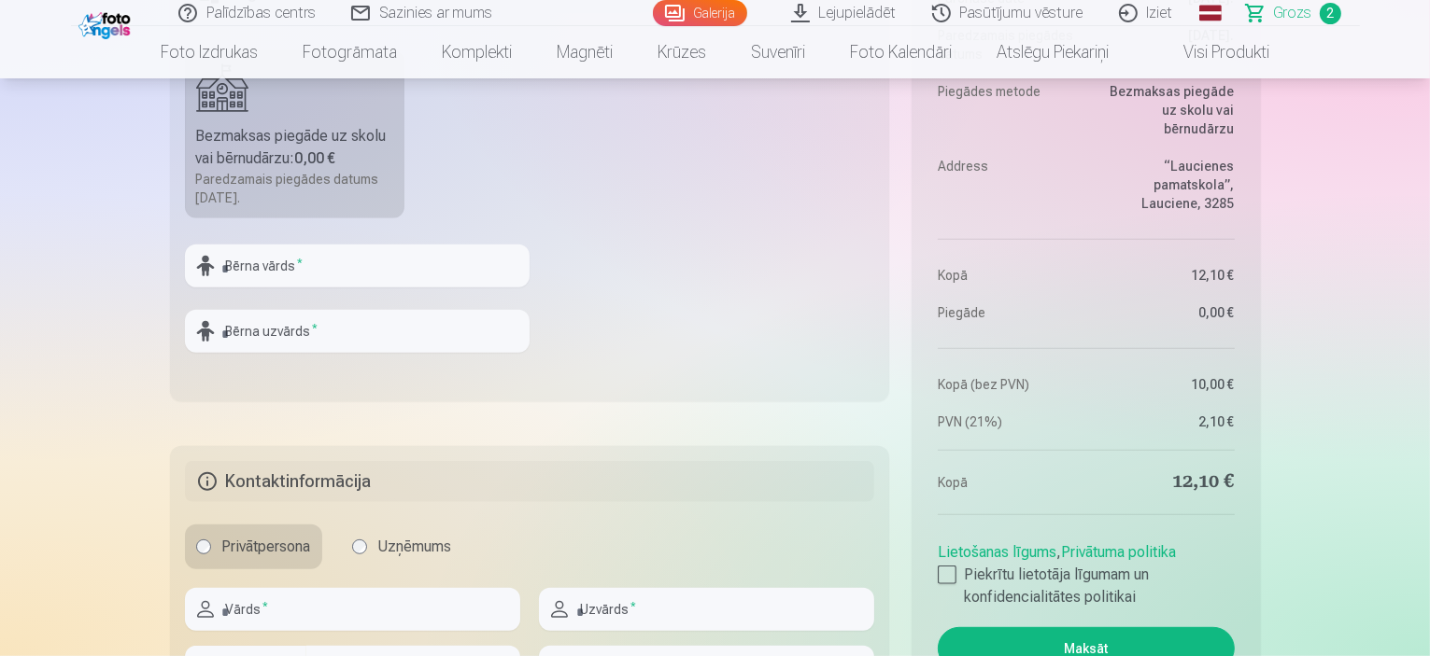
scroll to position [934, 0]
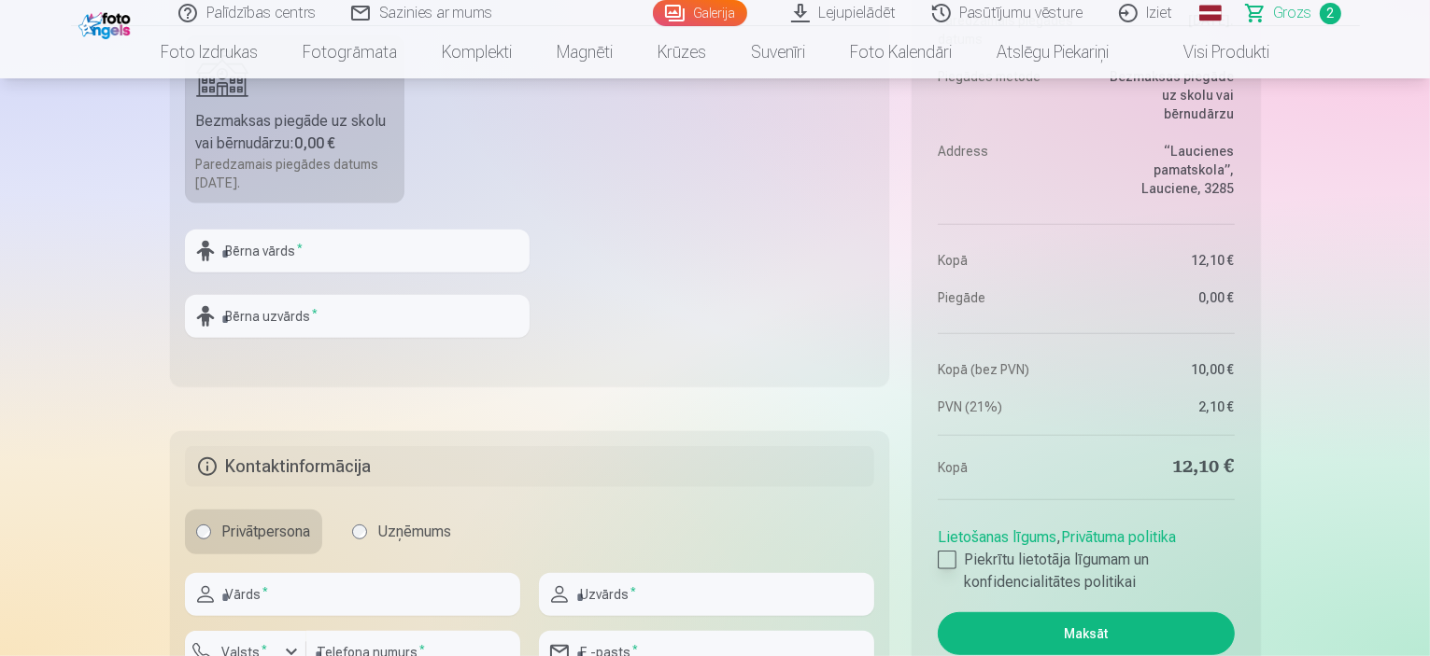
click at [942, 559] on div at bounding box center [946, 560] width 19 height 19
click at [330, 264] on input "text" at bounding box center [357, 251] width 345 height 43
type input "****"
click at [303, 326] on input "text" at bounding box center [357, 316] width 345 height 43
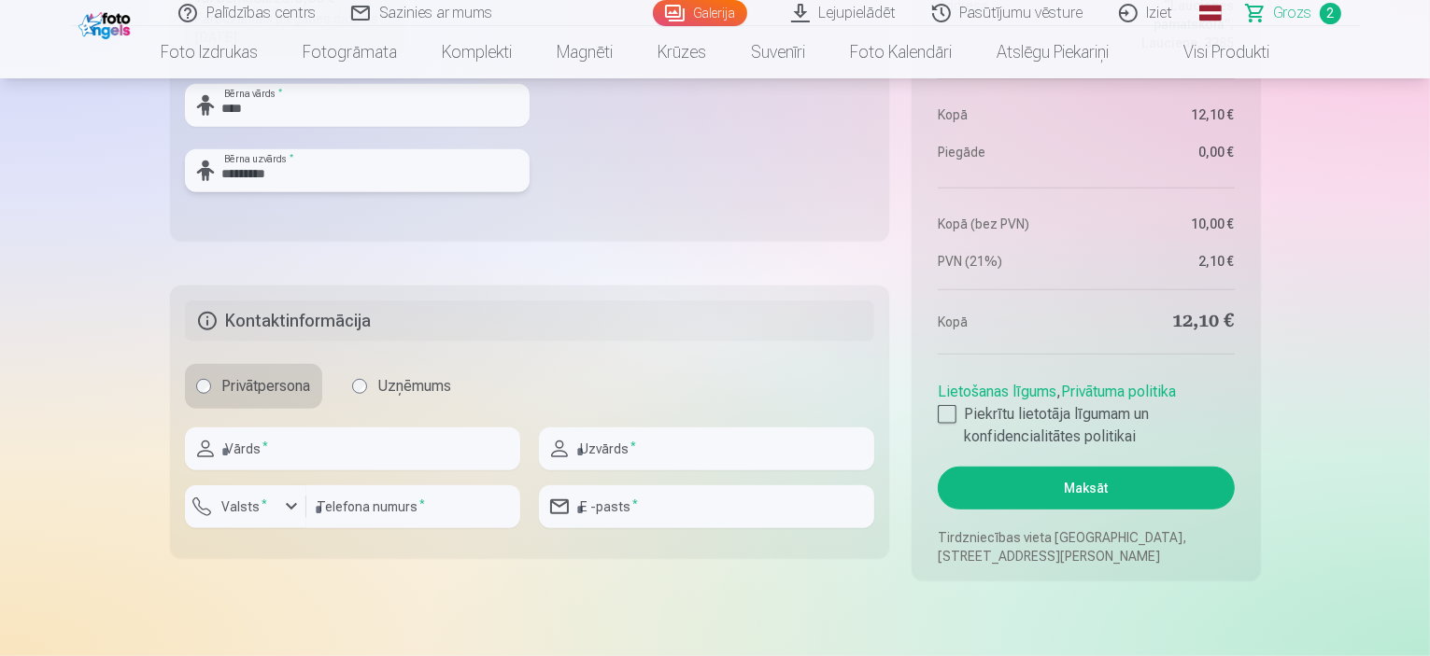
scroll to position [1120, 0]
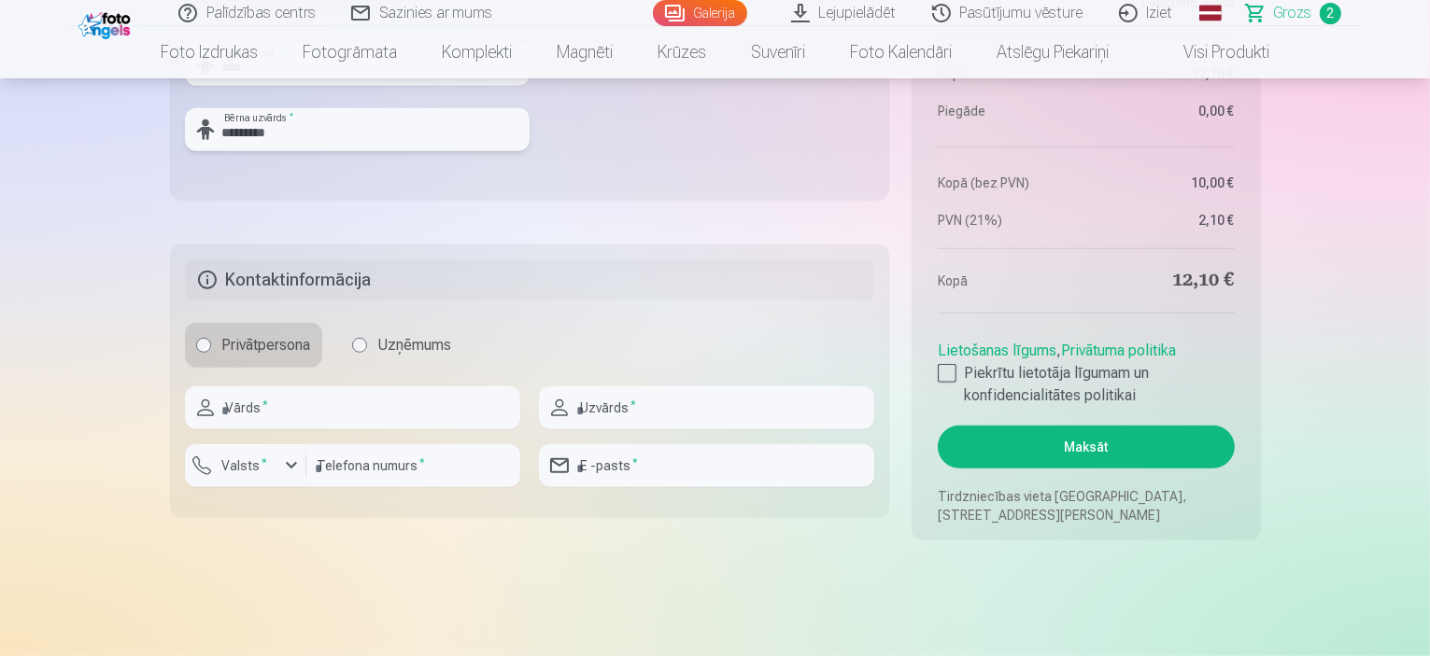
type input "*********"
click at [338, 422] on input "text" at bounding box center [352, 408] width 335 height 43
type input "*******"
type input "*********"
type input "********"
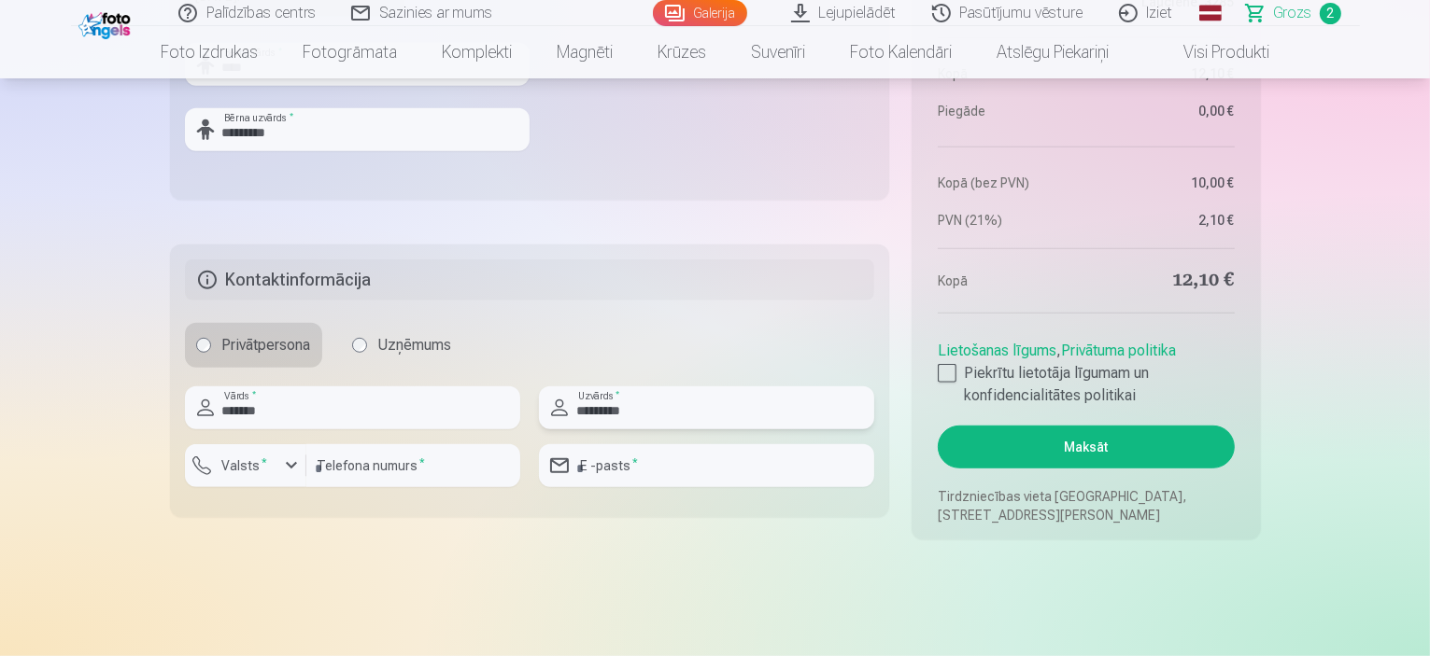
click at [678, 402] on input "*********" at bounding box center [706, 408] width 335 height 43
click at [599, 470] on input "email" at bounding box center [706, 465] width 335 height 43
type input "**********"
click at [289, 469] on div "button" at bounding box center [291, 466] width 22 height 22
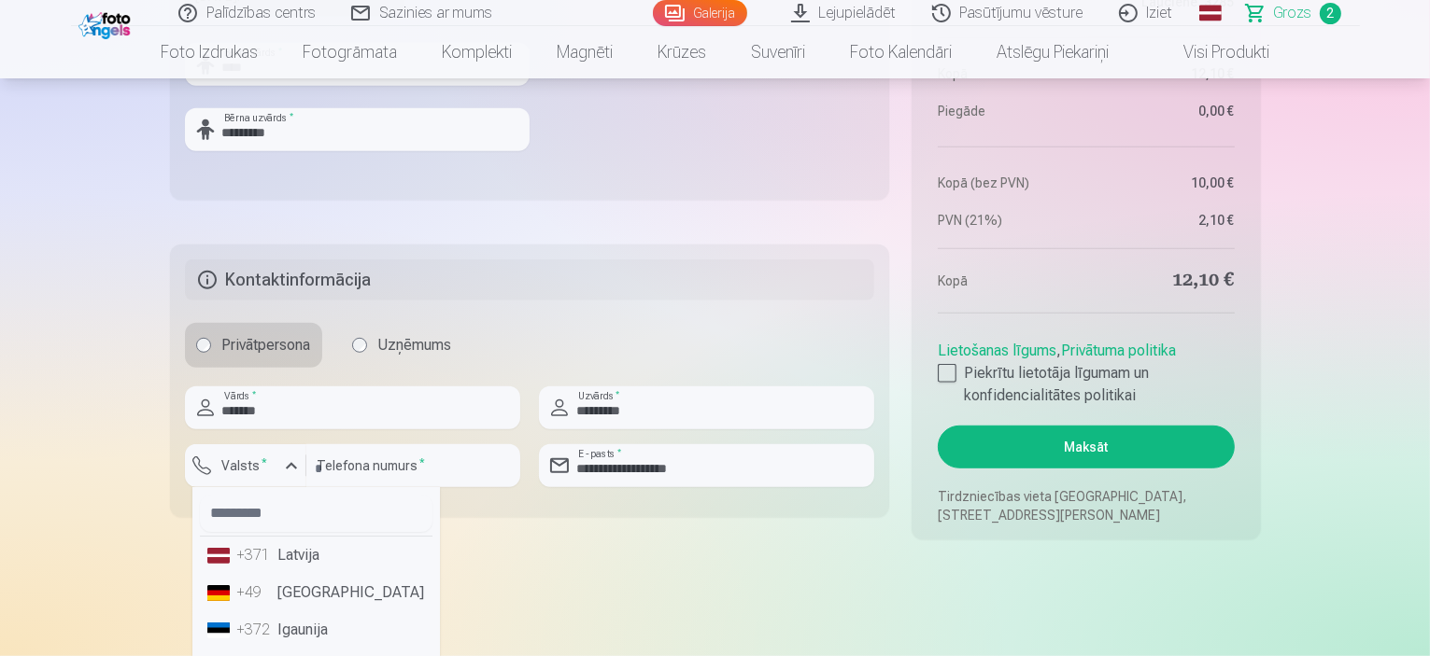
click at [277, 558] on li "+371 Latvija" at bounding box center [316, 555] width 232 height 37
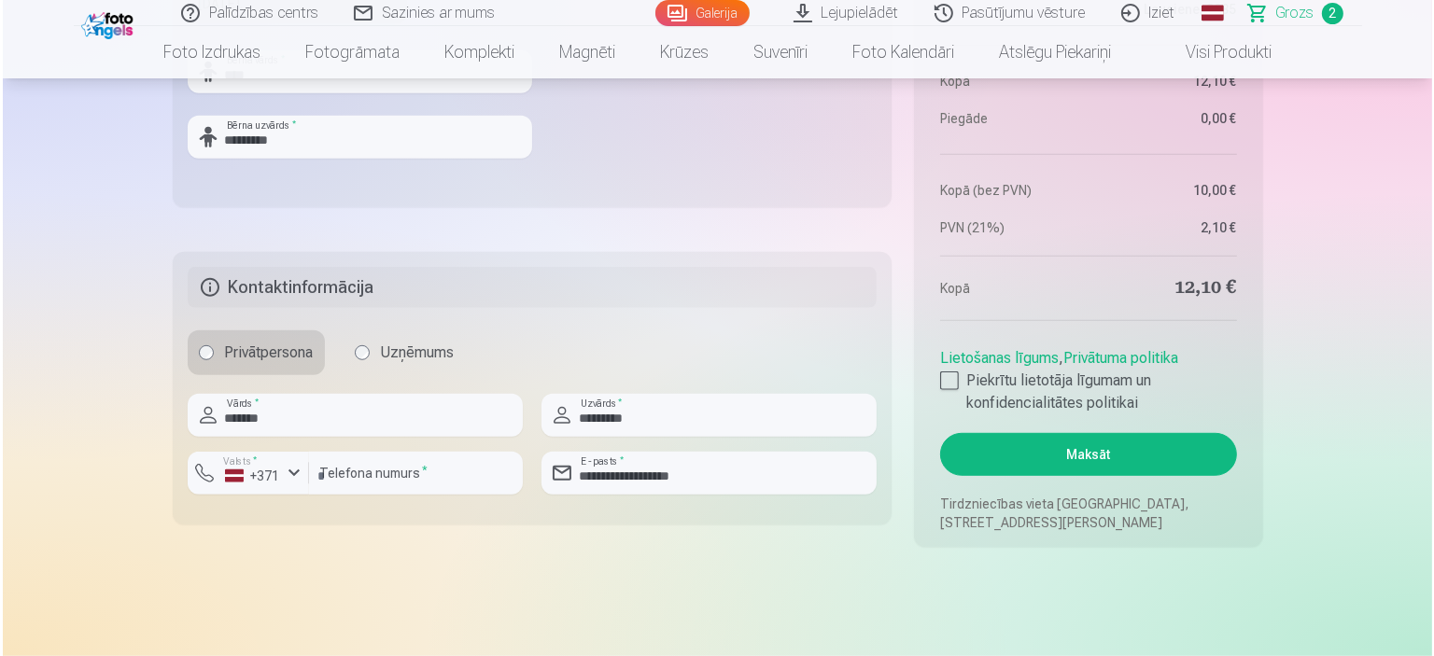
scroll to position [1214, 0]
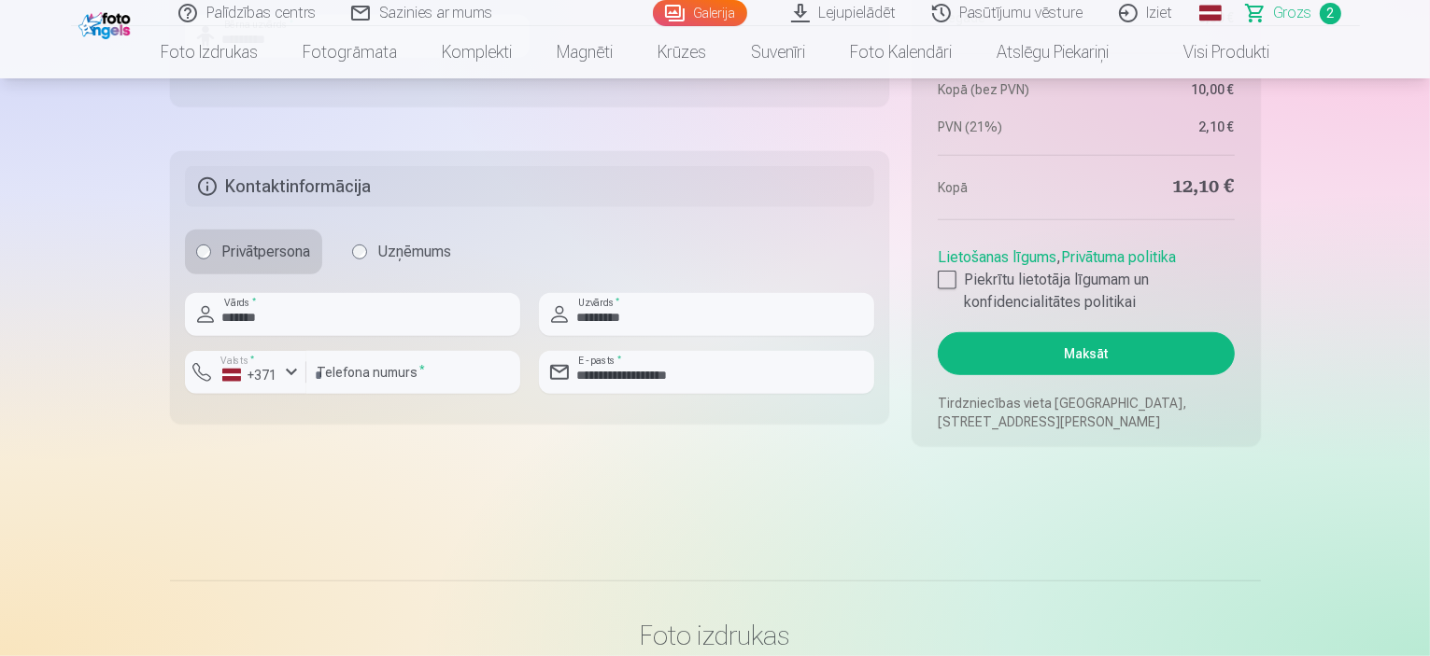
click at [1122, 359] on button "Maksāt" at bounding box center [1085, 353] width 296 height 43
